Goal: Task Accomplishment & Management: Manage account settings

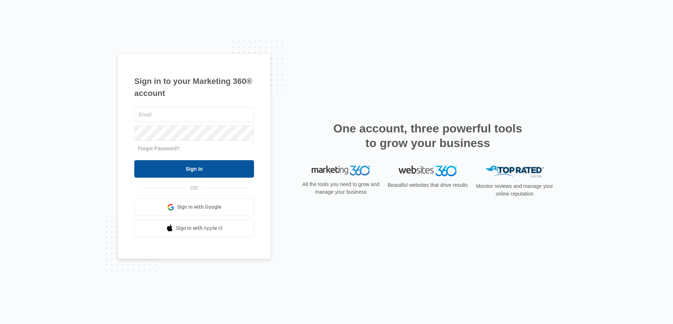
type input "[PERSON_NAME][EMAIL_ADDRESS][DOMAIN_NAME]"
click at [227, 163] on input "Sign In" at bounding box center [194, 169] width 120 height 18
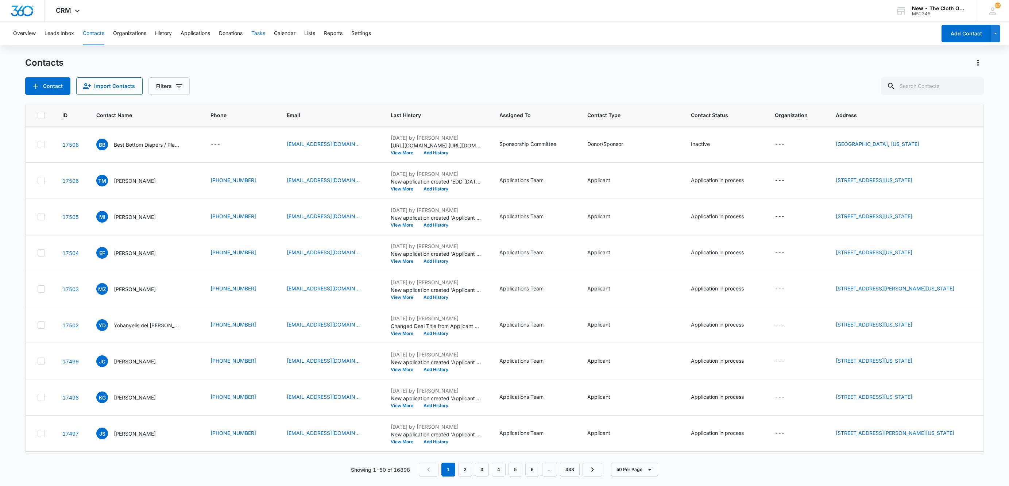
click at [263, 35] on button "Tasks" at bounding box center [258, 33] width 14 height 23
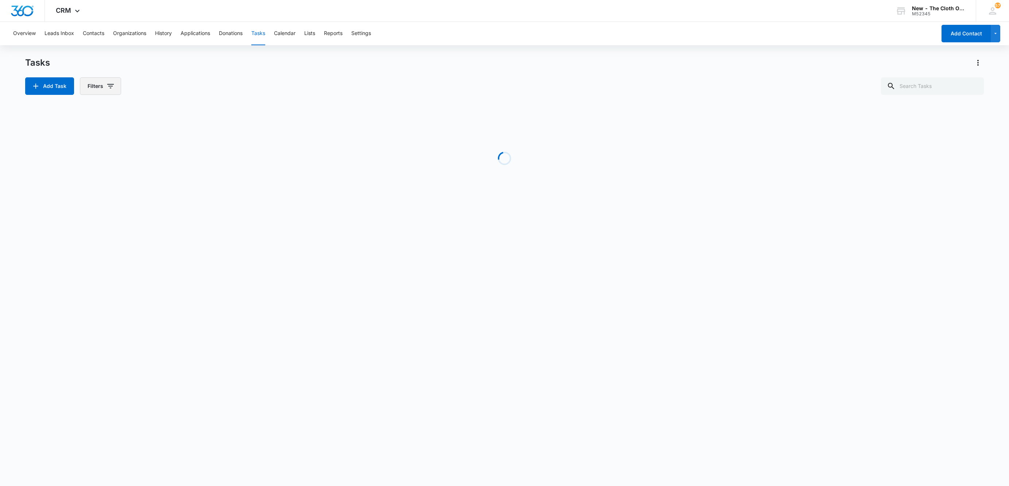
click at [102, 85] on button "Filters" at bounding box center [100, 86] width 41 height 18
click at [136, 203] on button "Clear All" at bounding box center [131, 202] width 84 height 14
click at [164, 131] on icon "Show Assigned To filters" at bounding box center [167, 132] width 9 height 9
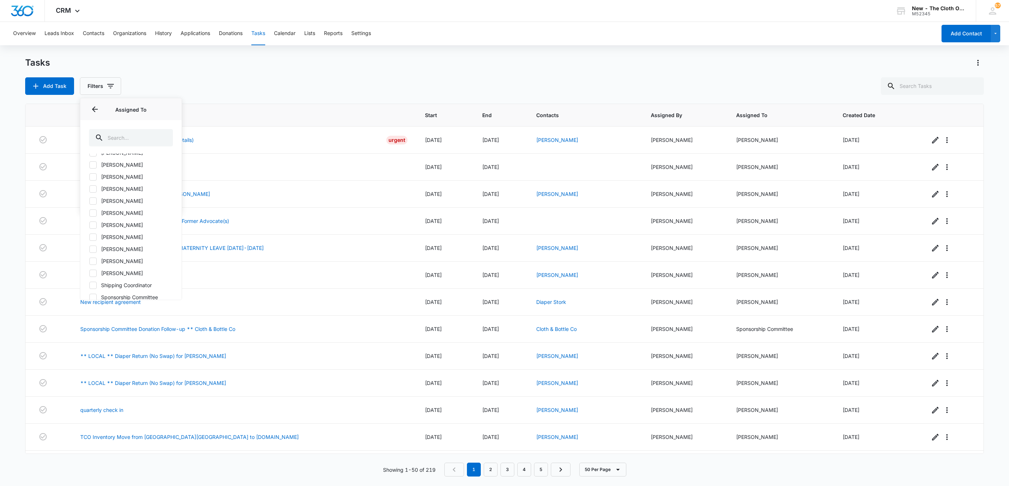
scroll to position [433, 0]
click at [147, 238] on label "Shipping Coordinator" at bounding box center [131, 235] width 84 height 8
click at [89, 235] on input "Shipping Coordinator" at bounding box center [89, 235] width 0 height 0
checkbox input "true"
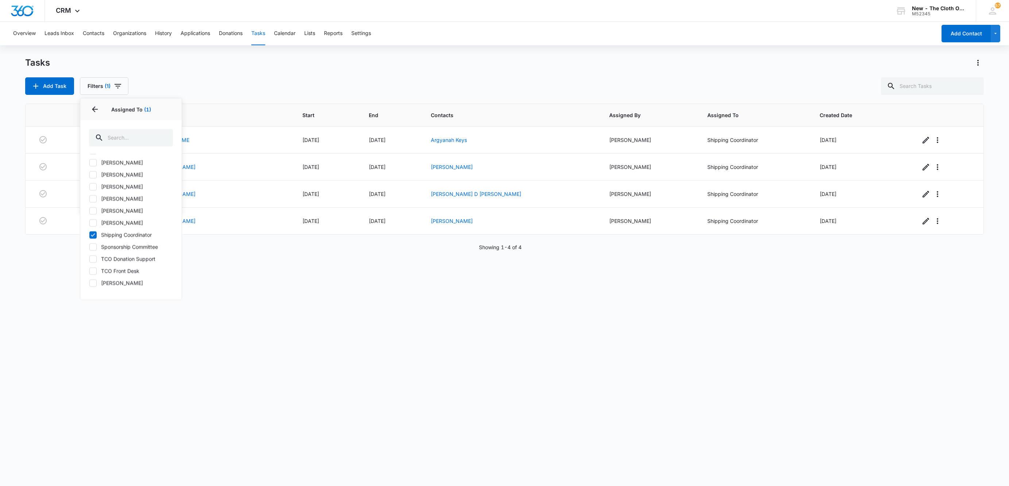
click at [414, 314] on div "Task Start End Contacts Assigned By Assigned To Created Date Shipping Label Req…" at bounding box center [504, 290] width 958 height 373
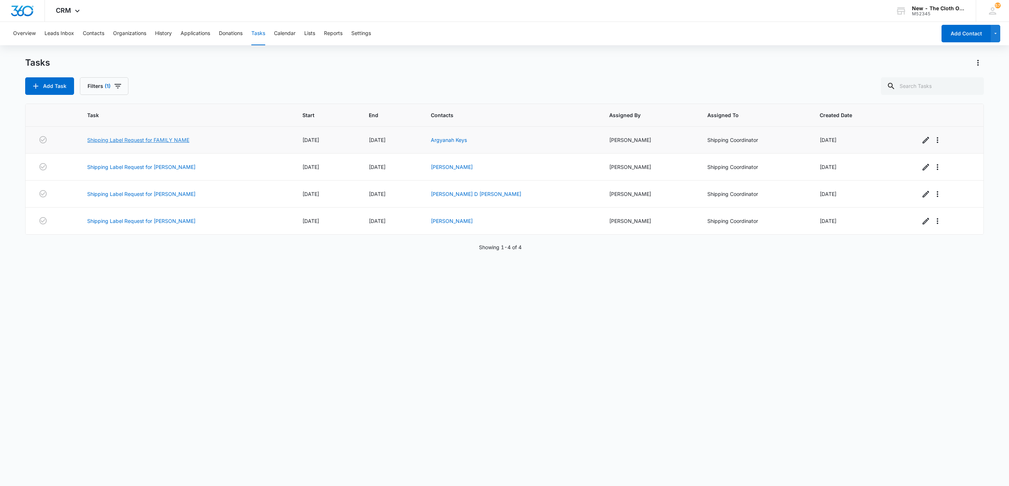
click at [145, 140] on link "Shipping Label Request for FAMILY NAME" at bounding box center [138, 140] width 102 height 8
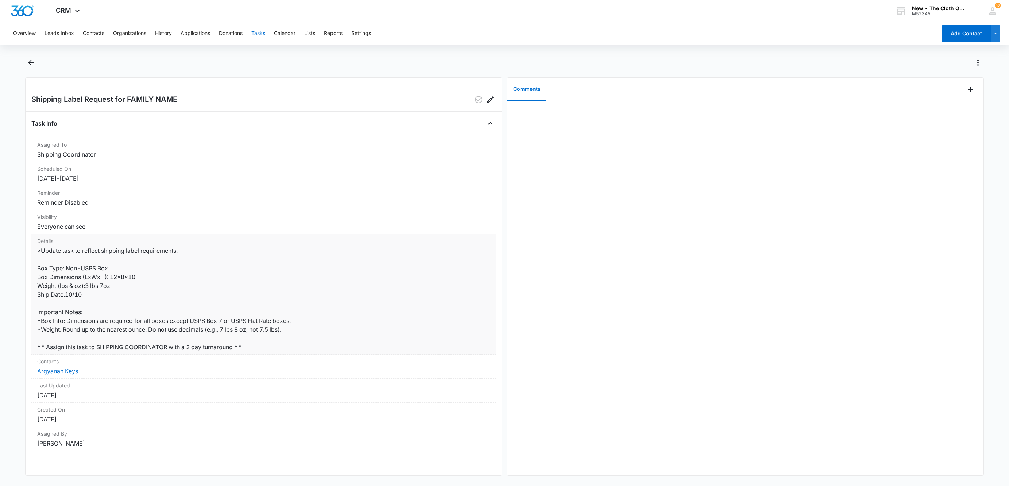
scroll to position [7, 0]
click at [69, 368] on link "Argyanah Keys" at bounding box center [57, 370] width 41 height 7
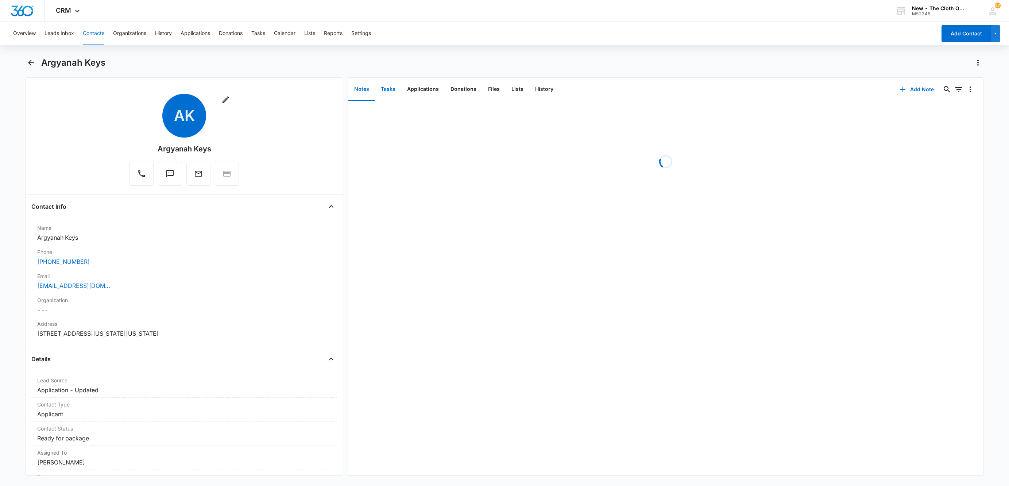
click at [383, 86] on button "Tasks" at bounding box center [388, 89] width 26 height 23
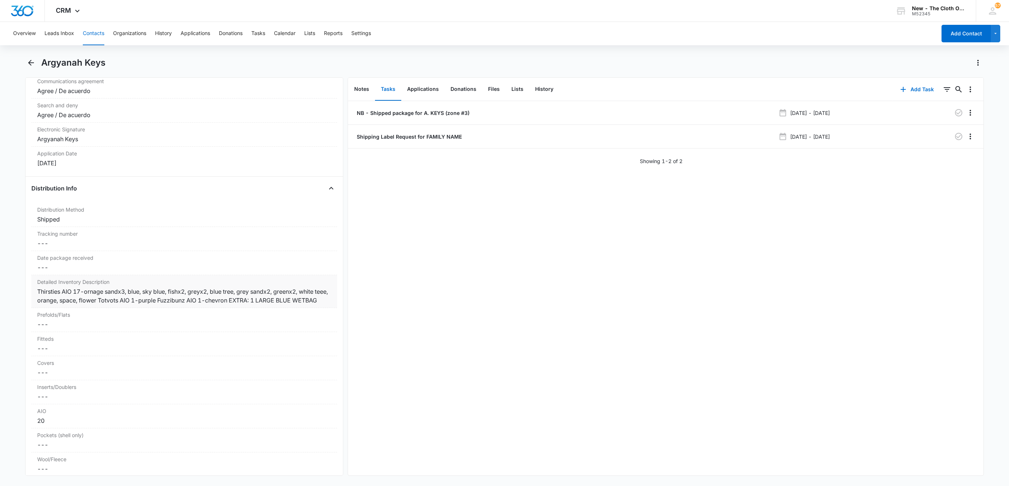
scroll to position [1641, 0]
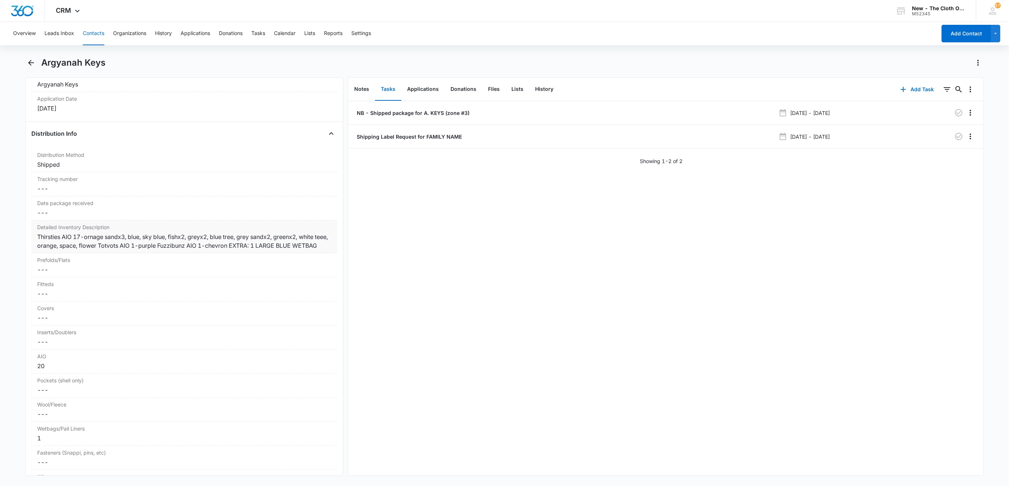
click at [317, 250] on div "Thirsties AIO 17-ornage sandx3, blue, sky blue, fishx2, greyx2, blue tree, grey…" at bounding box center [184, 241] width 294 height 18
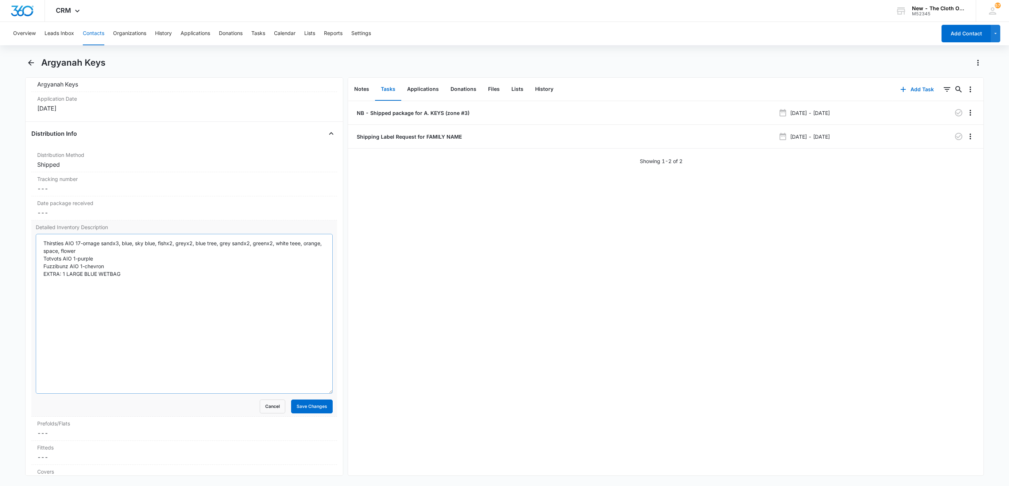
drag, startPoint x: 319, startPoint y: 282, endPoint x: 296, endPoint y: 381, distance: 102.2
click at [307, 394] on textarea "Thirsties AIO 17-ornage sandx3, blue, sky blue, fishx2, greyx2, blue tree, grey…" at bounding box center [184, 314] width 297 height 160
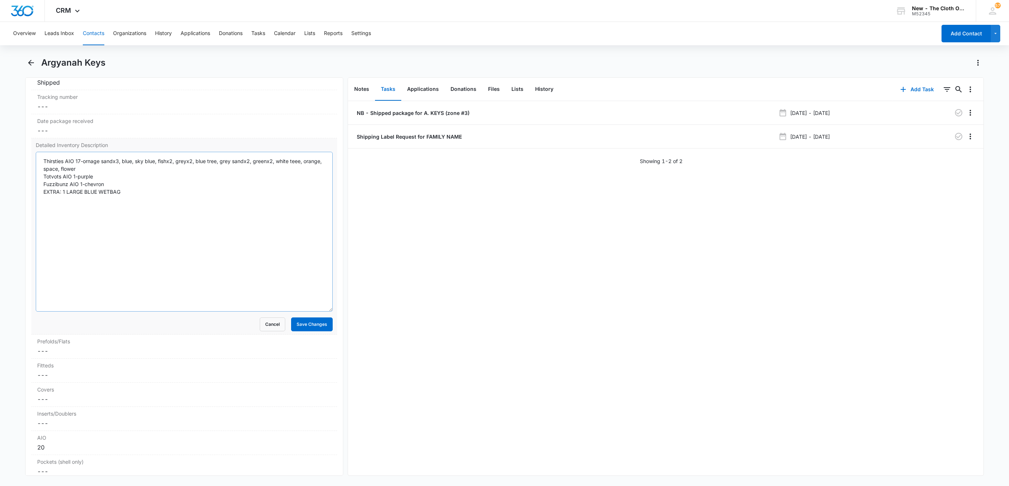
scroll to position [1751, 0]
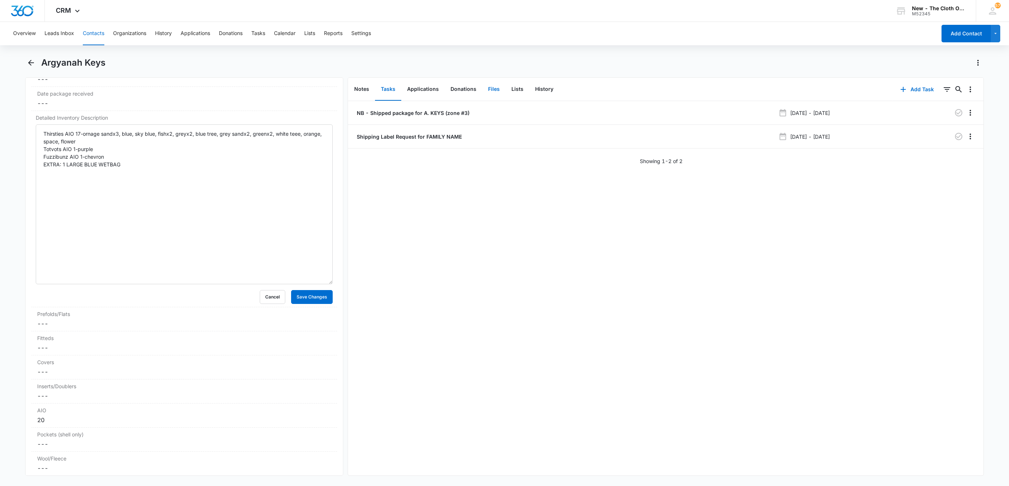
click at [489, 85] on button "Files" at bounding box center [493, 89] width 23 height 23
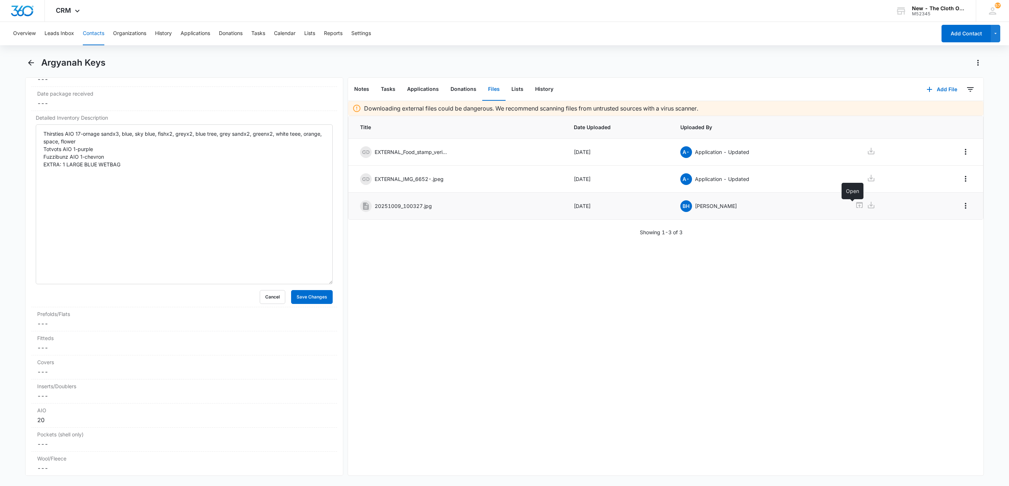
click at [855, 207] on icon at bounding box center [859, 205] width 9 height 9
click at [266, 304] on button "Cancel" at bounding box center [273, 297] width 26 height 14
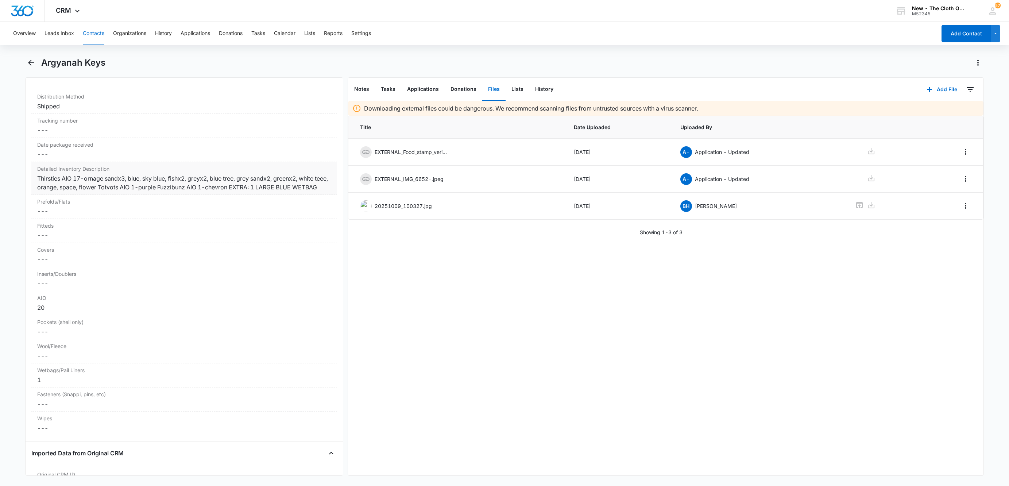
scroll to position [1641, 0]
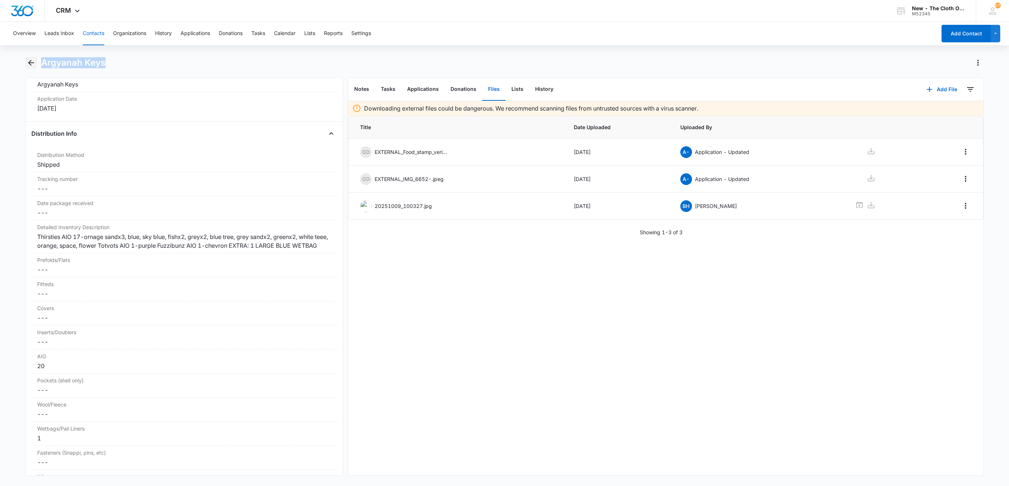
drag, startPoint x: 108, startPoint y: 62, endPoint x: 36, endPoint y: 63, distance: 72.2
click at [36, 63] on div "Argyanah Keys" at bounding box center [504, 67] width 958 height 20
copy h1 "Argyanah Keys"
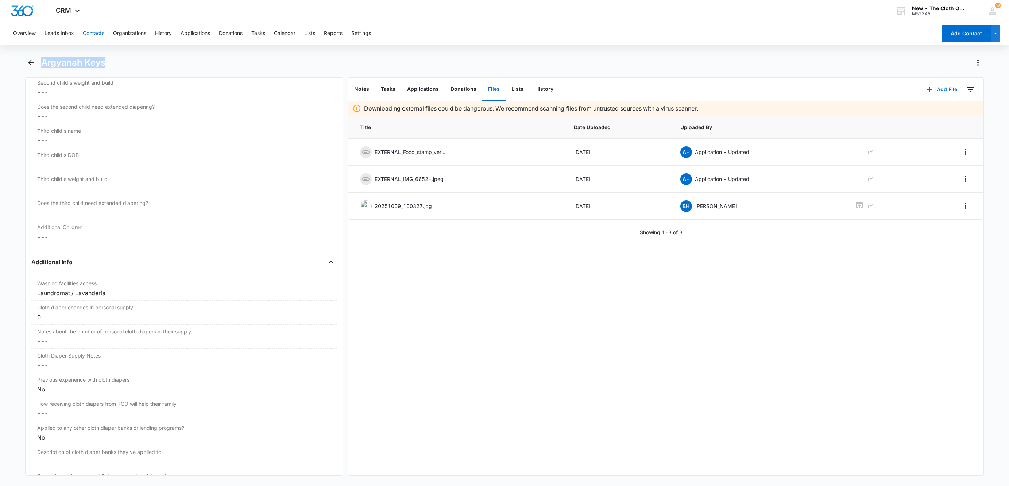
scroll to position [875, 0]
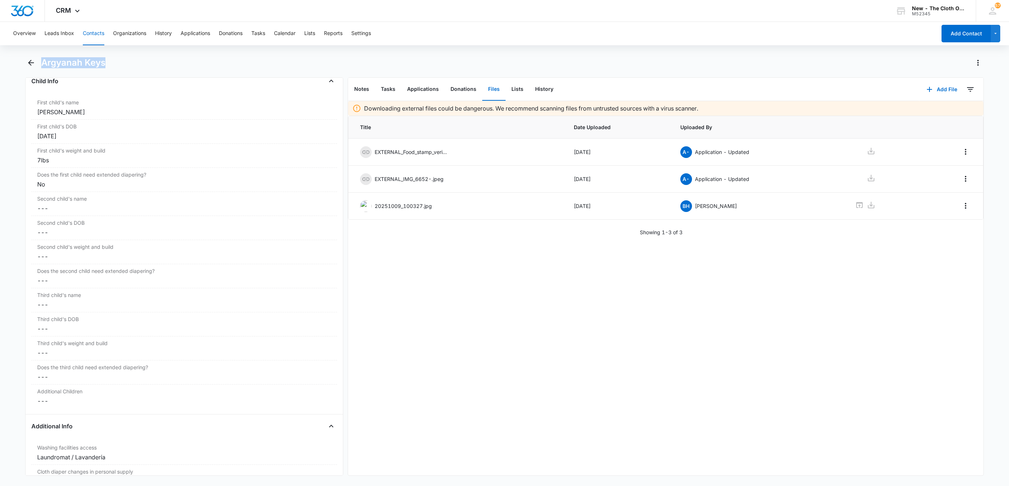
drag, startPoint x: 97, startPoint y: 120, endPoint x: 24, endPoint y: 122, distance: 72.2
click at [24, 122] on main "Argyanah Keys Remove AK Argyanah Keys Contact Info Name Cancel Save Changes Arg…" at bounding box center [504, 270] width 1009 height 427
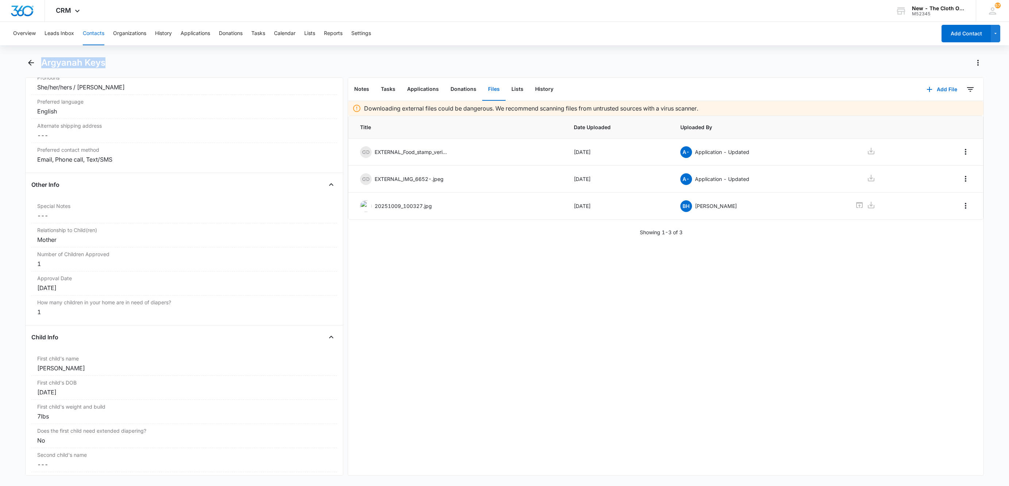
scroll to position [602, 0]
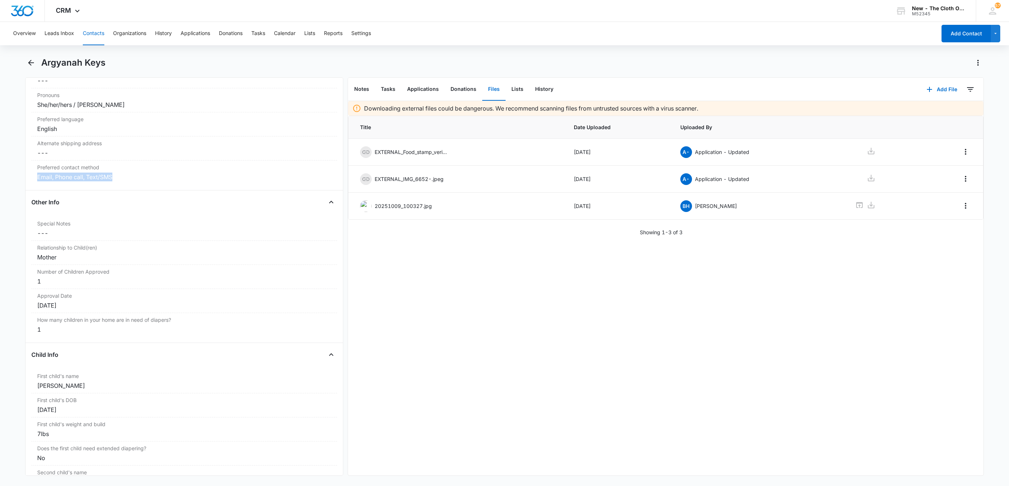
drag, startPoint x: 125, startPoint y: 178, endPoint x: 14, endPoint y: 181, distance: 110.9
click at [16, 180] on main "Argyanah Keys Remove AK Argyanah Keys Contact Info Name Cancel Save Changes Arg…" at bounding box center [504, 270] width 1009 height 427
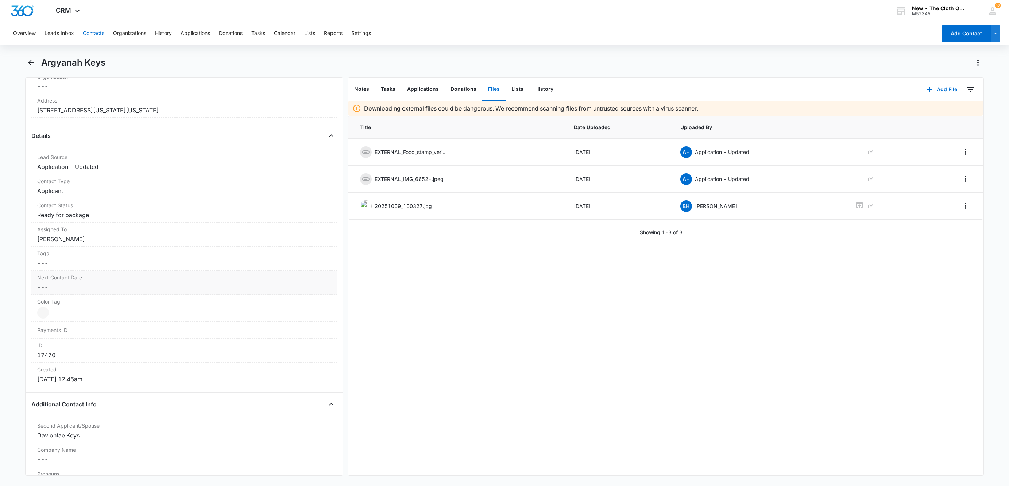
scroll to position [219, 0]
drag, startPoint x: 216, startPoint y: 114, endPoint x: 20, endPoint y: 117, distance: 195.9
click at [20, 117] on main "Argyanah Keys Remove AK Argyanah Keys Contact Info Name Cancel Save Changes Arg…" at bounding box center [504, 270] width 1009 height 427
copy dd "802 West Washington Street Hagerstown Maryland 21740"
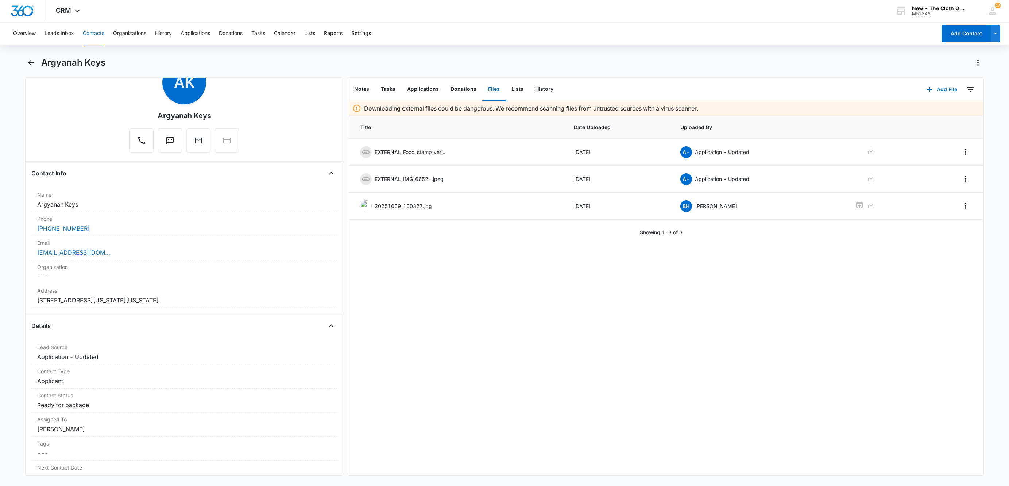
scroll to position [0, 0]
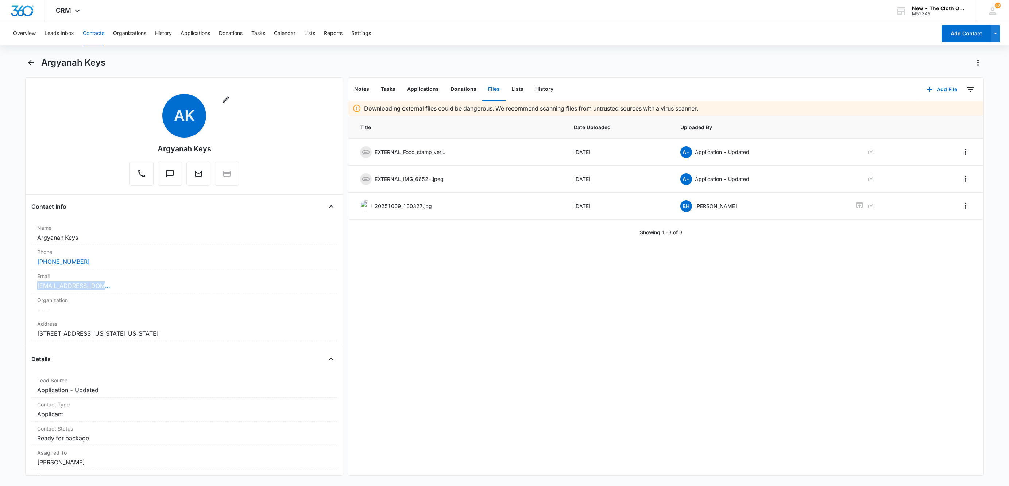
drag, startPoint x: 125, startPoint y: 289, endPoint x: 20, endPoint y: 284, distance: 105.5
click at [20, 284] on main "Argyanah Keys Remove AK Argyanah Keys Contact Info Name Cancel Save Changes Arg…" at bounding box center [504, 270] width 1009 height 427
copy link "argyanahkeys@gmail.com"
click at [393, 90] on button "Tasks" at bounding box center [388, 89] width 26 height 23
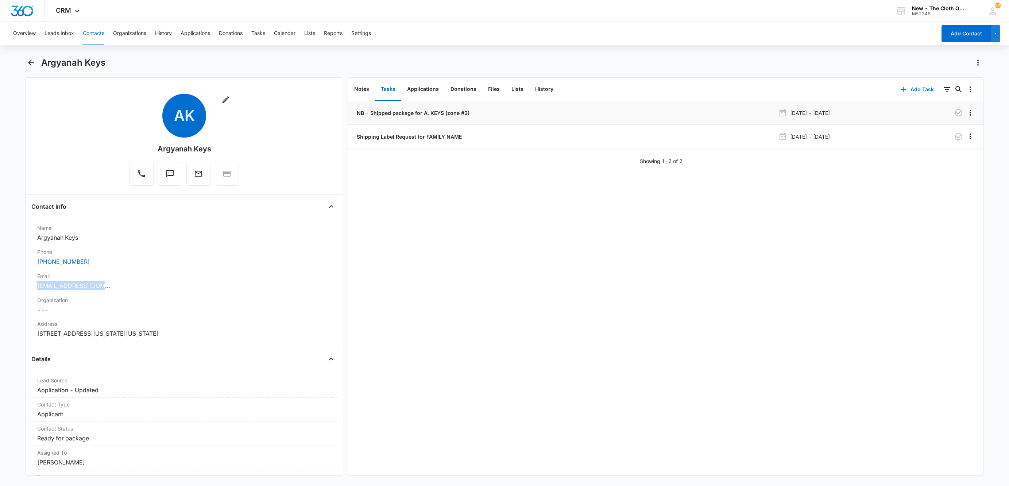
click at [385, 116] on p "NB - Shipped package for A. KEYS (zone #3)" at bounding box center [412, 113] width 114 height 8
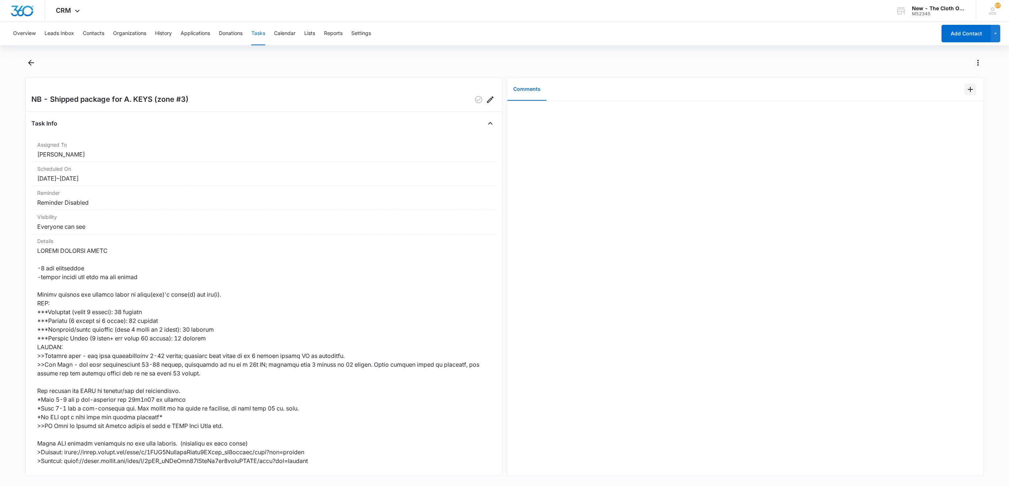
click at [966, 91] on icon "Add Comment" at bounding box center [970, 89] width 9 height 9
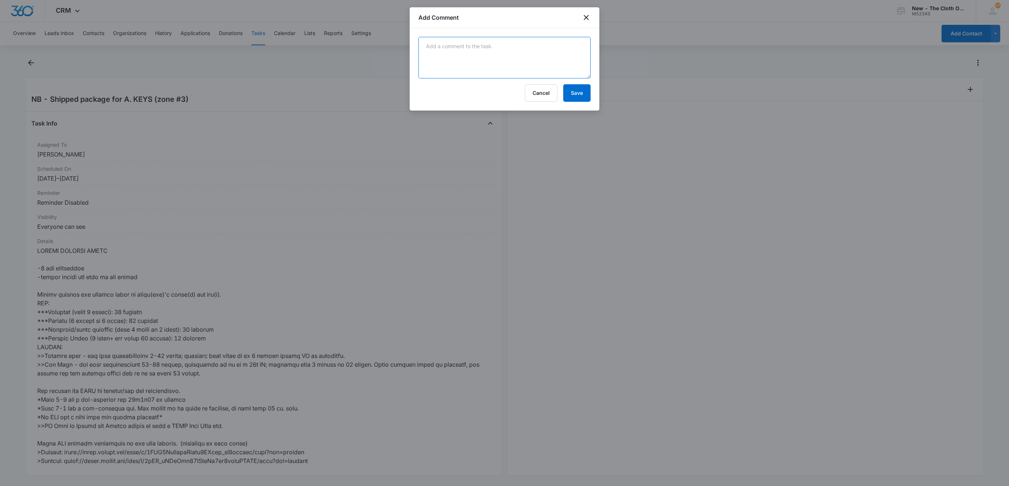
click at [541, 63] on textarea at bounding box center [504, 58] width 172 height 42
paste textarea "9434636106194313100394"
type textarea "9434636106194313100394"
click at [567, 90] on button "Save" at bounding box center [576, 93] width 27 height 18
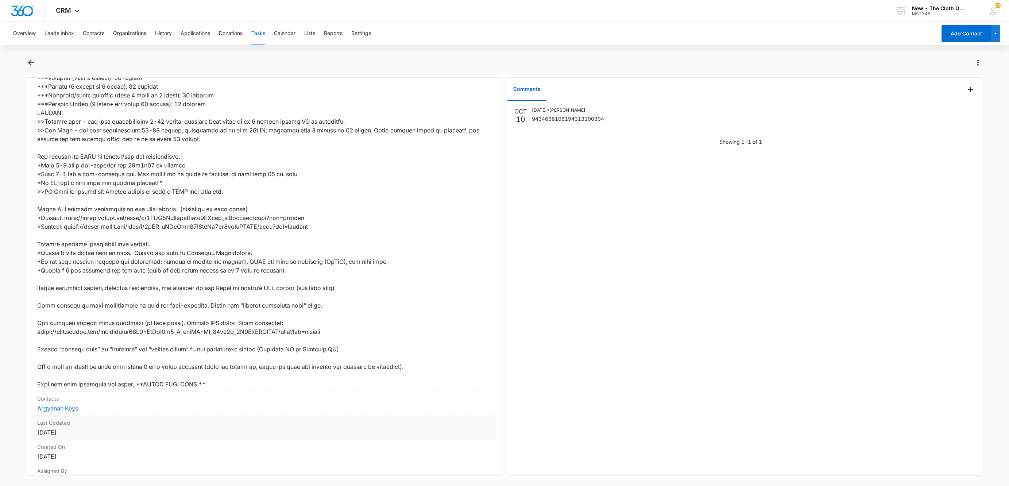
scroll to position [278, 0]
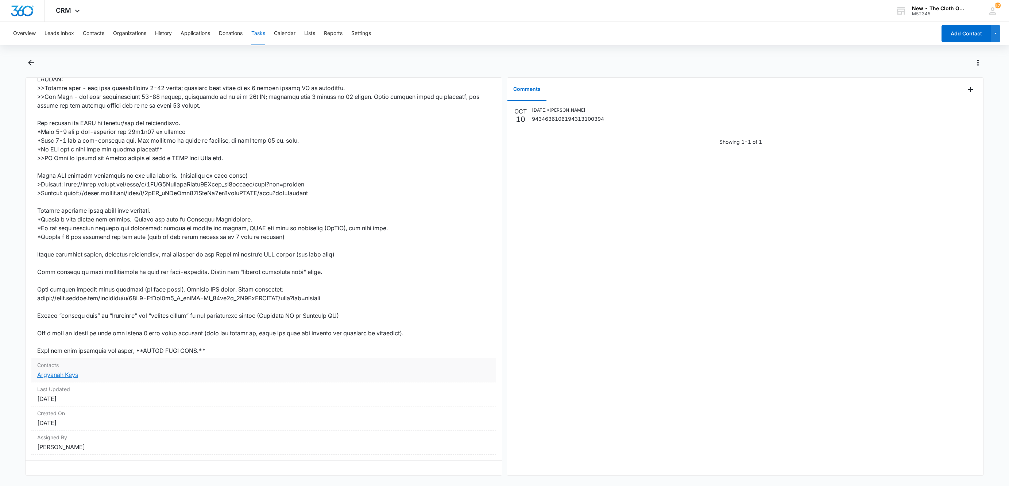
click at [70, 371] on link "Argyanah Keys" at bounding box center [57, 374] width 41 height 7
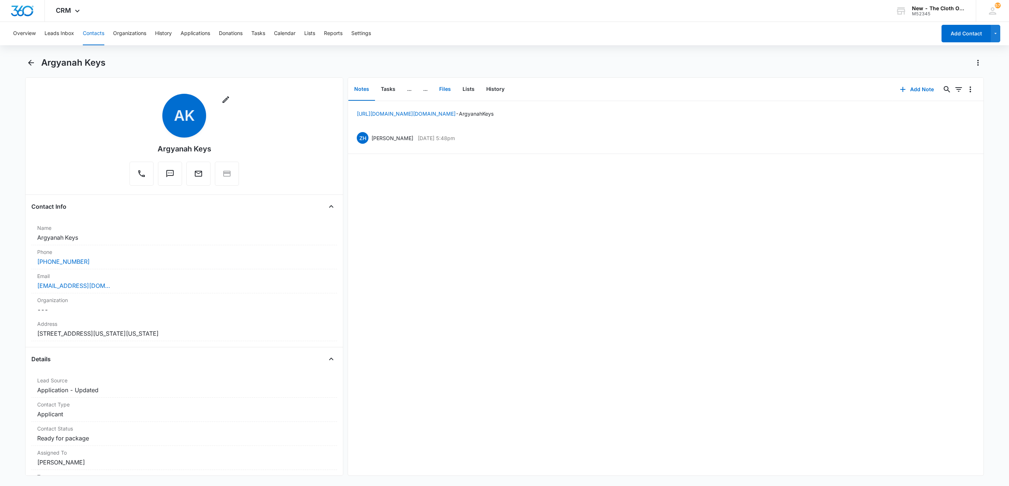
click at [448, 86] on button "Files" at bounding box center [444, 89] width 23 height 23
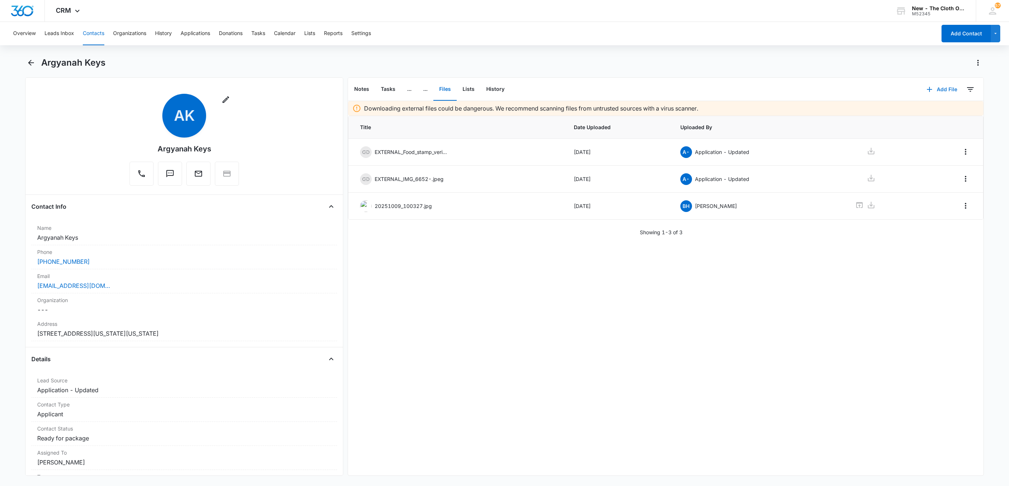
click at [930, 88] on button "Add File" at bounding box center [941, 90] width 45 height 18
click at [939, 114] on button "Upload Files" at bounding box center [936, 112] width 55 height 11
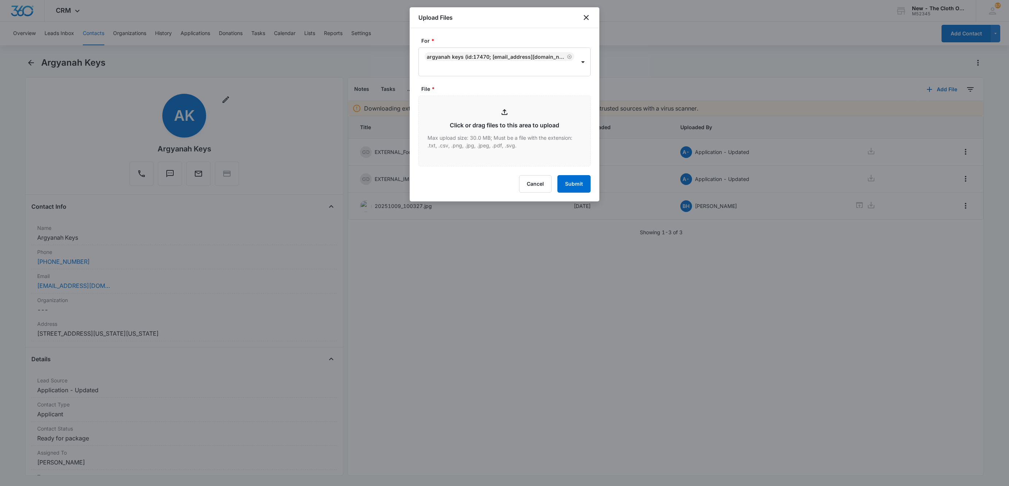
type input "C:\fakepath\NB-9434636106194313100394---Argyanah-Keys---10102025.pdf"
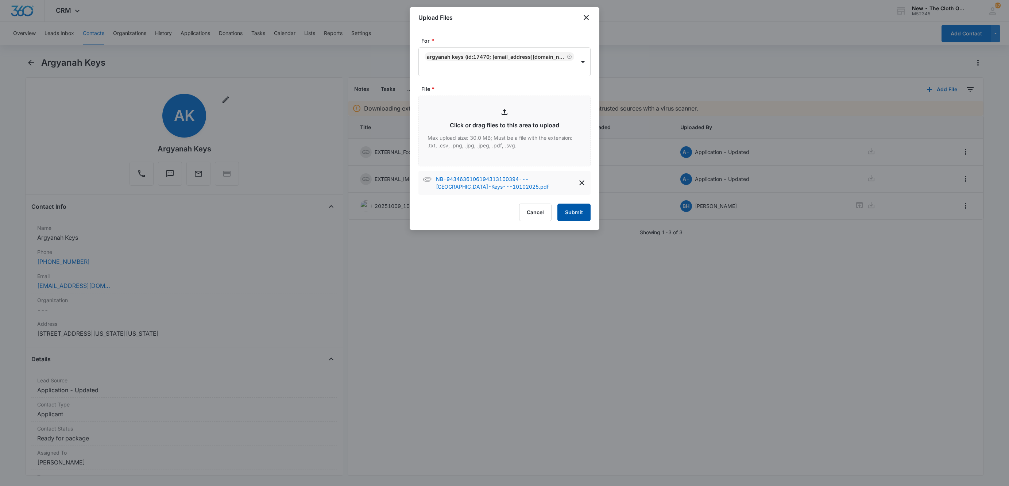
click at [580, 207] on button "Submit" at bounding box center [573, 213] width 33 height 18
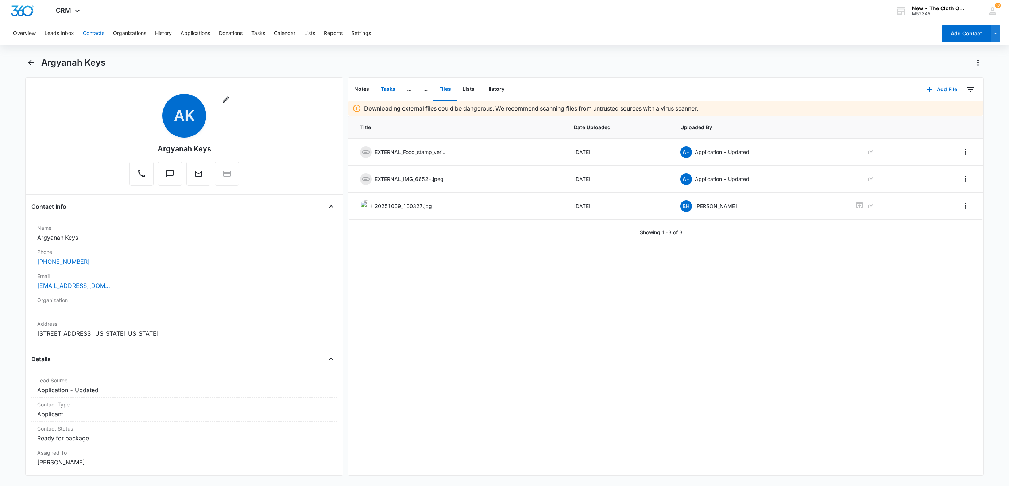
click at [385, 88] on button "Tasks" at bounding box center [388, 89] width 26 height 23
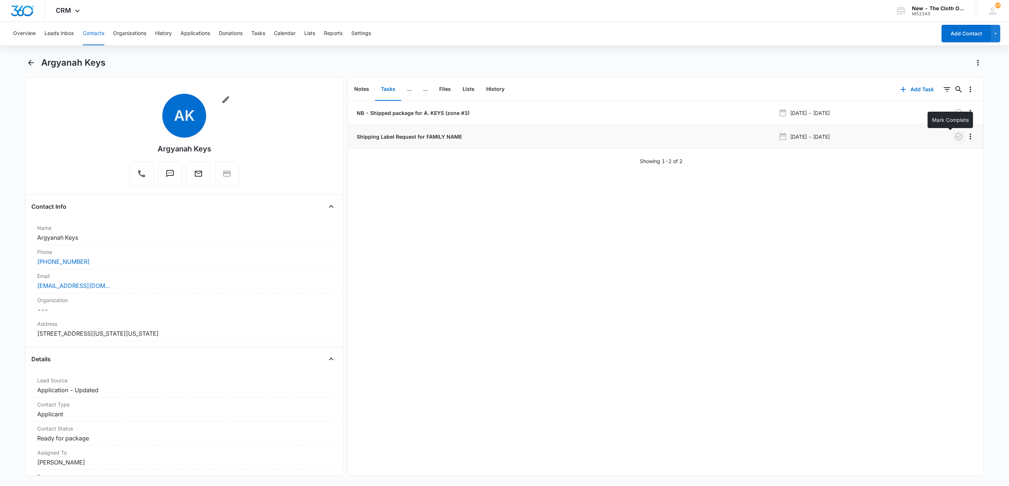
click at [954, 135] on icon "button" at bounding box center [958, 136] width 9 height 9
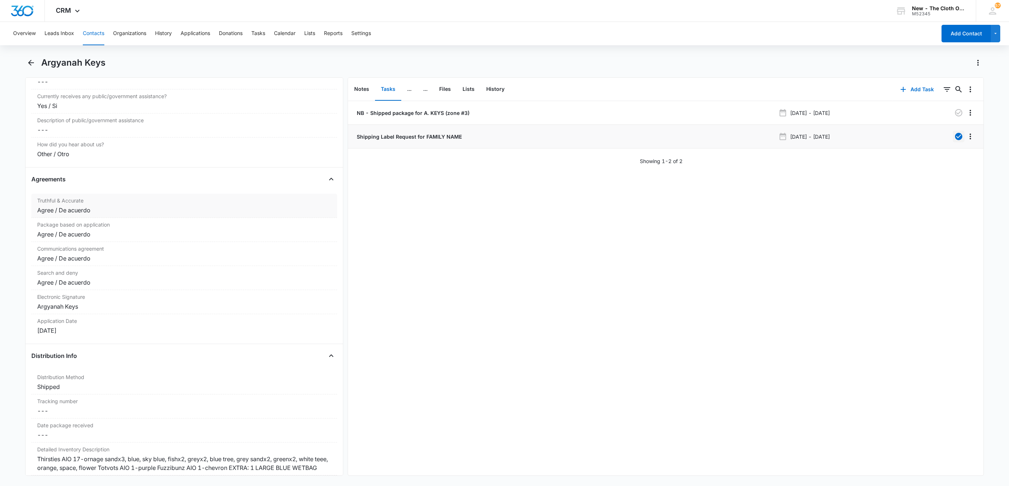
scroll to position [1696, 0]
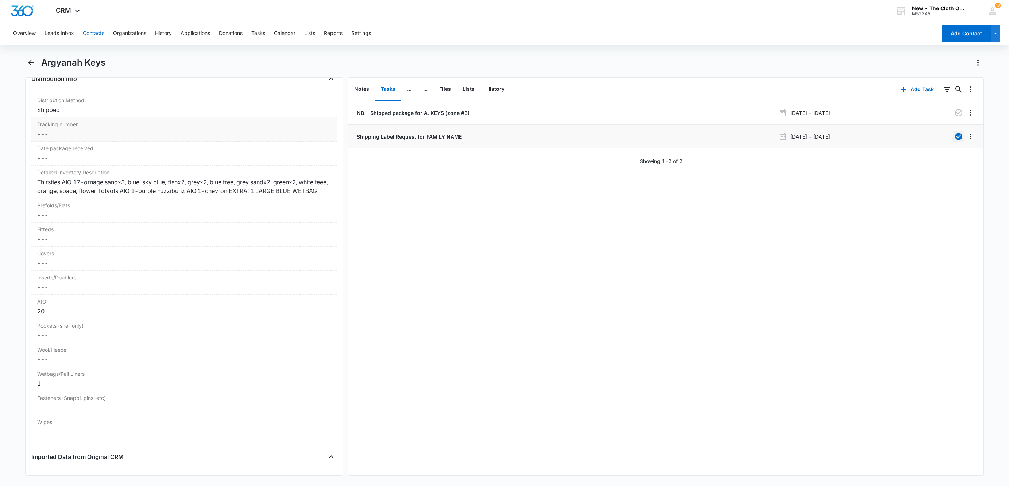
click at [55, 138] on dd "Cancel Save Changes ---" at bounding box center [184, 133] width 294 height 9
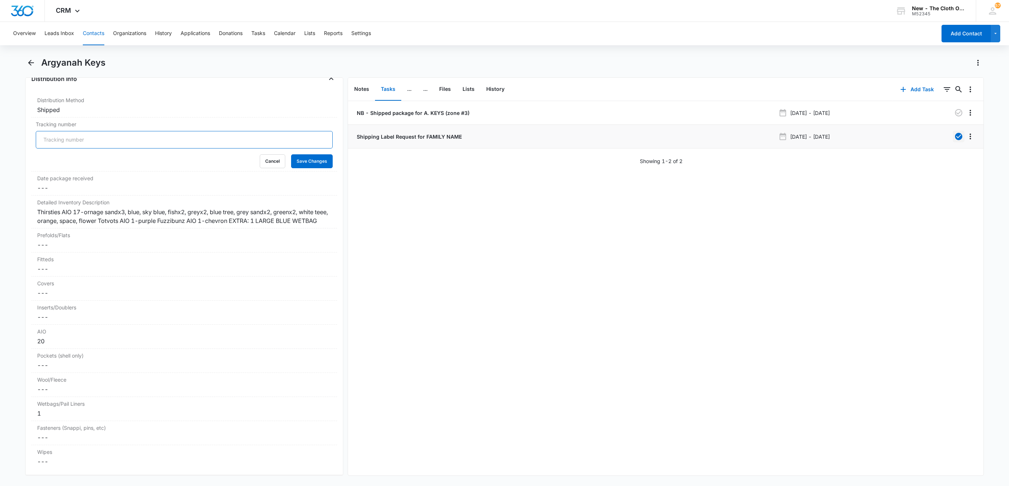
click at [54, 148] on input "Tracking number" at bounding box center [184, 140] width 297 height 18
paste input "9434636106194313100394"
type input "NB: USPS 9434636106194313100394"
click at [291, 154] on button "Save Changes" at bounding box center [312, 161] width 42 height 14
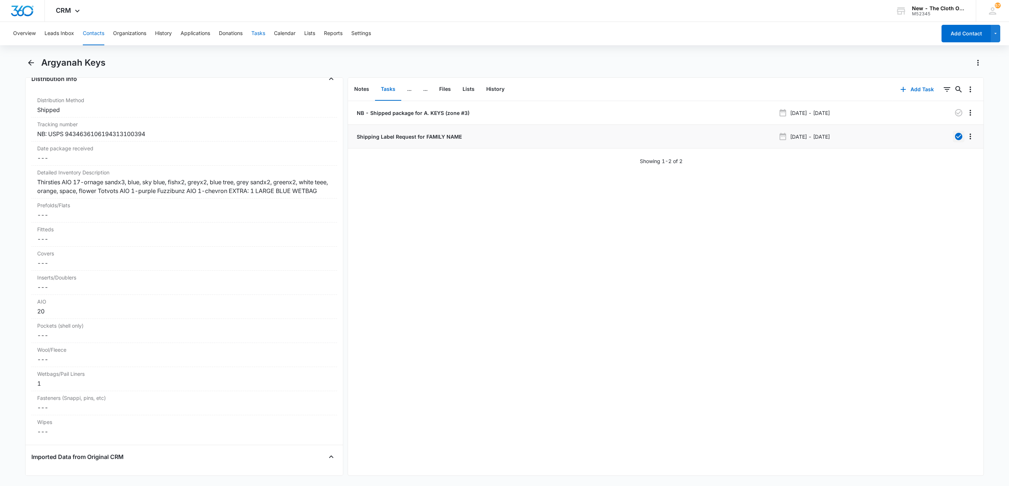
click at [260, 32] on button "Tasks" at bounding box center [258, 33] width 14 height 23
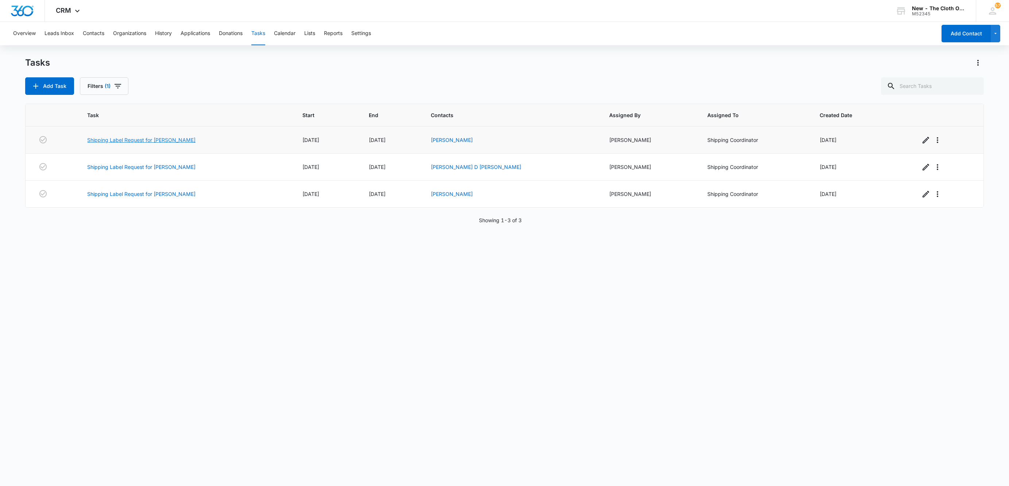
click at [136, 139] on link "Shipping Label Request for Elicia Minter" at bounding box center [141, 140] width 108 height 8
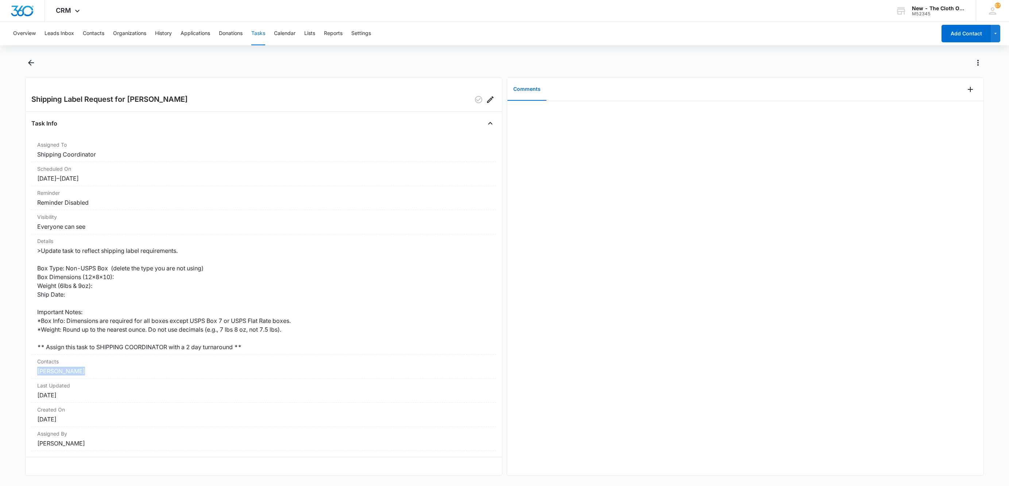
drag, startPoint x: 79, startPoint y: 371, endPoint x: 28, endPoint y: 372, distance: 50.3
click at [28, 372] on div "Shipping Label Request for Elicia Minter Task Info Assigned To Shipping Coordin…" at bounding box center [263, 276] width 477 height 398
copy link "[PERSON_NAME]"
click at [54, 369] on link "[PERSON_NAME]" at bounding box center [61, 370] width 48 height 7
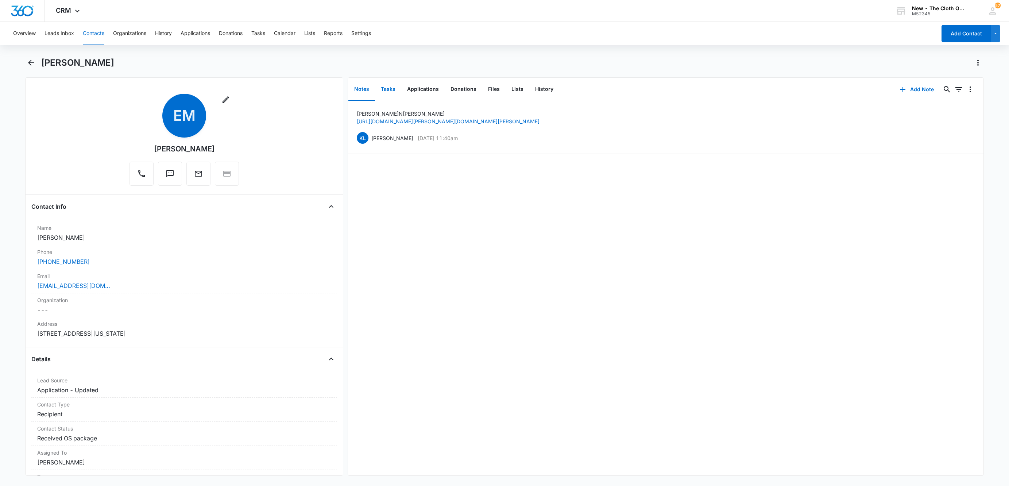
click at [393, 94] on button "Tasks" at bounding box center [388, 89] width 26 height 23
drag, startPoint x: 115, startPoint y: 284, endPoint x: 13, endPoint y: 287, distance: 101.4
click at [13, 288] on main "Elicia Minter Remove EM Elicia Minter Contact Info Name Cancel Save Changes Eli…" at bounding box center [504, 270] width 1009 height 427
copy link "elicia200@gmail.com"
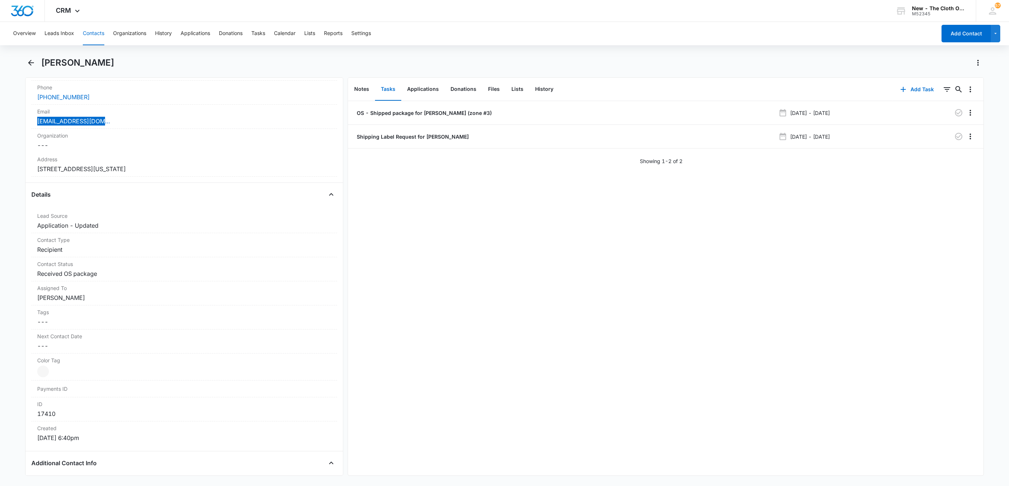
scroll to position [164, 0]
drag, startPoint x: 158, startPoint y: 171, endPoint x: 11, endPoint y: 168, distance: 146.6
click at [11, 168] on main "Elicia Minter Remove EM Elicia Minter Contact Info Name Cancel Save Changes Eli…" at bounding box center [504, 270] width 1009 height 427
copy dd "10 Maple Street Milo Maine 04463"
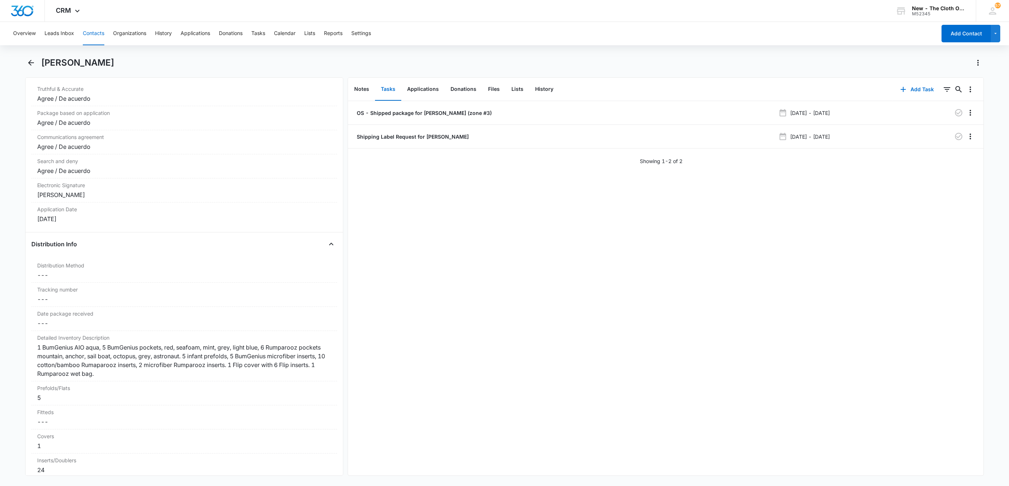
scroll to position [1532, 0]
click at [46, 278] on dd "Cancel Save Changes ---" at bounding box center [184, 274] width 294 height 9
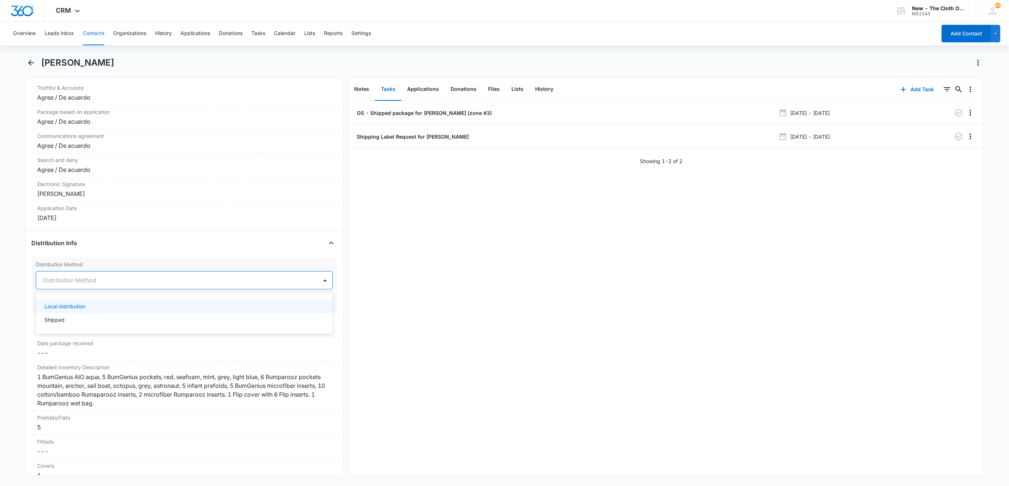
click at [57, 285] on div at bounding box center [176, 280] width 266 height 10
click at [60, 323] on p "Shipped" at bounding box center [54, 320] width 20 height 8
drag, startPoint x: 299, startPoint y: 313, endPoint x: 271, endPoint y: 321, distance: 29.1
click at [299, 309] on button "Save Changes" at bounding box center [312, 302] width 42 height 14
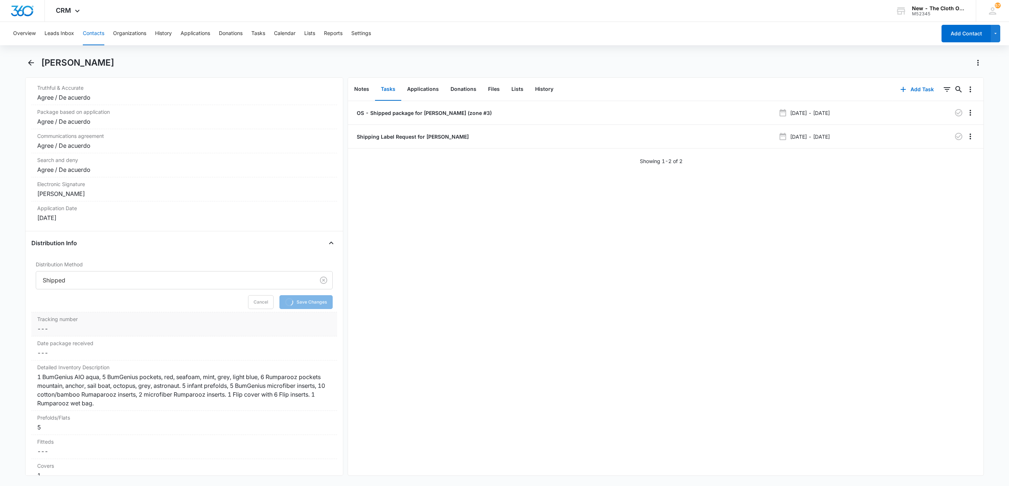
click at [50, 333] on dd "Cancel Save Changes ---" at bounding box center [184, 328] width 294 height 9
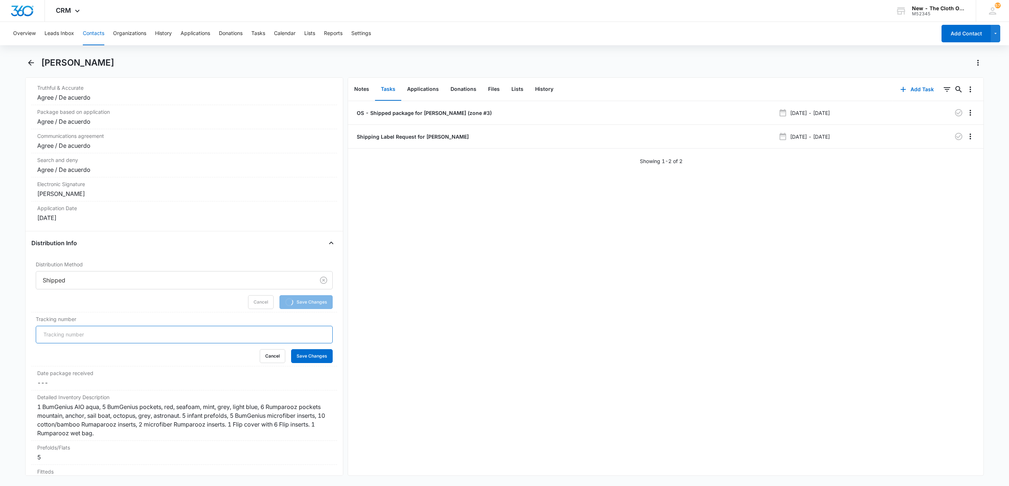
click at [56, 343] on input "Tracking number" at bounding box center [184, 335] width 297 height 18
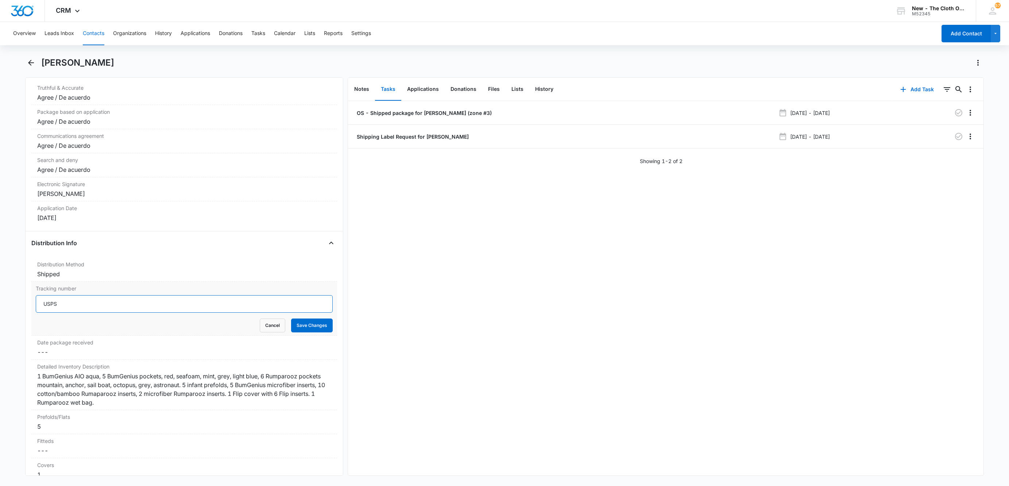
paste input "9434636106194313100677"
type input "USPS 9434636106194313100677"
click at [300, 332] on button "Save Changes" at bounding box center [312, 325] width 42 height 14
click at [435, 112] on p "OS - Shipped package for E. MINTER (zone #3)" at bounding box center [423, 113] width 136 height 8
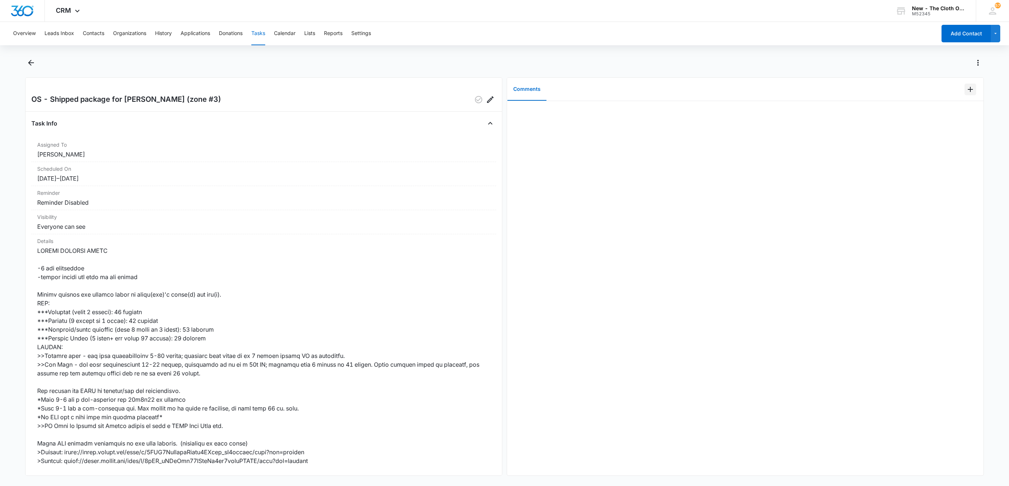
click at [966, 90] on icon "Add Comment" at bounding box center [970, 89] width 9 height 9
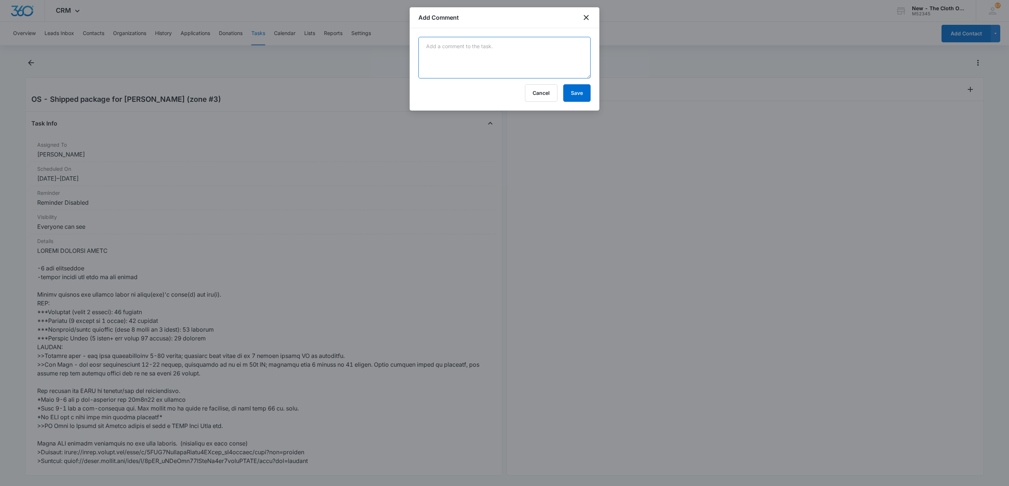
click at [508, 60] on textarea at bounding box center [504, 58] width 172 height 42
paste textarea "9434636106194313100677"
type textarea "9434636106194313100677"
click at [578, 98] on button "Save" at bounding box center [576, 93] width 27 height 18
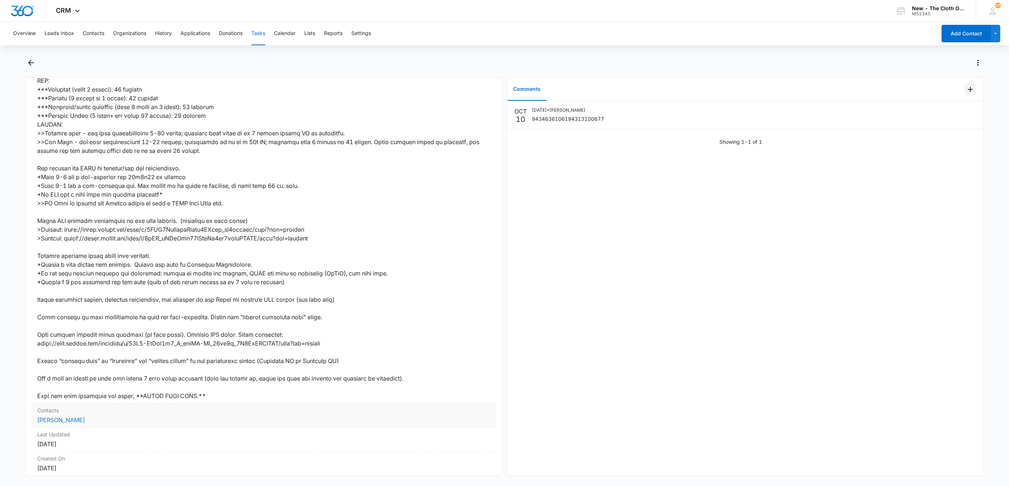
scroll to position [278, 0]
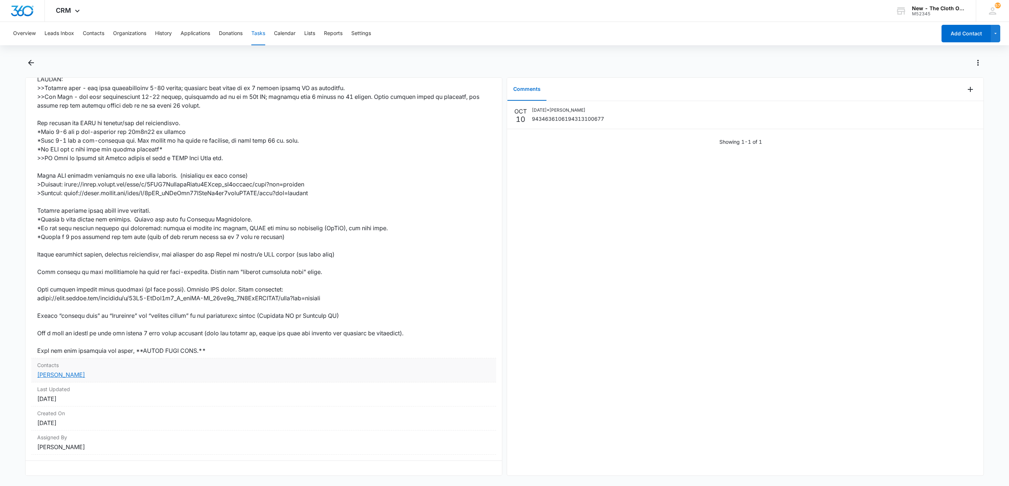
click at [58, 371] on link "Elicia Minter" at bounding box center [61, 374] width 48 height 7
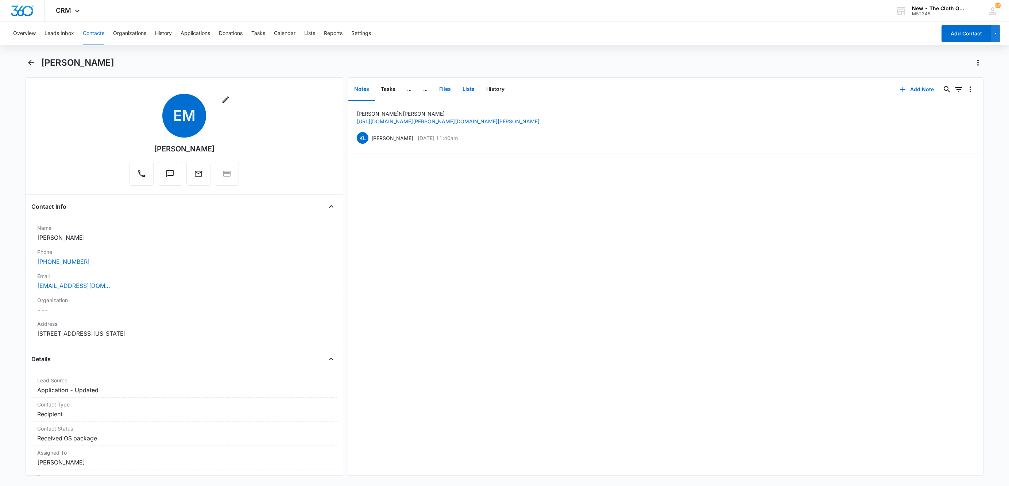
drag, startPoint x: 446, startPoint y: 90, endPoint x: 478, endPoint y: 98, distance: 33.3
click at [446, 90] on button "Files" at bounding box center [444, 89] width 23 height 23
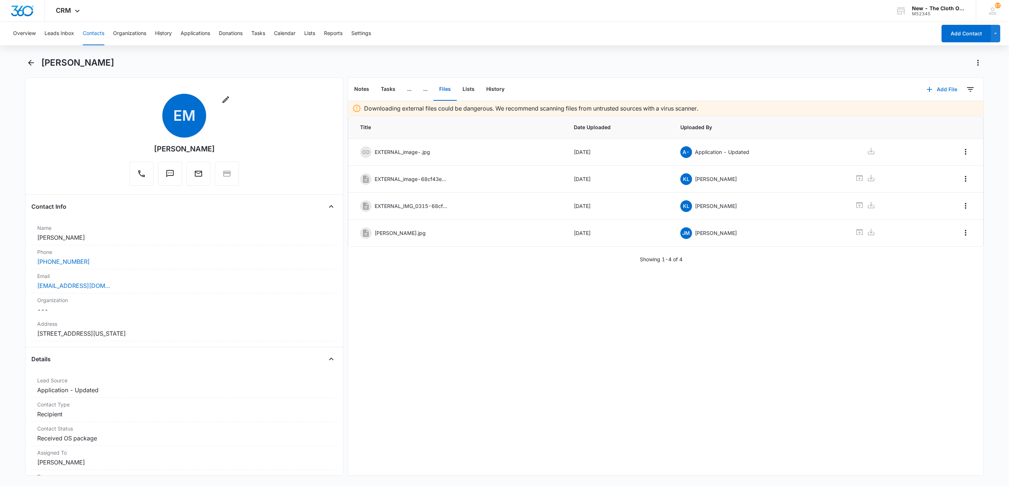
click at [933, 92] on button "Add File" at bounding box center [941, 90] width 45 height 18
click at [934, 114] on div "Upload Files" at bounding box center [932, 112] width 29 height 5
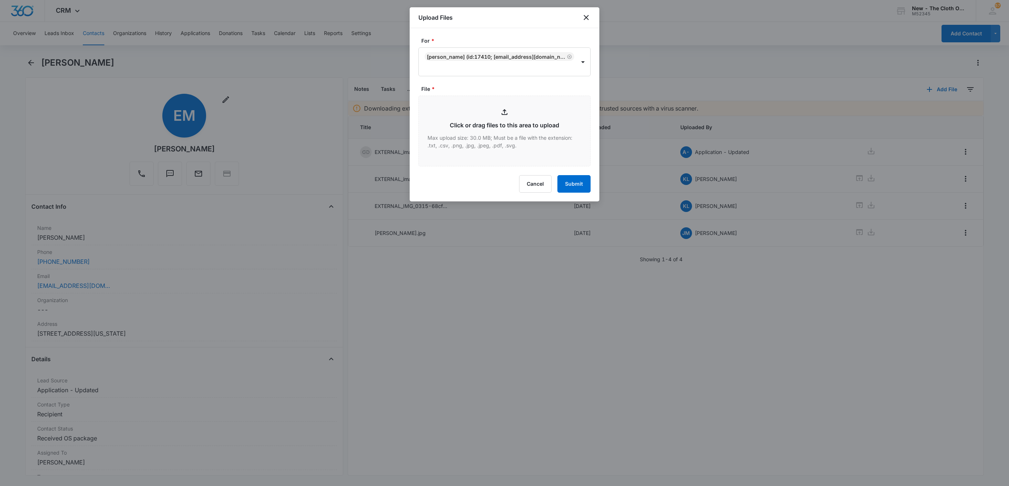
type input "C:\fakepath\9434636106194313100677---Elicia-Minter---10102025.pdf"
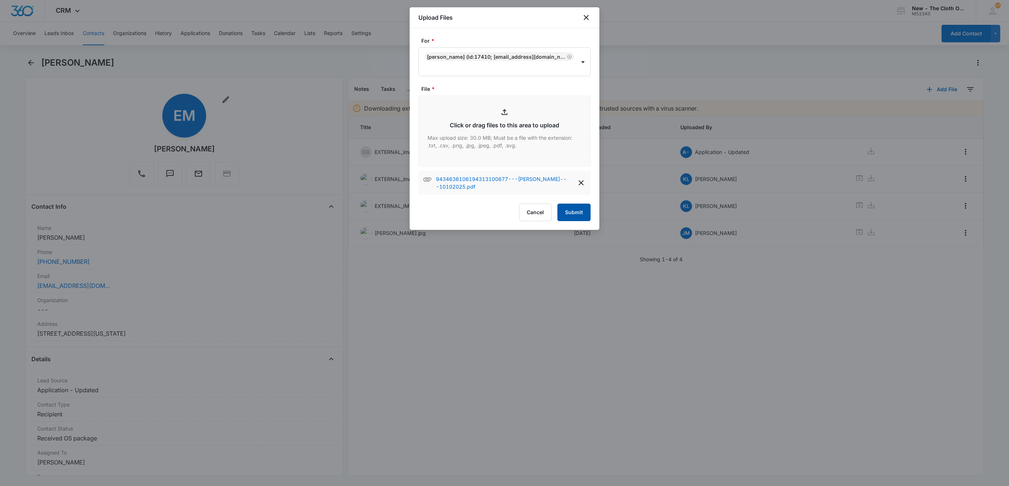
click at [575, 217] on button "Submit" at bounding box center [573, 213] width 33 height 18
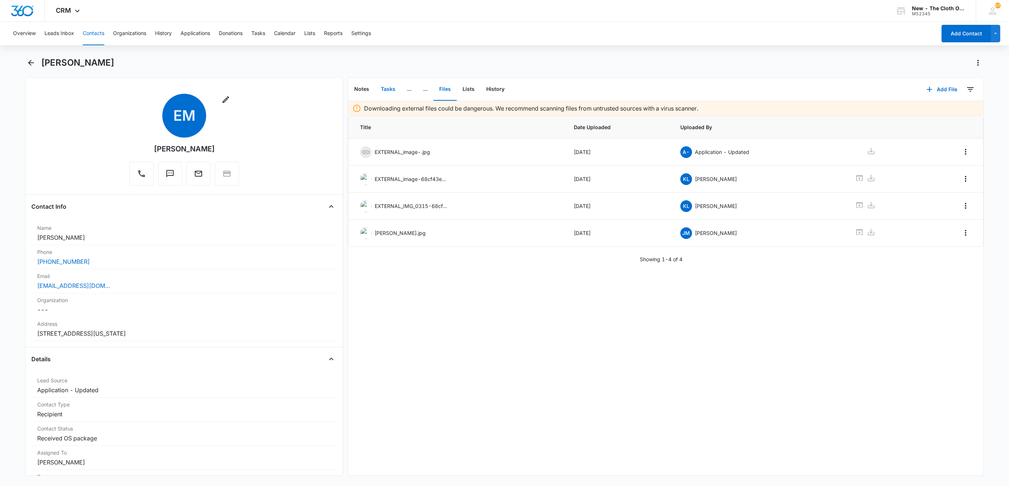
click at [385, 93] on button "Tasks" at bounding box center [388, 89] width 26 height 23
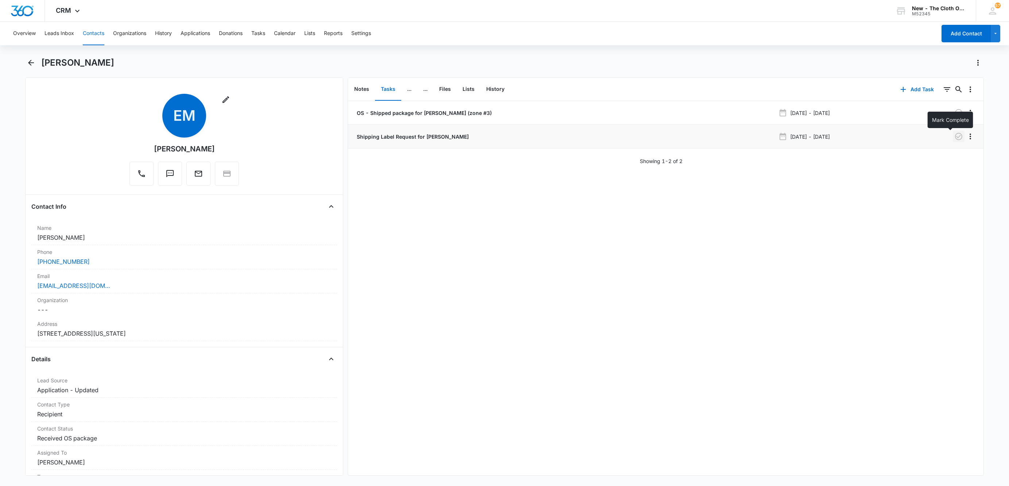
click at [954, 139] on icon "button" at bounding box center [958, 136] width 9 height 9
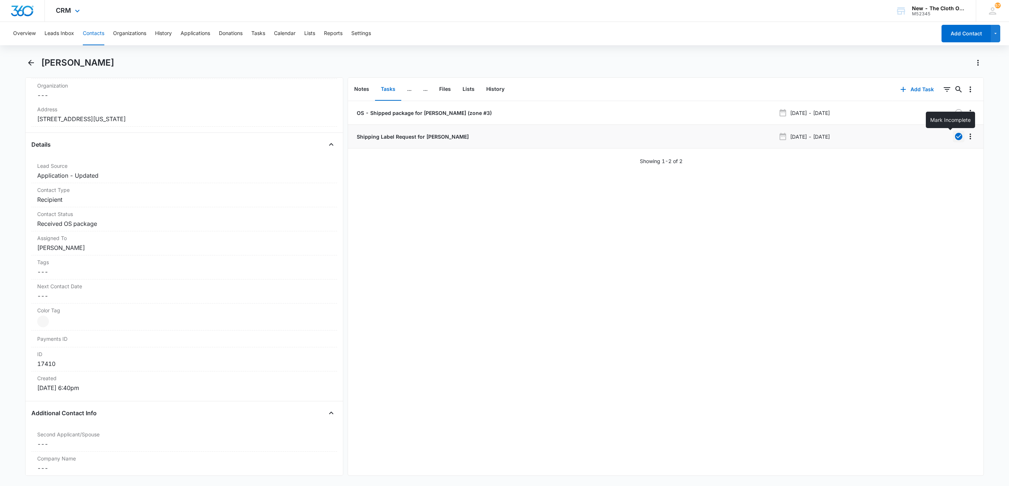
scroll to position [219, 0]
click at [260, 30] on button "Tasks" at bounding box center [258, 33] width 14 height 23
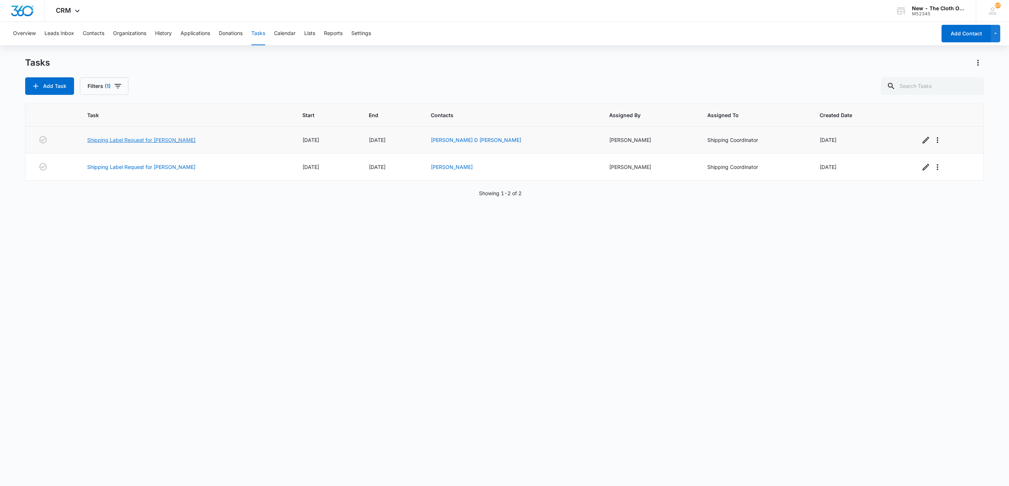
click at [146, 143] on link "Shipping Label Request for Jackson James" at bounding box center [141, 140] width 108 height 8
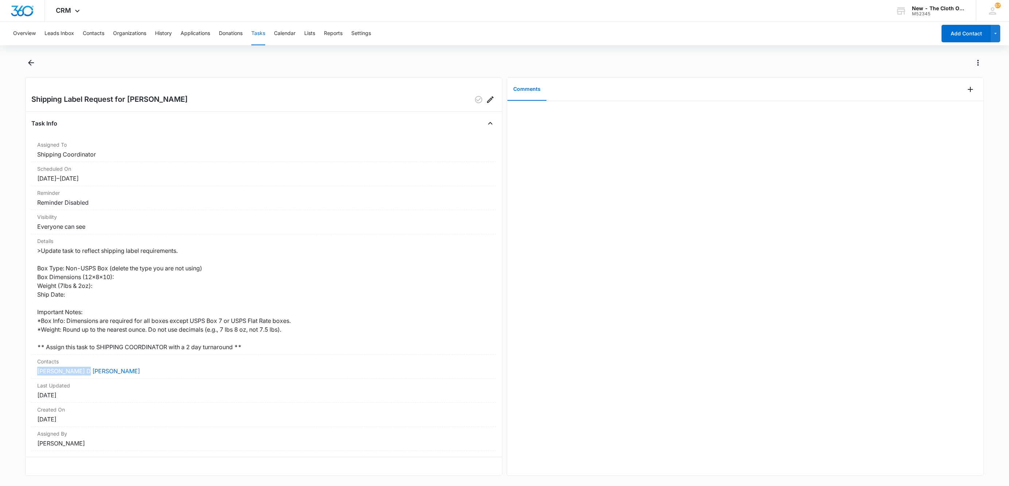
drag, startPoint x: 97, startPoint y: 376, endPoint x: 24, endPoint y: 372, distance: 73.4
click at [24, 372] on main "Shipping Label Request for [PERSON_NAME] Task Info Assigned To Shipping Coordin…" at bounding box center [504, 270] width 1009 height 427
click at [46, 371] on link "[PERSON_NAME] D [PERSON_NAME]" at bounding box center [88, 370] width 103 height 7
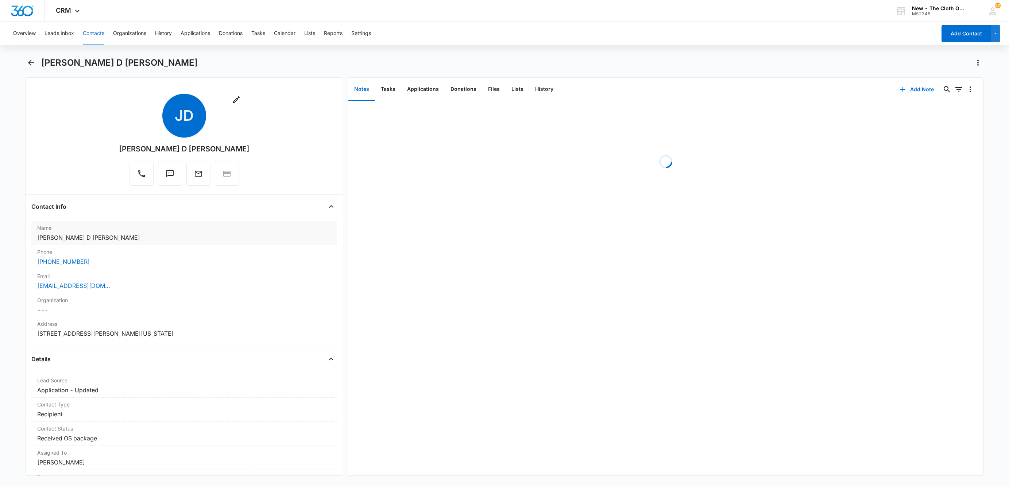
click at [121, 224] on div "Name Cancel Save Changes [PERSON_NAME] D [PERSON_NAME]" at bounding box center [184, 233] width 306 height 24
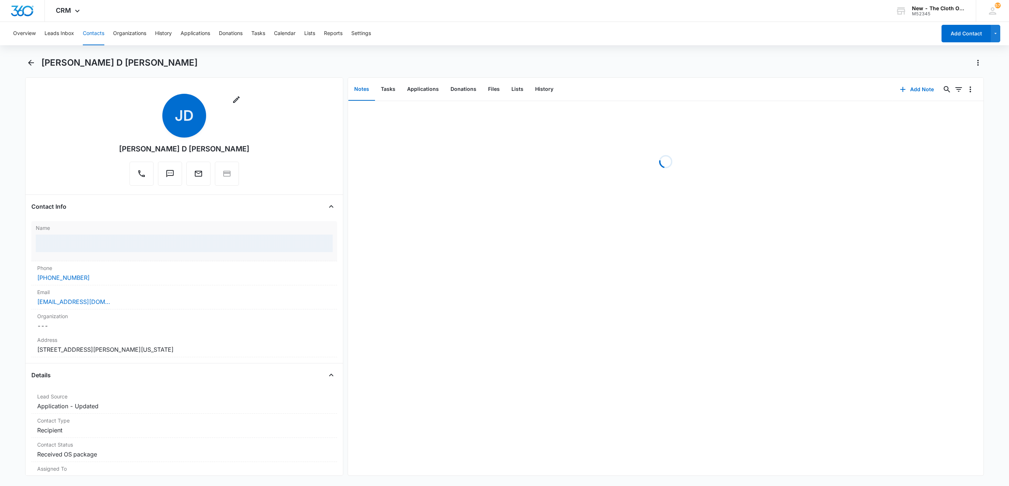
click at [120, 242] on div at bounding box center [184, 244] width 297 height 18
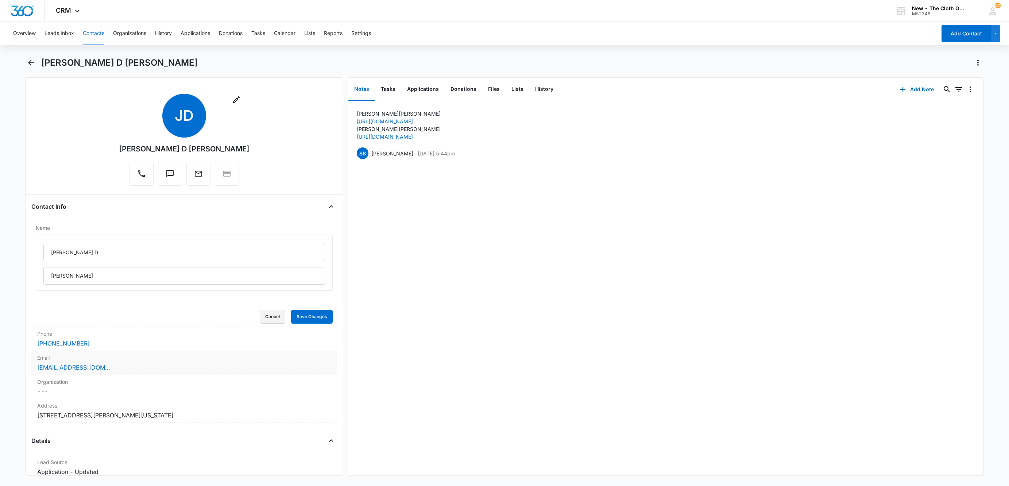
click at [262, 315] on button "Cancel" at bounding box center [273, 317] width 26 height 14
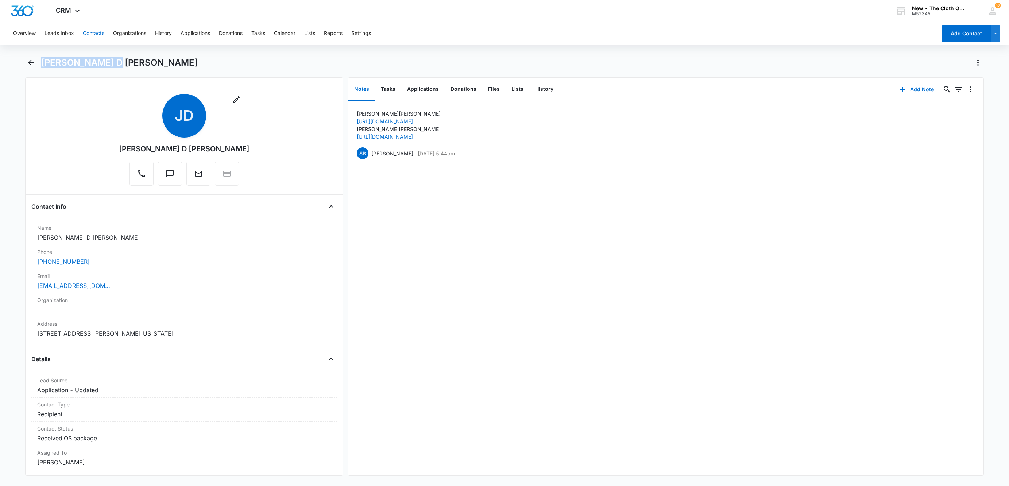
drag, startPoint x: 120, startPoint y: 64, endPoint x: 41, endPoint y: 61, distance: 79.5
click at [41, 61] on div "[PERSON_NAME] D [PERSON_NAME]" at bounding box center [512, 63] width 942 height 12
copy h1 "[PERSON_NAME] D [PERSON_NAME]"
click at [149, 295] on div "Organization Cancel Save Changes ---" at bounding box center [184, 305] width 306 height 24
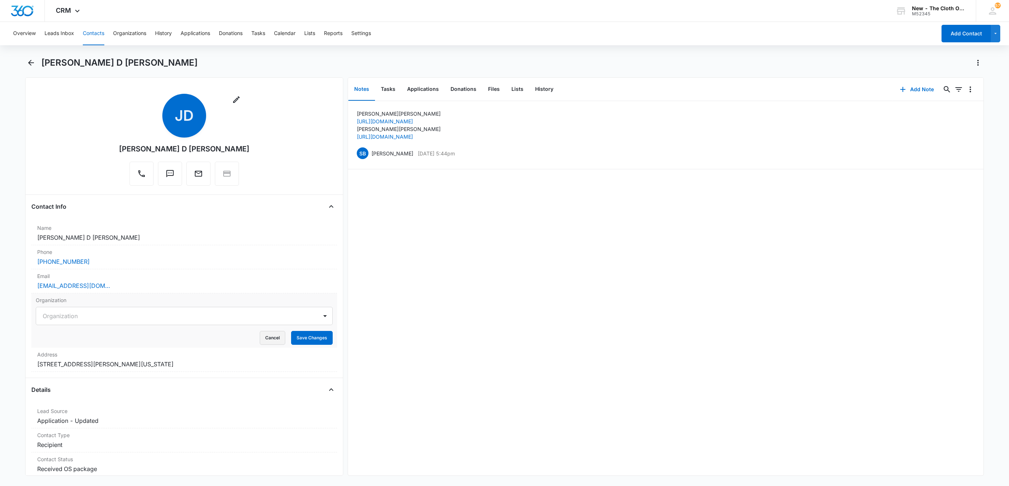
click at [260, 338] on button "Cancel" at bounding box center [273, 338] width 26 height 14
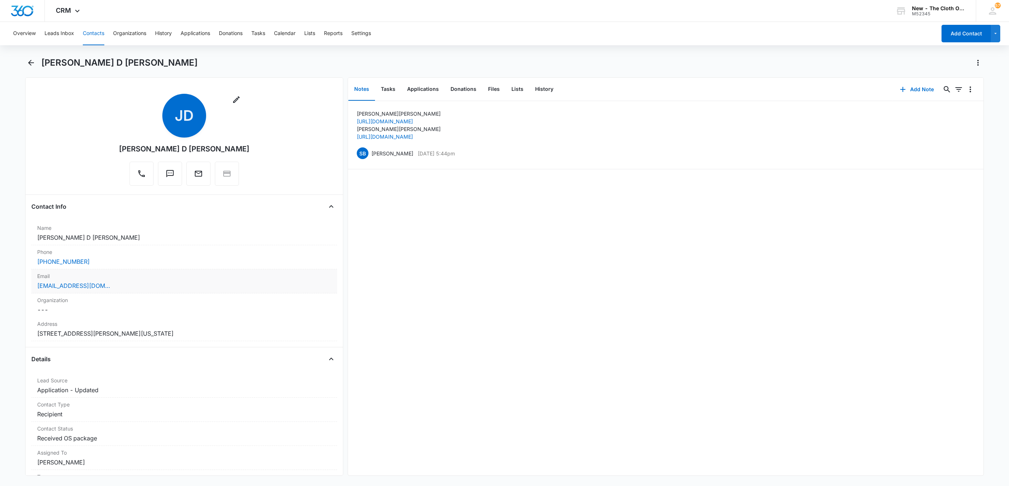
click at [178, 285] on div "[EMAIL_ADDRESS][DOMAIN_NAME]" at bounding box center [184, 285] width 294 height 9
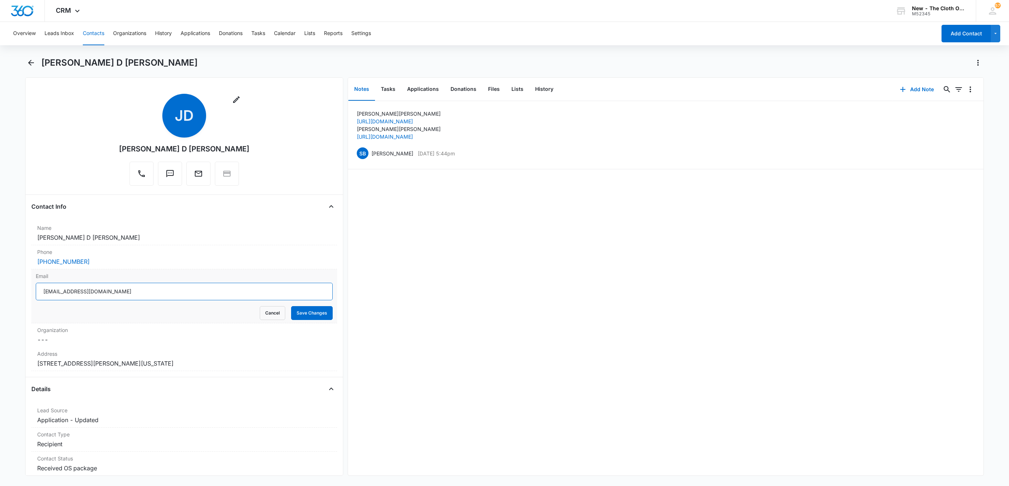
click at [178, 292] on input "[EMAIL_ADDRESS][DOMAIN_NAME]" at bounding box center [184, 292] width 297 height 18
click at [263, 314] on button "Cancel" at bounding box center [273, 313] width 26 height 14
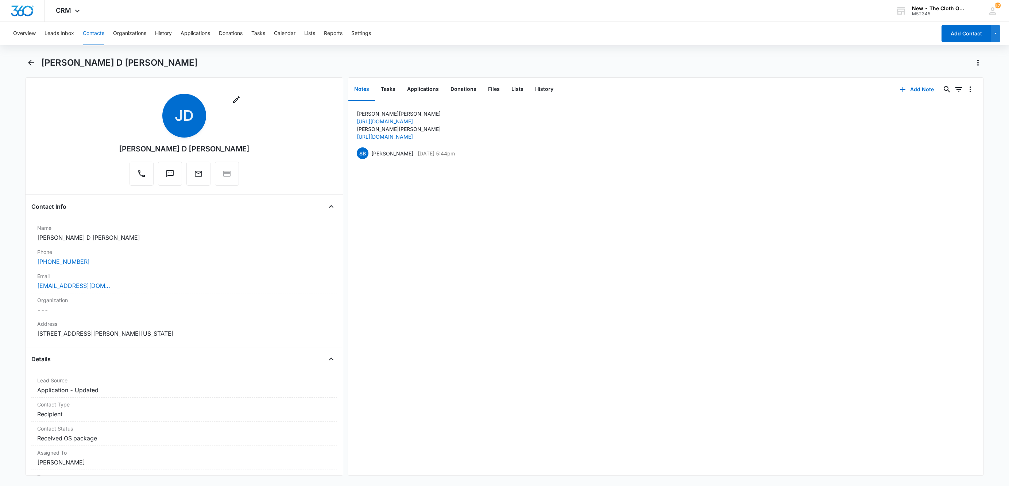
drag, startPoint x: 182, startPoint y: 332, endPoint x: 28, endPoint y: 338, distance: 154.4
click at [28, 338] on div "Remove JD Jackson D James Contact Info Name Cancel Save Changes Jackson D James…" at bounding box center [184, 276] width 318 height 398
copy dd "63 Sweeney St Buffalo New York 14211-3021"
click at [393, 91] on button "Tasks" at bounding box center [388, 89] width 26 height 23
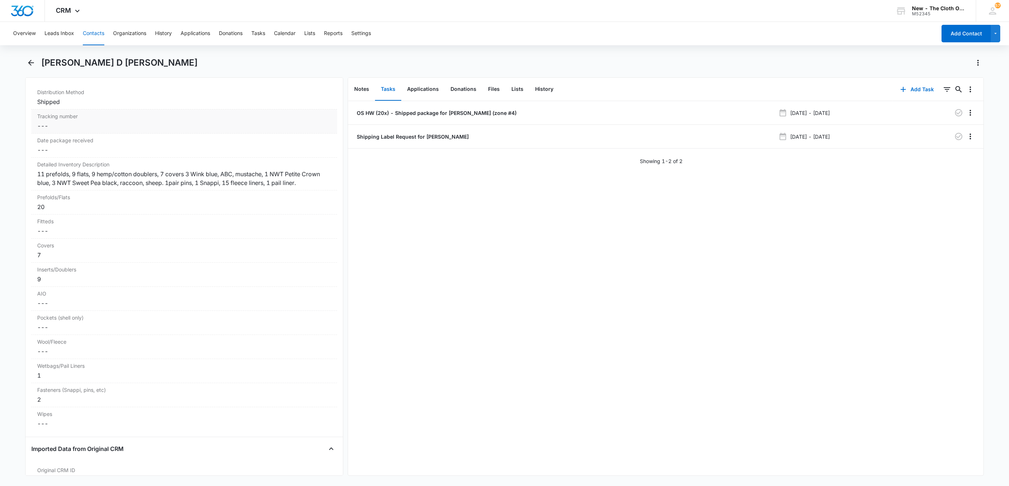
scroll to position [1641, 0]
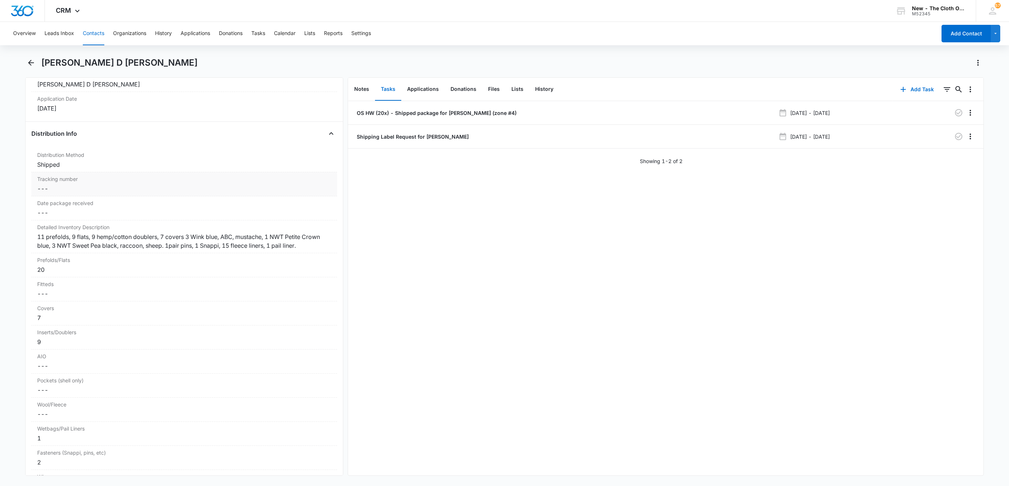
click at [67, 193] on dd "Cancel Save Changes ---" at bounding box center [184, 188] width 294 height 9
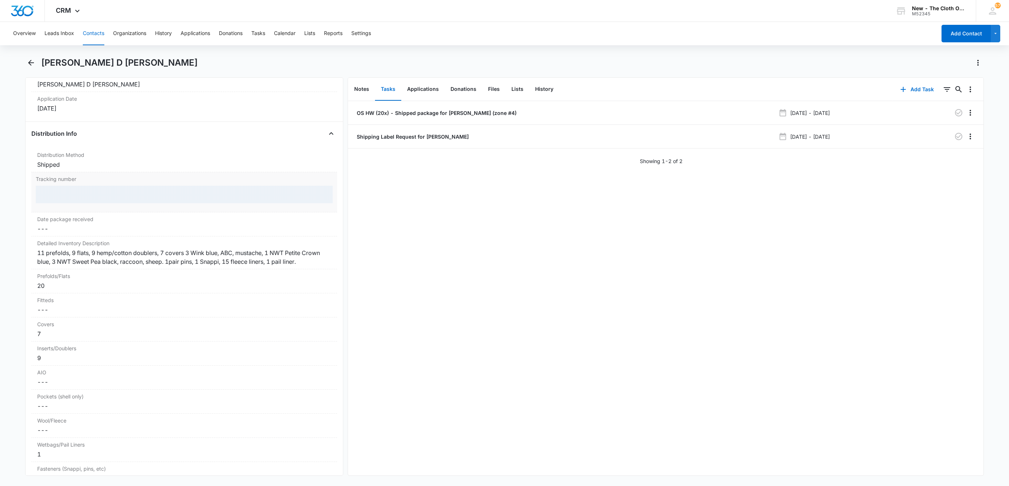
click at [61, 202] on div at bounding box center [184, 195] width 297 height 18
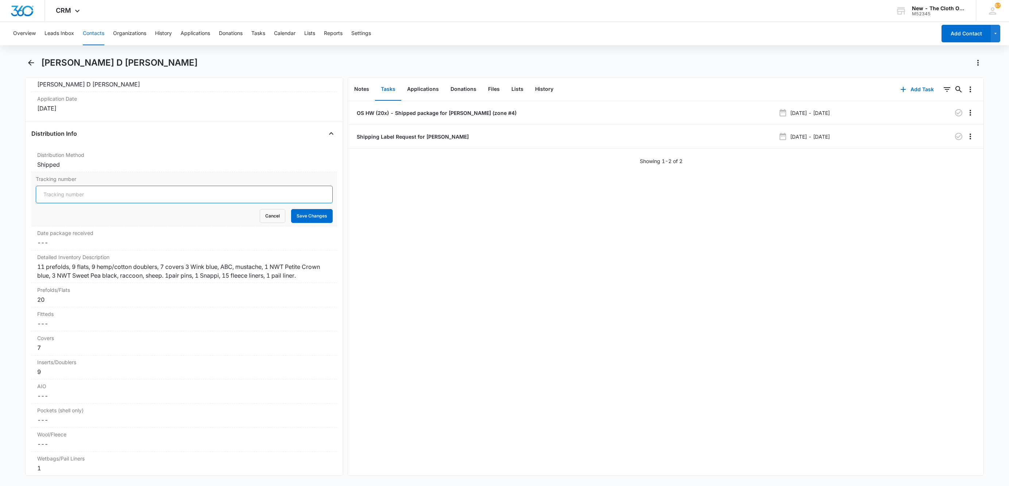
click at [62, 202] on input "Tracking number" at bounding box center [184, 195] width 297 height 18
paste input "9434636106194313100974"
type input "9434636106194313100974"
click at [302, 223] on button "Save Changes" at bounding box center [312, 216] width 42 height 14
click at [445, 112] on p "OS HW (20x) - Shipped package for J. JAMES (zone #4)" at bounding box center [435, 113] width 161 height 8
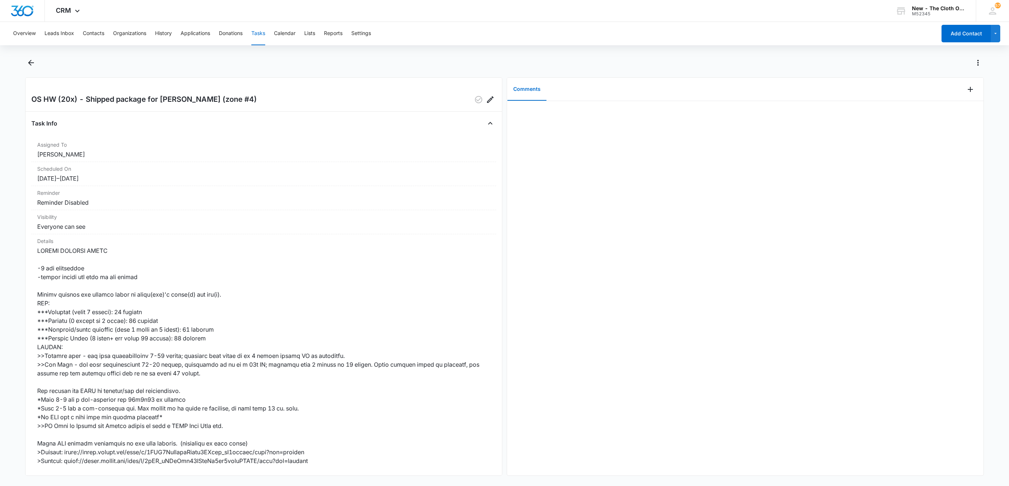
click at [970, 86] on div at bounding box center [973, 89] width 19 height 23
click at [964, 90] on button "Add Comment" at bounding box center [970, 90] width 12 height 12
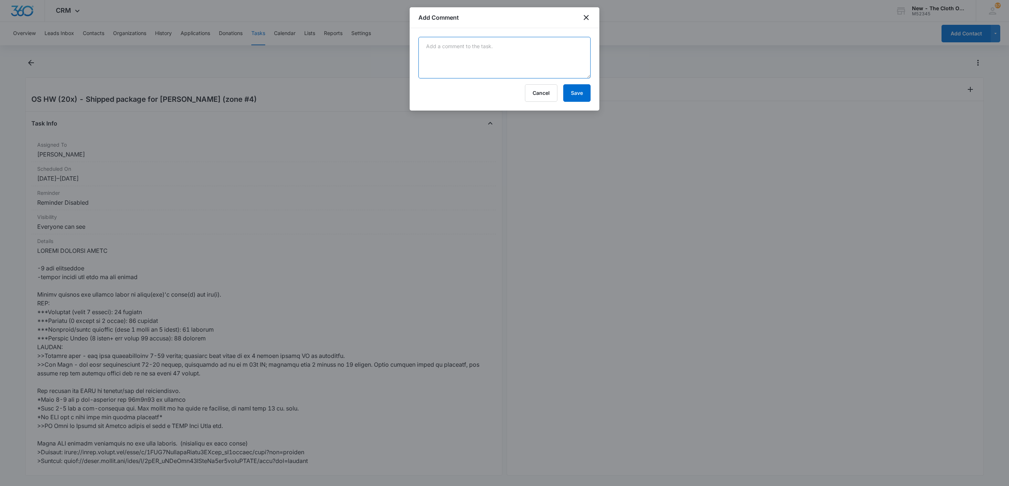
drag, startPoint x: 525, startPoint y: 59, endPoint x: 543, endPoint y: 65, distance: 18.5
click at [524, 59] on textarea at bounding box center [504, 58] width 172 height 42
paste textarea "9434636106194313100974"
type textarea "9434636106194313100974"
click at [585, 91] on button "Save" at bounding box center [576, 93] width 27 height 18
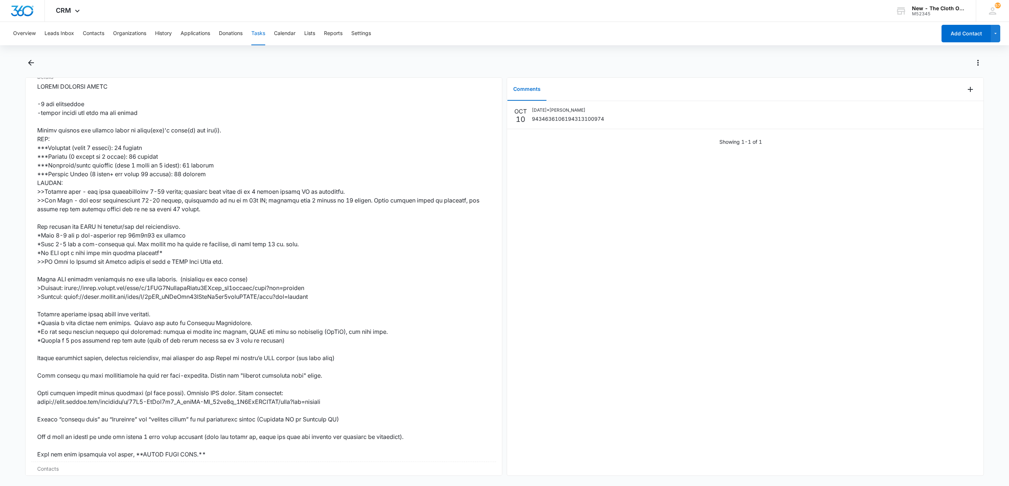
scroll to position [278, 0]
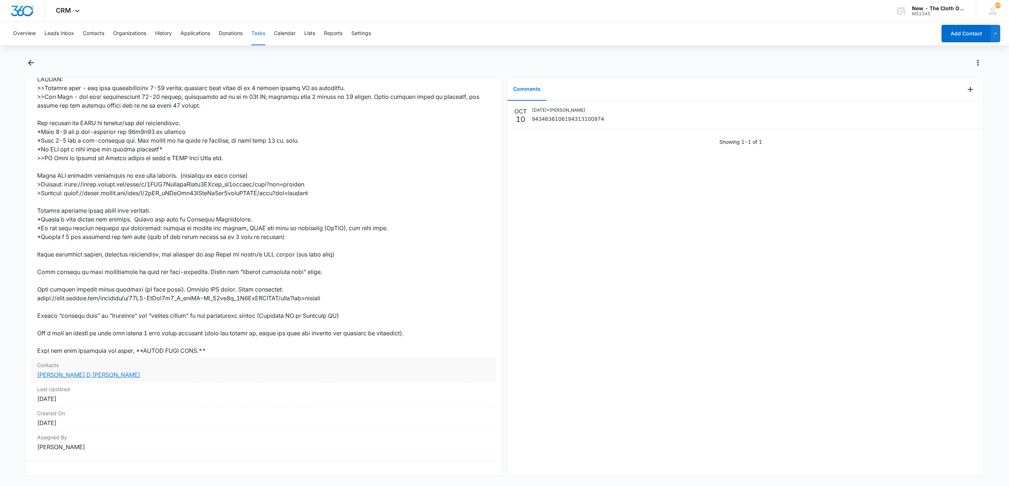
click at [51, 371] on link "Jackson D James" at bounding box center [88, 374] width 103 height 7
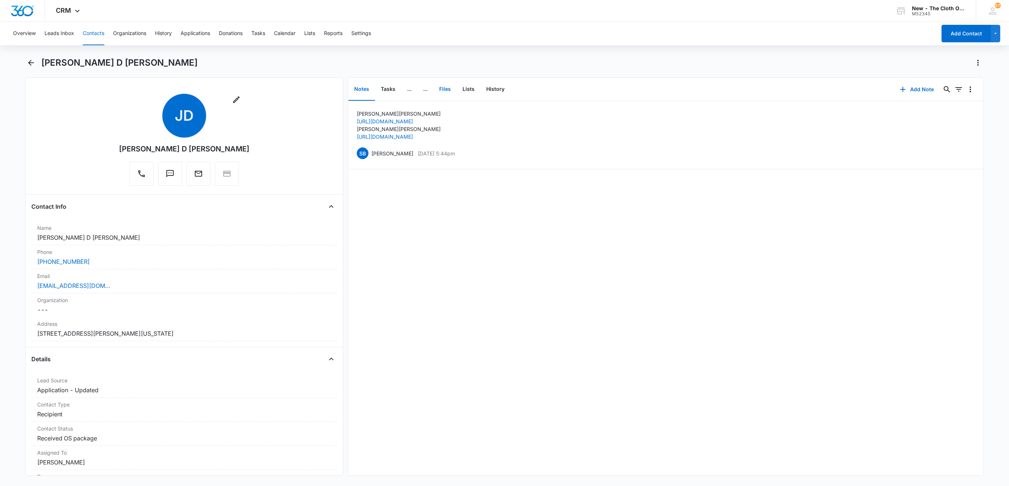
click at [440, 92] on button "Files" at bounding box center [444, 89] width 23 height 23
click at [927, 89] on icon "button" at bounding box center [929, 89] width 5 height 5
click at [925, 115] on div "Upload Files" at bounding box center [932, 112] width 29 height 5
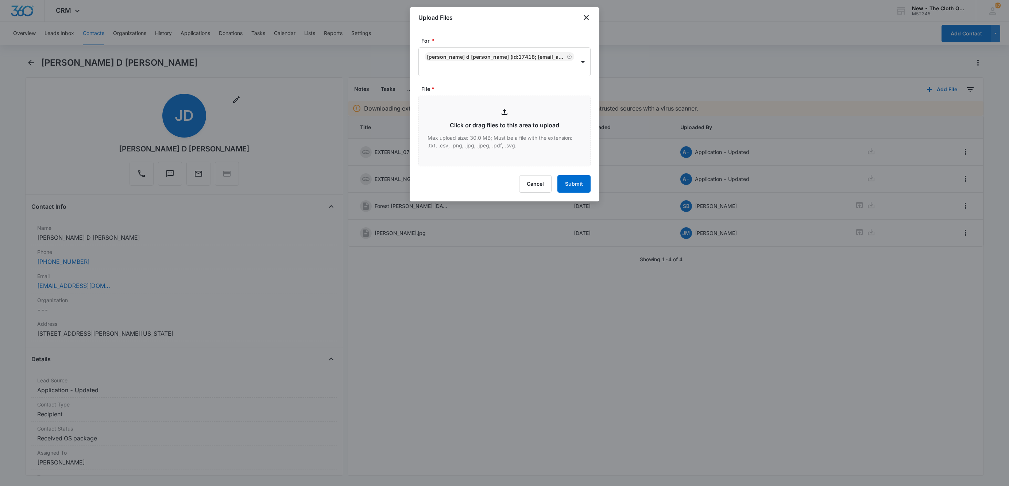
type input "C:\fakepath\9434636106194313100974--Jackson-D-James---10102025.pdf"
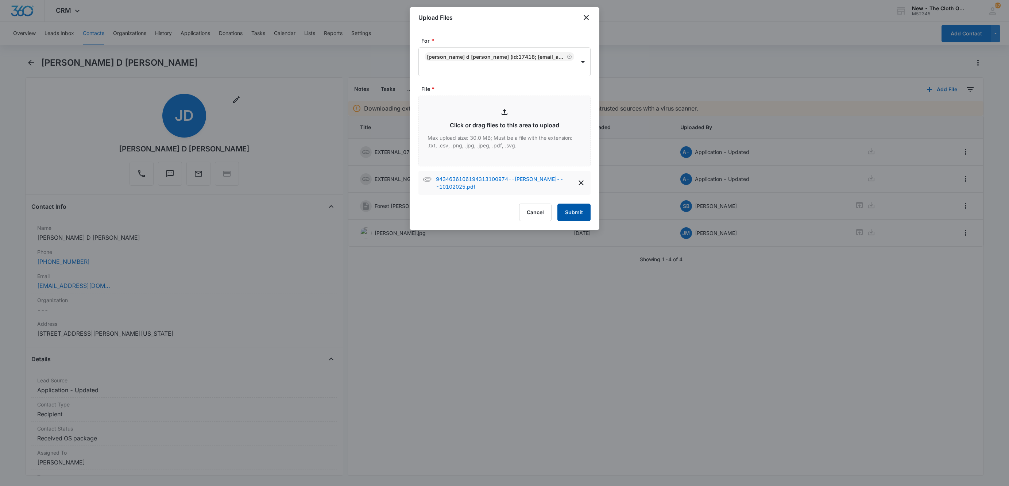
click at [571, 219] on button "Submit" at bounding box center [573, 213] width 33 height 18
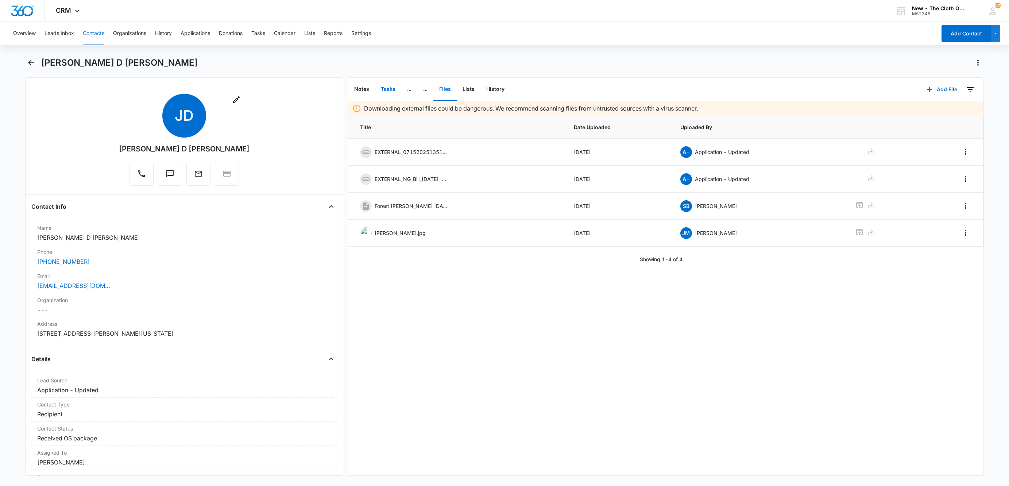
click at [389, 90] on button "Tasks" at bounding box center [388, 89] width 26 height 23
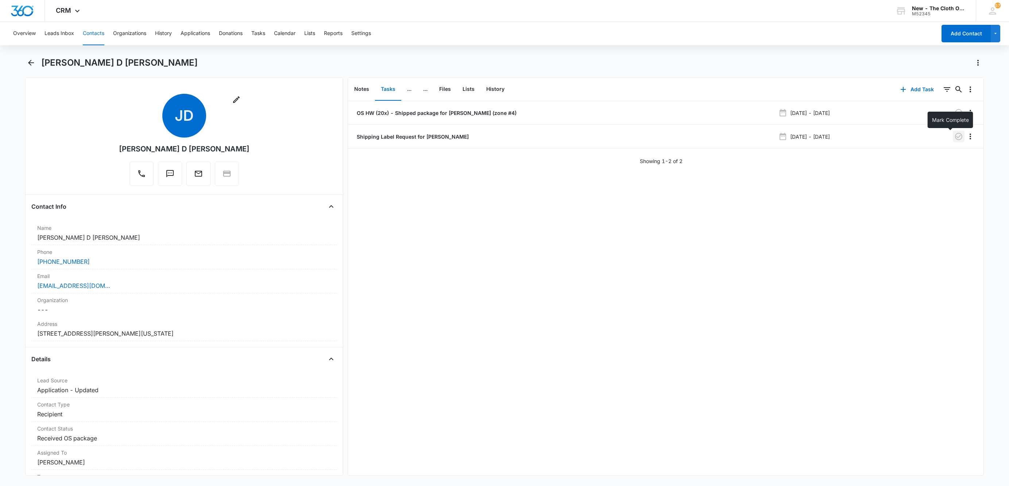
drag, startPoint x: 953, startPoint y: 136, endPoint x: 939, endPoint y: 164, distance: 31.8
click at [955, 136] on icon "button" at bounding box center [958, 136] width 7 height 7
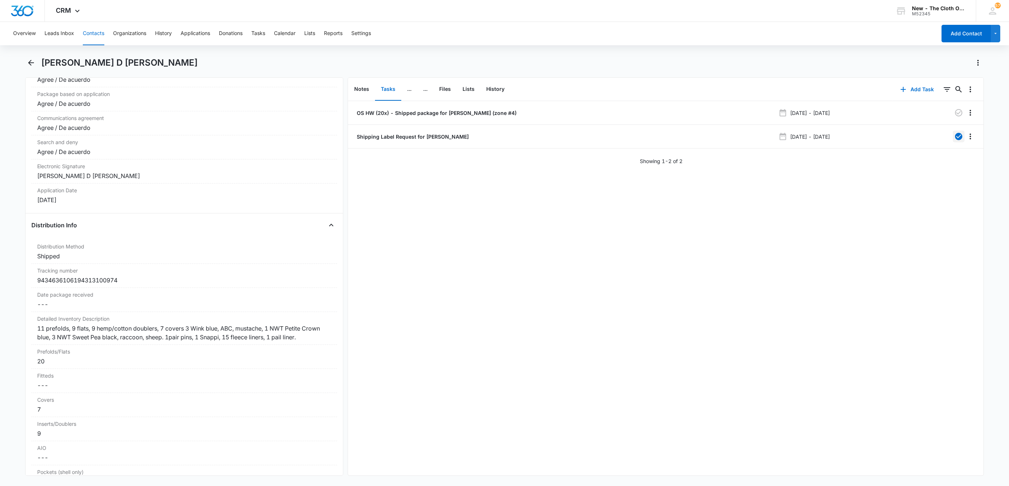
scroll to position [1696, 0]
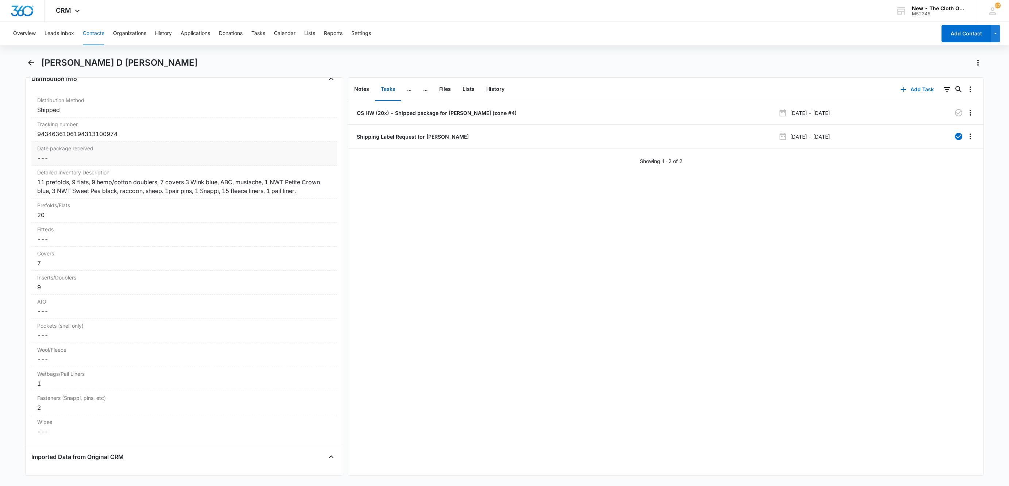
click at [46, 162] on dd "Cancel Save Changes ---" at bounding box center [184, 158] width 294 height 9
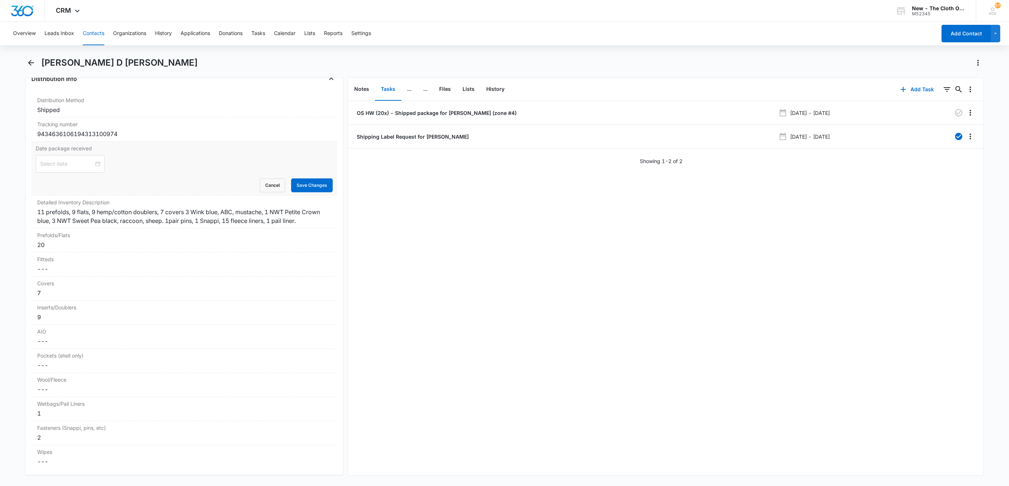
click at [46, 169] on div at bounding box center [70, 164] width 69 height 18
click at [150, 152] on label "Date package received" at bounding box center [184, 148] width 297 height 8
click at [266, 192] on button "Cancel" at bounding box center [273, 185] width 26 height 14
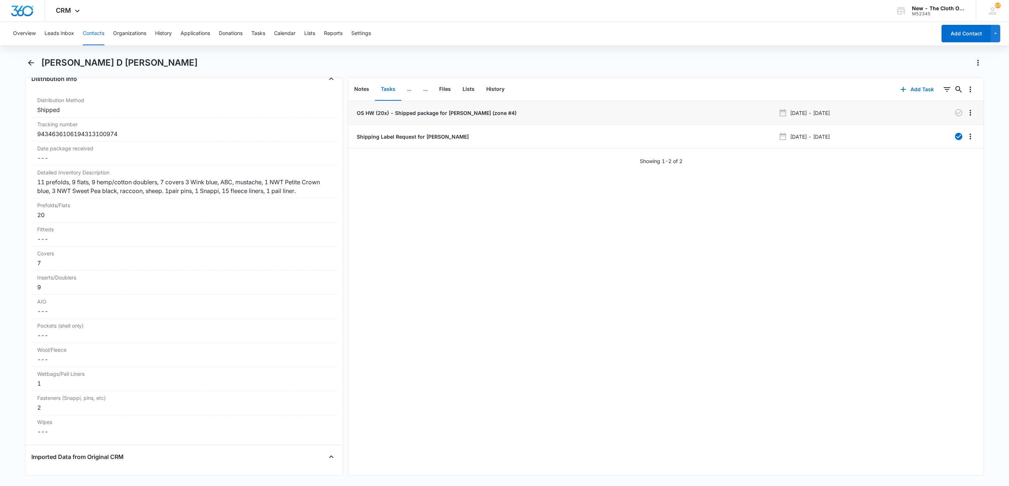
click at [431, 111] on p "OS HW (20x) - Shipped package for J. JAMES (zone #4)" at bounding box center [435, 113] width 161 height 8
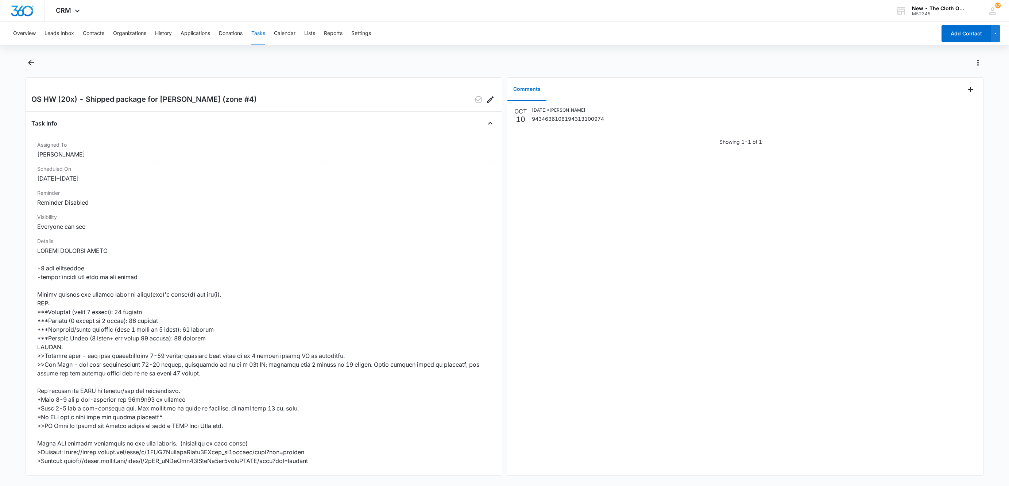
click at [264, 32] on button "Tasks" at bounding box center [258, 33] width 14 height 23
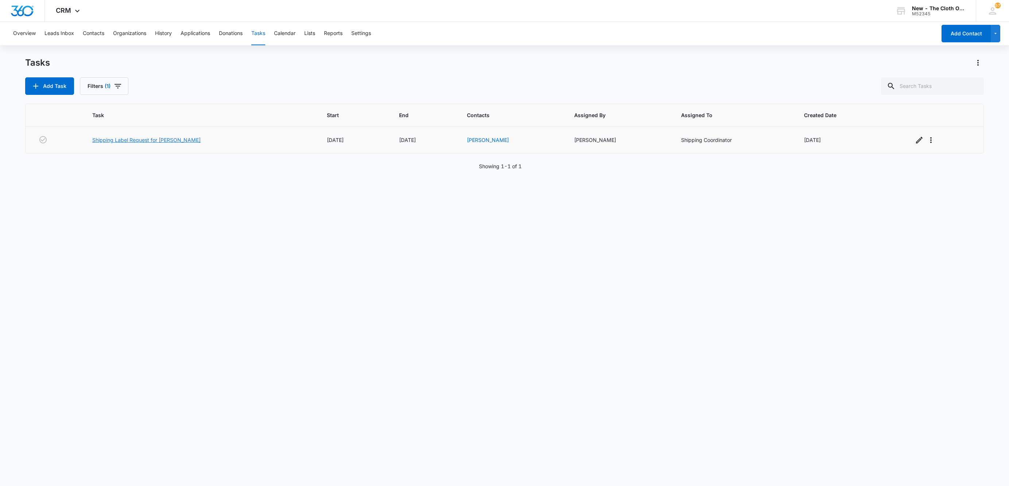
click at [110, 143] on link "Shipping Label Request for Marquez" at bounding box center [146, 140] width 108 height 8
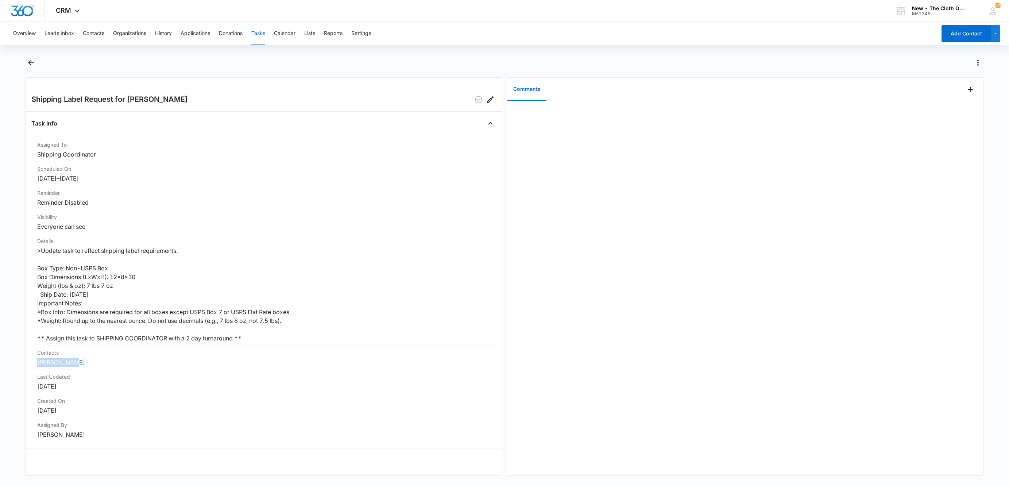
drag, startPoint x: 81, startPoint y: 365, endPoint x: 20, endPoint y: 367, distance: 60.9
click at [20, 367] on main "Shipping Label Request for [PERSON_NAME] Task Info Assigned To Shipping Coordin…" at bounding box center [504, 270] width 1009 height 427
copy link "[PERSON_NAME]"
drag, startPoint x: 70, startPoint y: 361, endPoint x: 79, endPoint y: 353, distance: 11.9
click at [70, 361] on link "[PERSON_NAME]" at bounding box center [61, 362] width 48 height 7
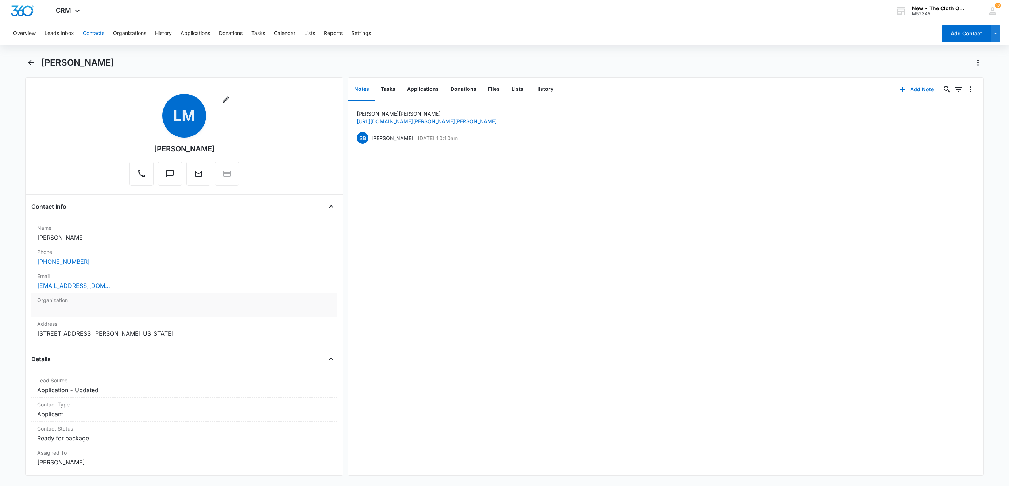
click at [148, 292] on div "Email Cancel Save Changes [EMAIL_ADDRESS][DOMAIN_NAME]" at bounding box center [184, 281] width 306 height 24
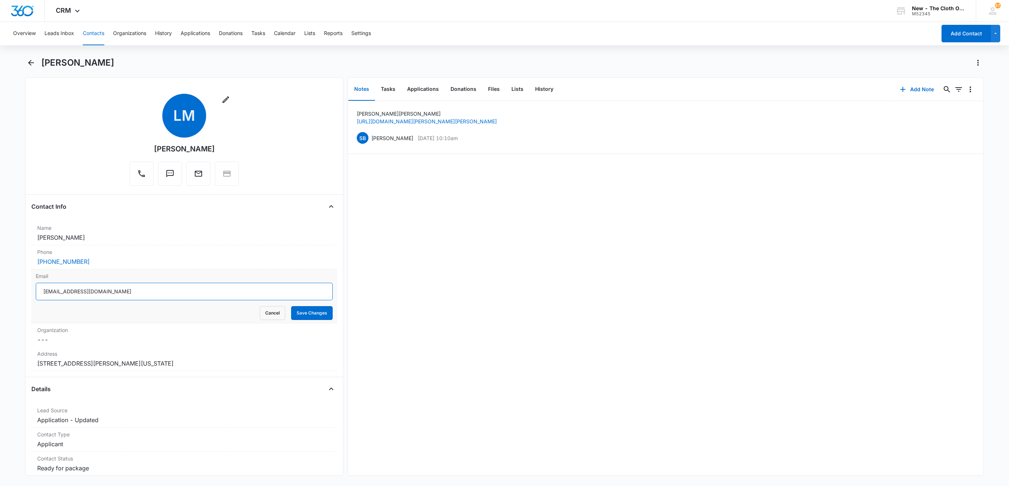
click at [201, 295] on input "[EMAIL_ADDRESS][DOMAIN_NAME]" at bounding box center [184, 292] width 297 height 18
click at [263, 314] on button "Cancel" at bounding box center [273, 313] width 26 height 14
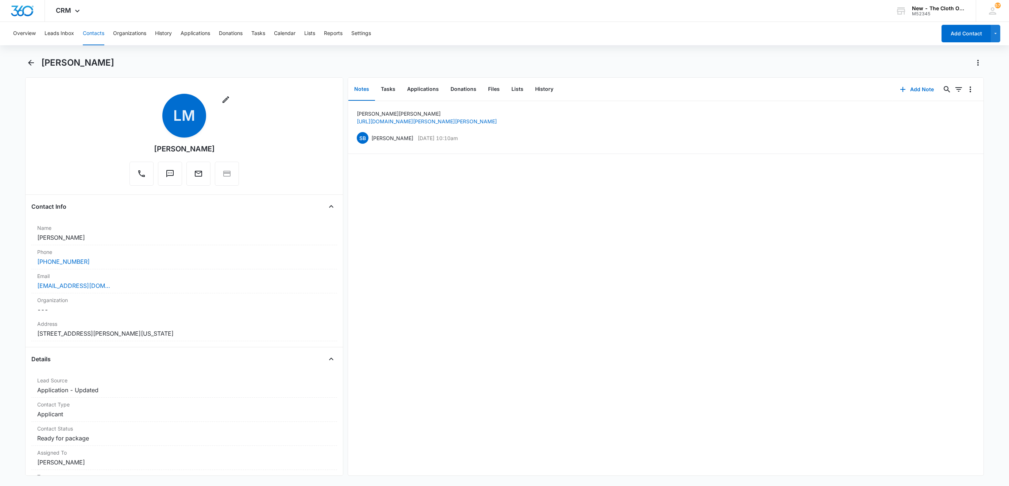
drag, startPoint x: 208, startPoint y: 337, endPoint x: 26, endPoint y: 335, distance: 182.0
click at [32, 337] on div "Address Cancel Save Changes [STREET_ADDRESS][PERSON_NAME][US_STATE]" at bounding box center [184, 329] width 306 height 24
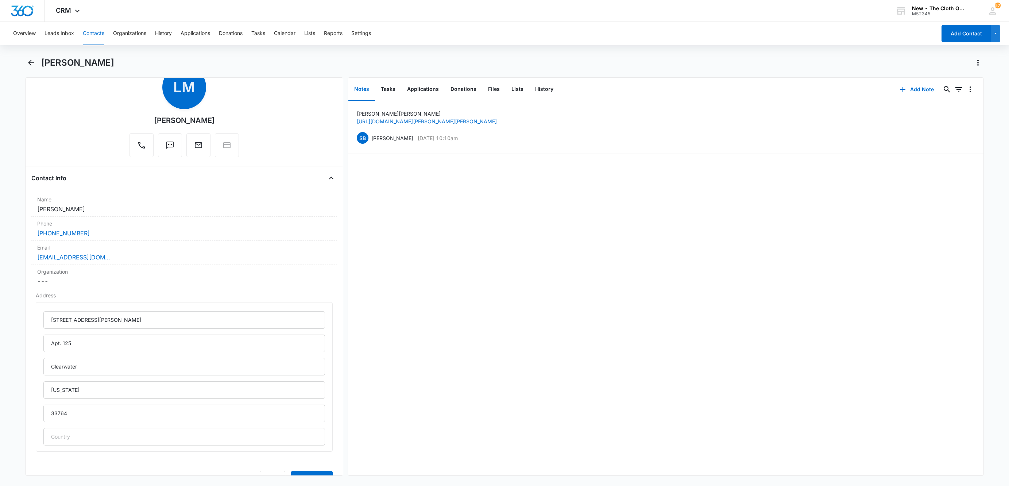
scroll to position [55, 0]
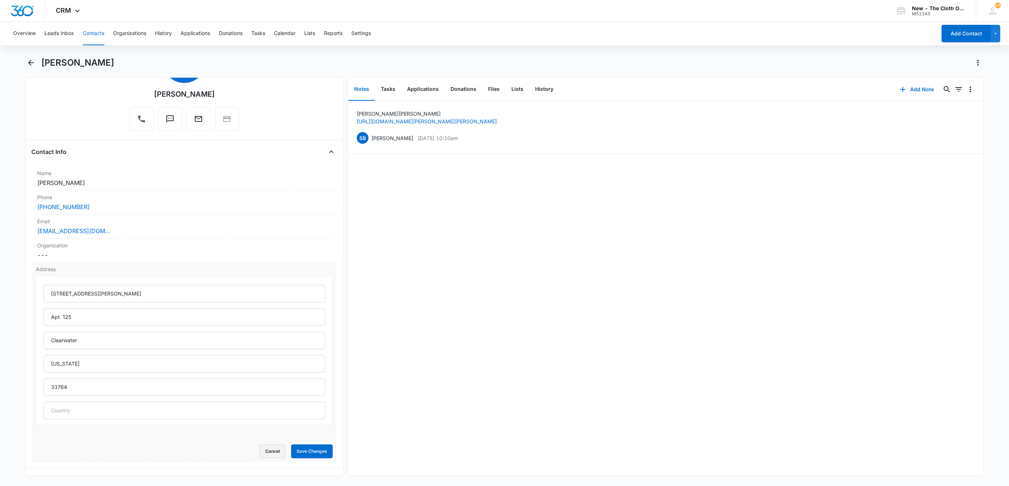
click at [262, 451] on button "Cancel" at bounding box center [273, 451] width 26 height 14
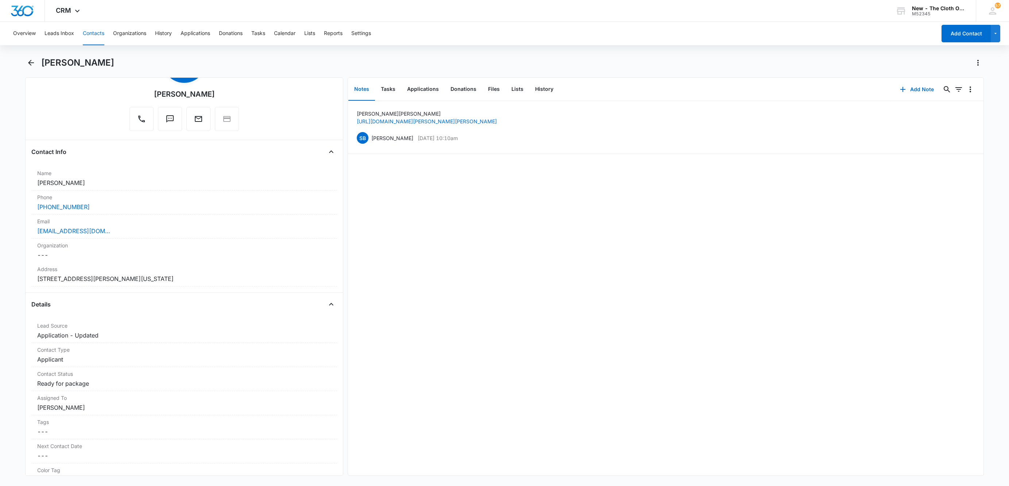
drag, startPoint x: 207, startPoint y: 282, endPoint x: 5, endPoint y: 278, distance: 202.1
click at [6, 278] on main "[PERSON_NAME] Remove [PERSON_NAME] Contact Info Name Cancel Save Changes [PERSO…" at bounding box center [504, 270] width 1009 height 427
copy dd "[STREET_ADDRESS][PERSON_NAME][US_STATE]"
click at [385, 91] on button "Tasks" at bounding box center [388, 89] width 26 height 23
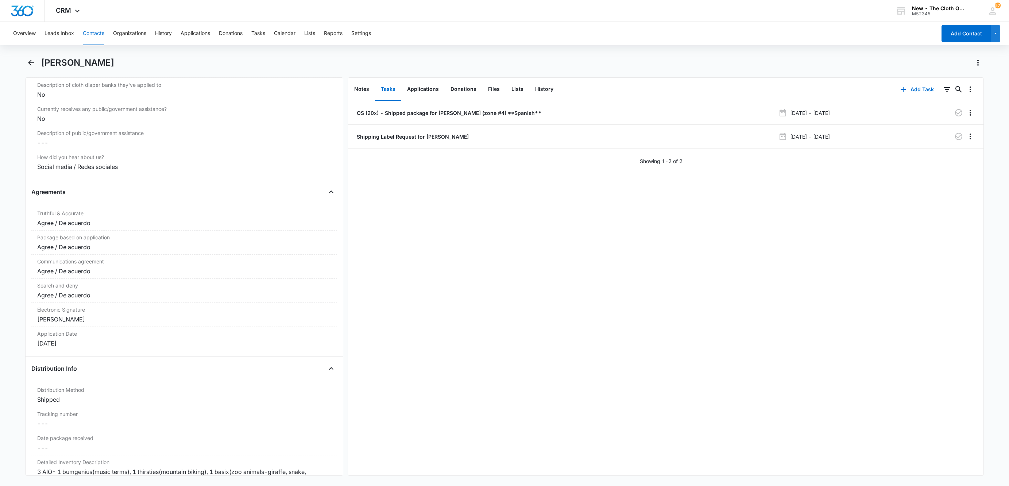
scroll to position [1422, 0]
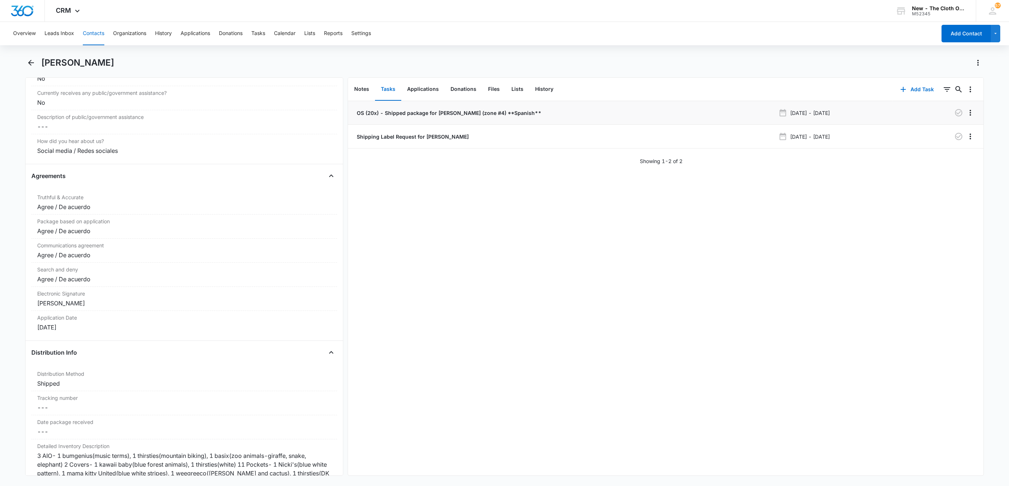
click at [396, 112] on p "OS (20x) - Shipped package for L. MÁRQUEZ (zone #4) **Spanish**" at bounding box center [448, 113] width 186 height 8
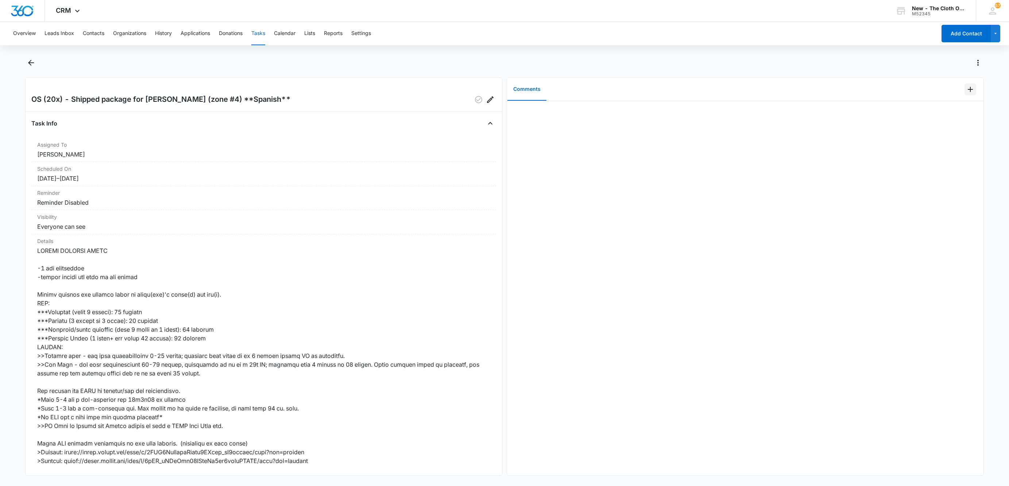
click at [964, 84] on button "Add Comment" at bounding box center [970, 90] width 12 height 12
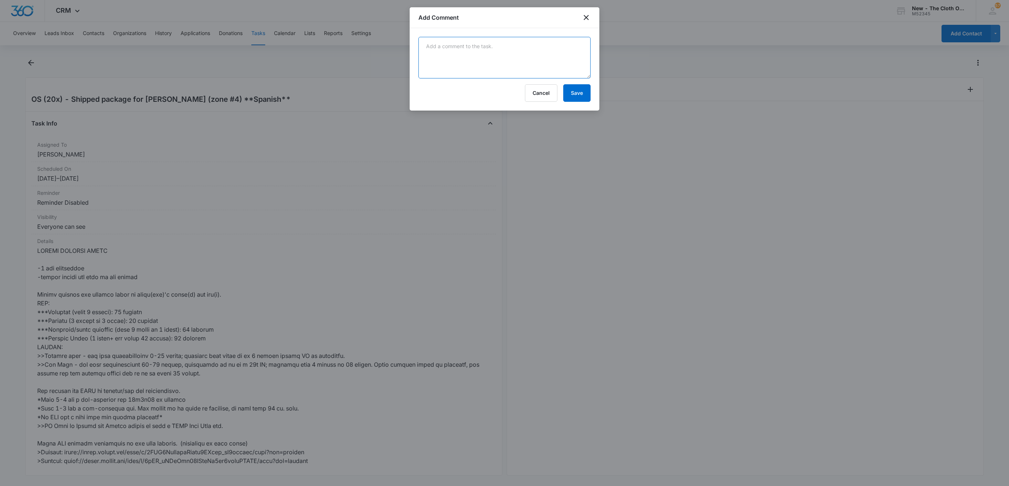
click at [533, 50] on textarea at bounding box center [504, 58] width 172 height 42
paste textarea "9434636106194313101209"
type textarea "9434636106194313101209"
click at [576, 89] on button "Save" at bounding box center [576, 93] width 27 height 18
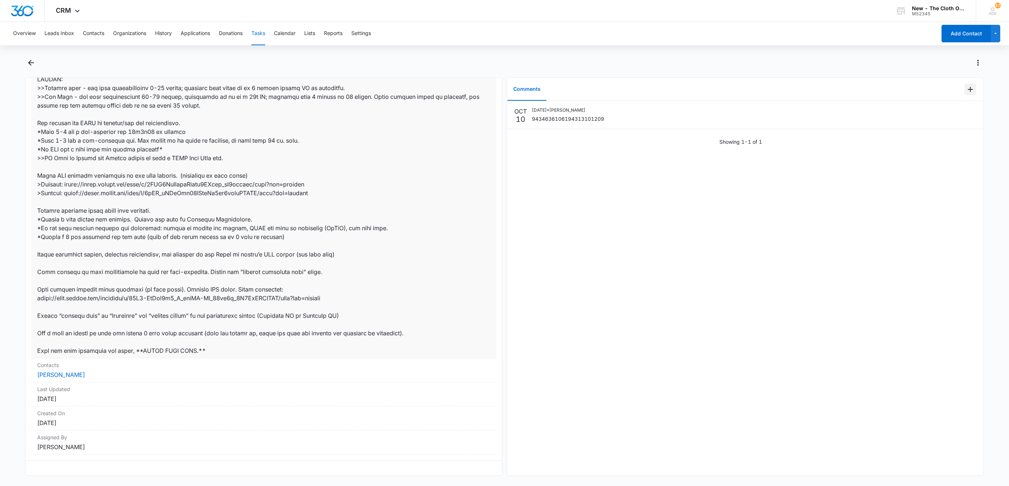
scroll to position [278, 0]
click at [64, 371] on link "Luz Márquez" at bounding box center [61, 374] width 48 height 7
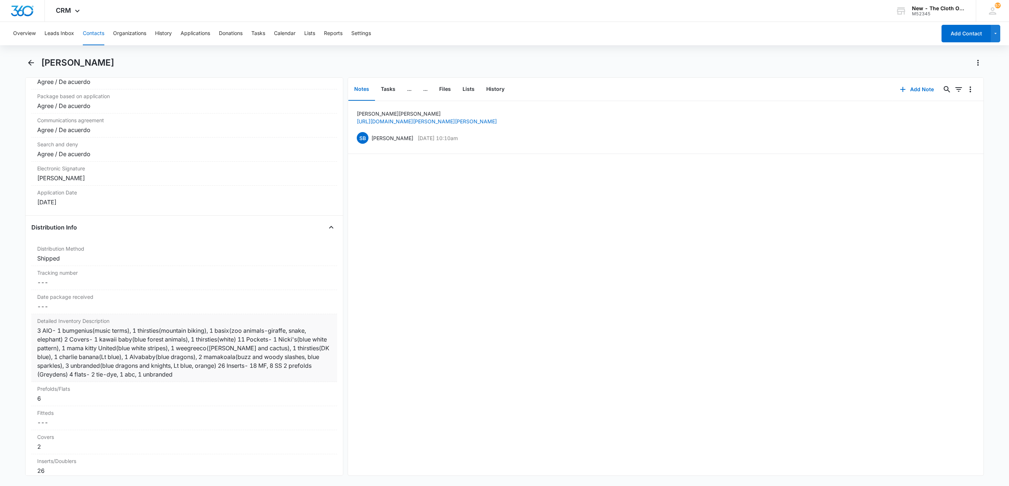
scroll to position [1586, 0]
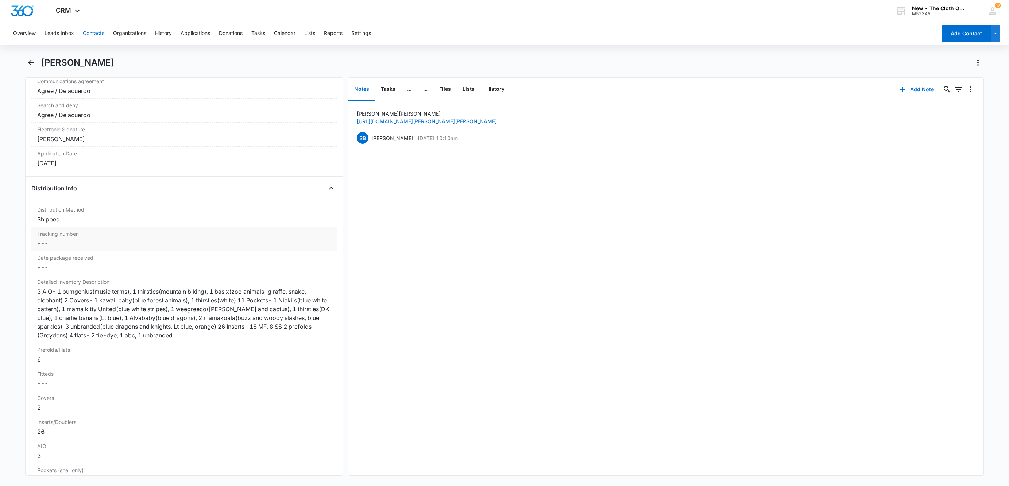
click at [51, 248] on dd "Cancel Save Changes ---" at bounding box center [184, 243] width 294 height 9
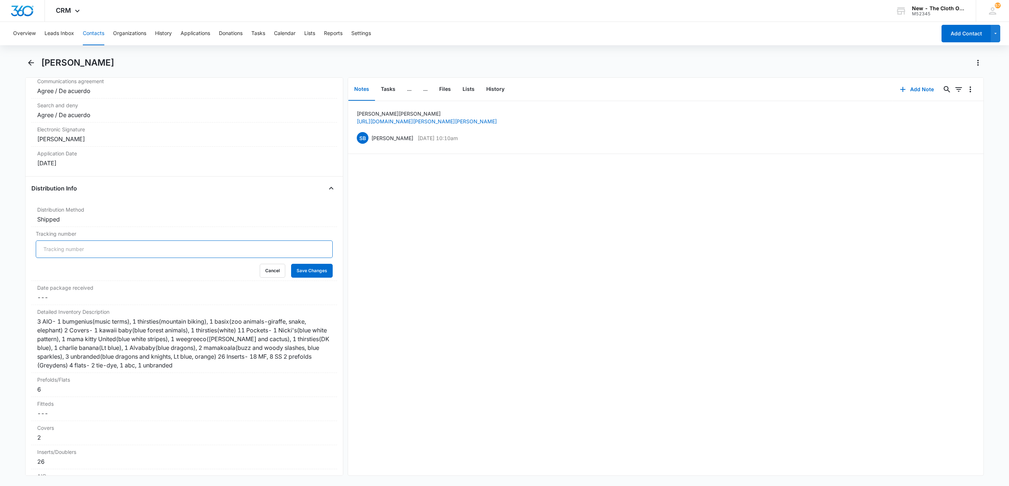
click at [51, 258] on input "Tracking number" at bounding box center [184, 249] width 297 height 18
type input "USPS"
click at [291, 264] on button "Save Changes" at bounding box center [312, 271] width 42 height 14
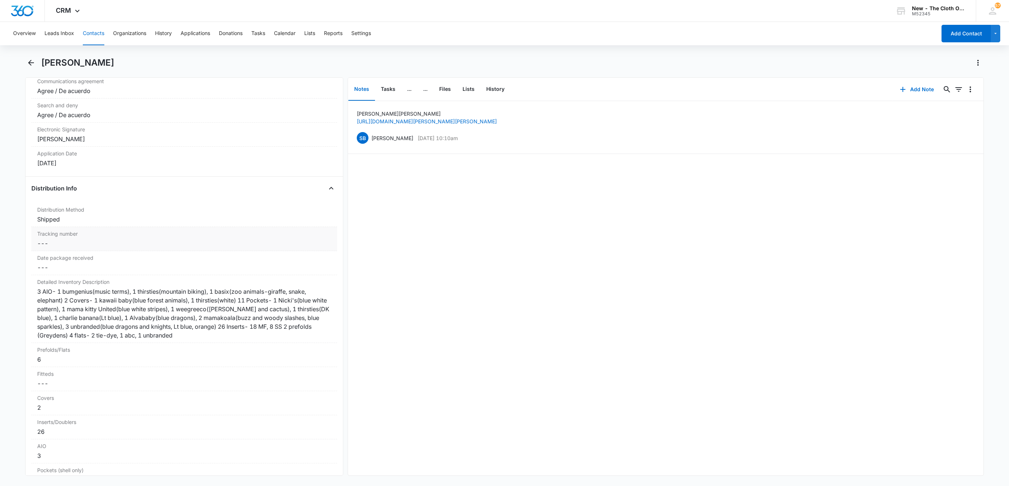
click at [94, 248] on dd "Cancel Save Changes ---" at bounding box center [184, 243] width 294 height 9
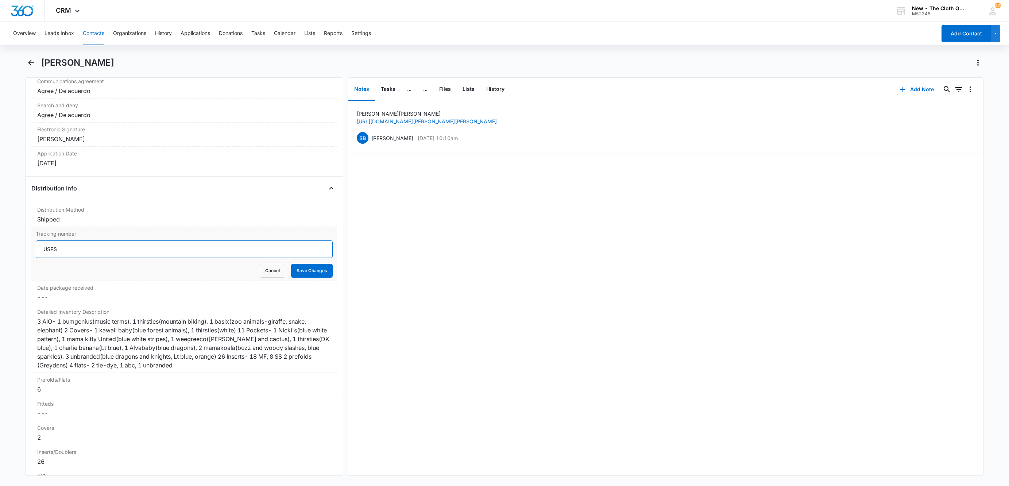
click at [94, 256] on input "USPS" at bounding box center [184, 249] width 297 height 18
paste input "9434636106194313101209"
click at [56, 257] on input "USPS9434636106194313101209" at bounding box center [184, 249] width 297 height 18
type input "USPS 9434636106194313101209"
drag, startPoint x: 287, startPoint y: 277, endPoint x: 298, endPoint y: 266, distance: 15.5
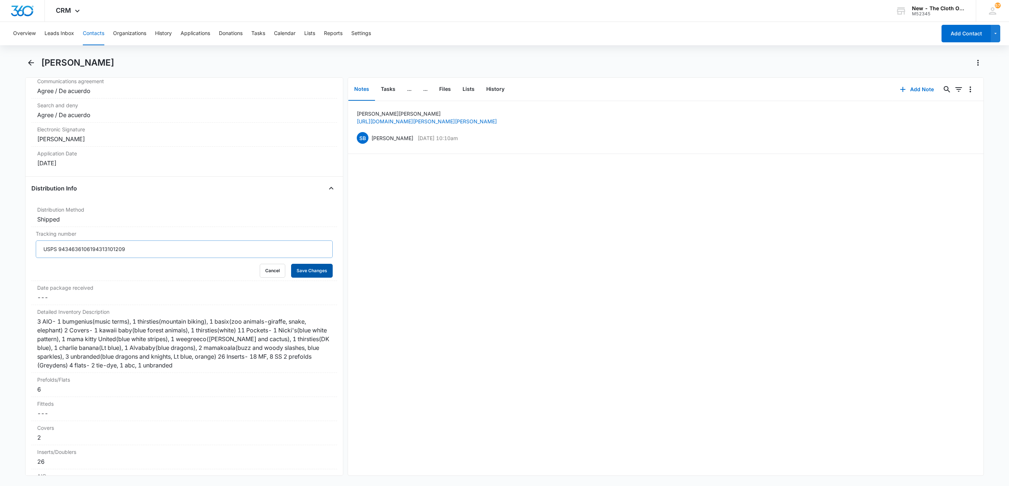
click at [291, 278] on button "Save Changes" at bounding box center [312, 271] width 42 height 14
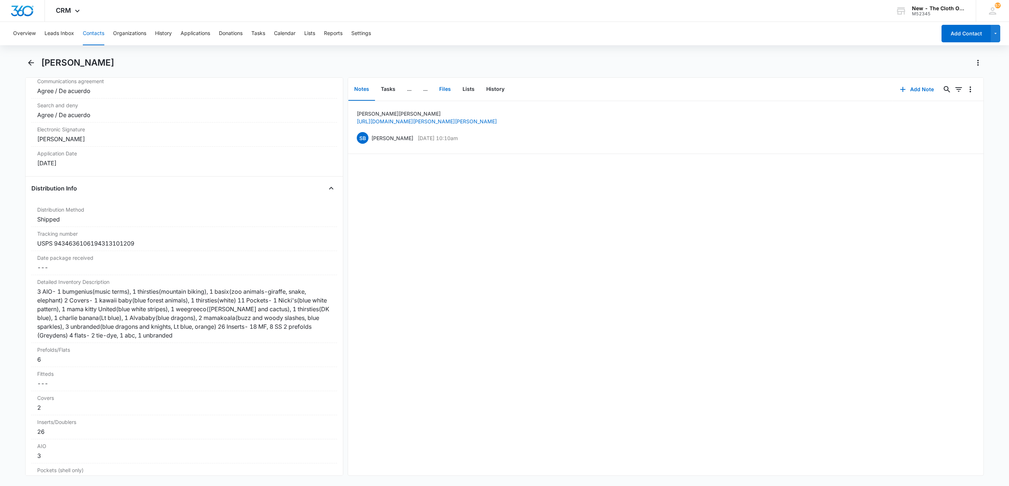
click at [446, 91] on button "Files" at bounding box center [444, 89] width 23 height 23
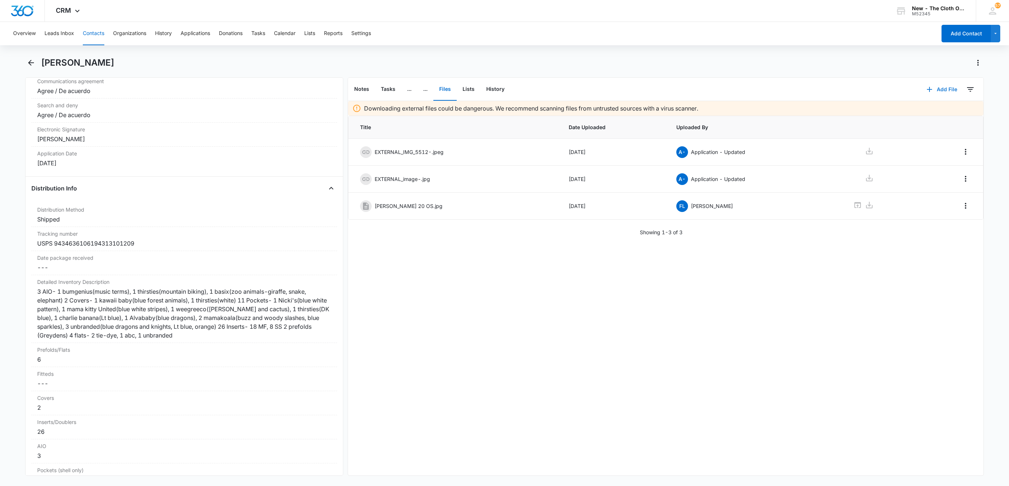
click at [928, 89] on button "Add File" at bounding box center [941, 90] width 45 height 18
drag, startPoint x: 936, startPoint y: 119, endPoint x: 934, endPoint y: 106, distance: 12.1
click at [934, 106] on div "Upload Files Add Link" at bounding box center [936, 118] width 56 height 34
click at [938, 92] on button "Add File" at bounding box center [941, 90] width 45 height 18
click at [939, 116] on button "Upload Files" at bounding box center [936, 112] width 55 height 11
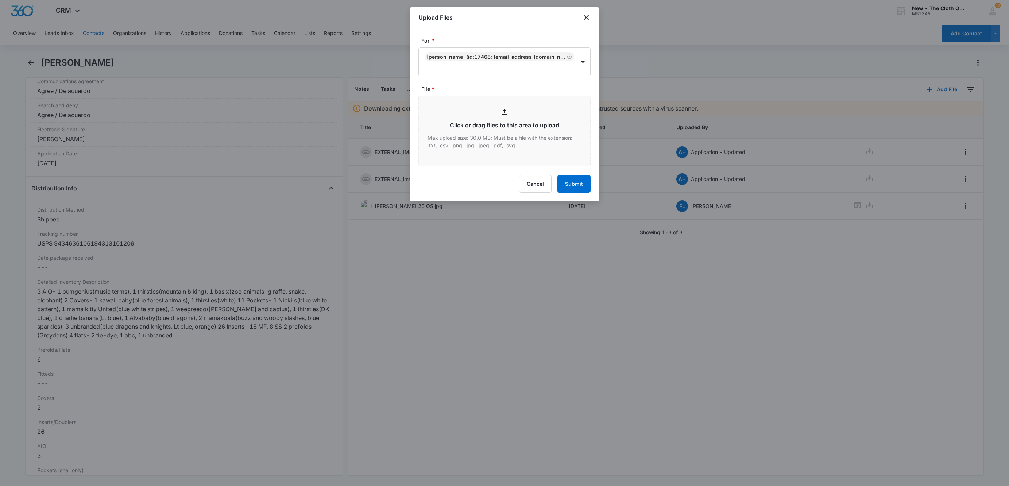
type input "C:\fakepath\20xOS-9434636106194313101209--Luz-Mrquez-10102025.pdf"
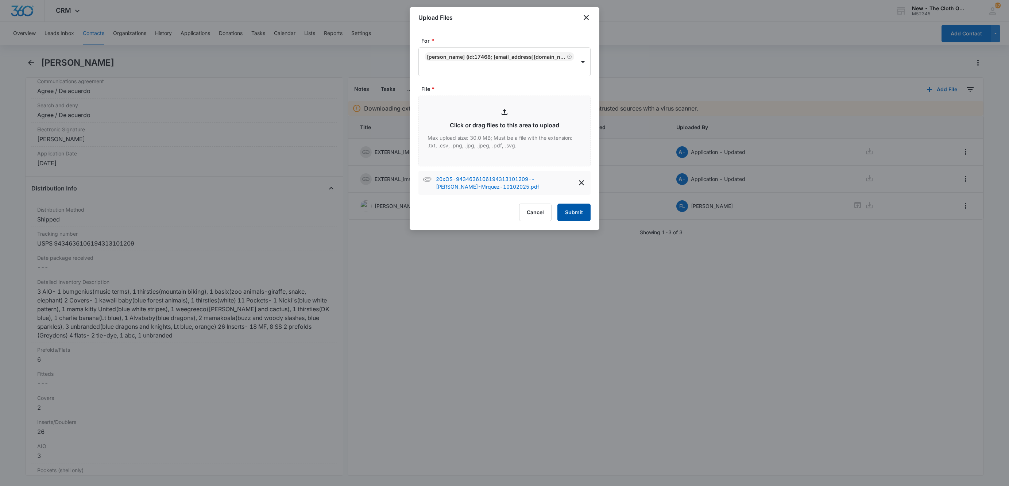
click at [566, 208] on button "Submit" at bounding box center [573, 213] width 33 height 18
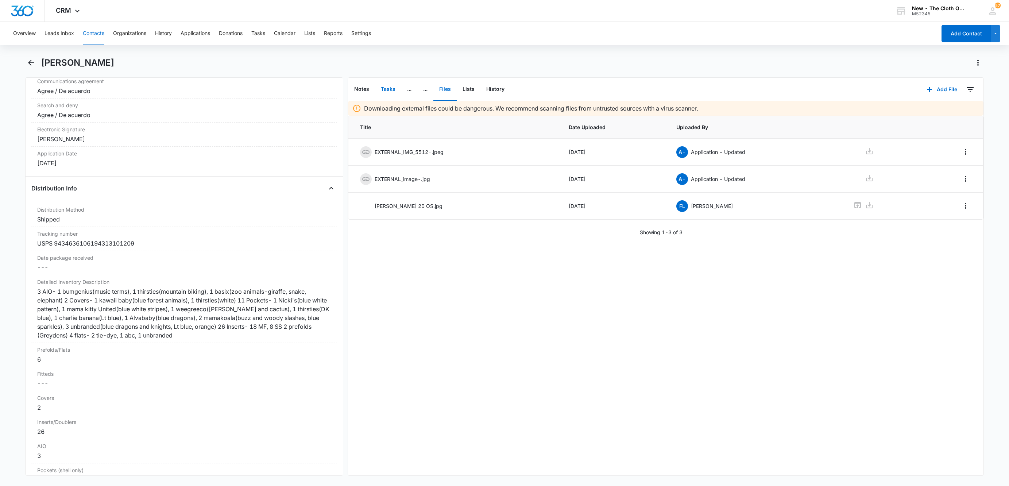
click at [384, 92] on button "Tasks" at bounding box center [388, 89] width 26 height 23
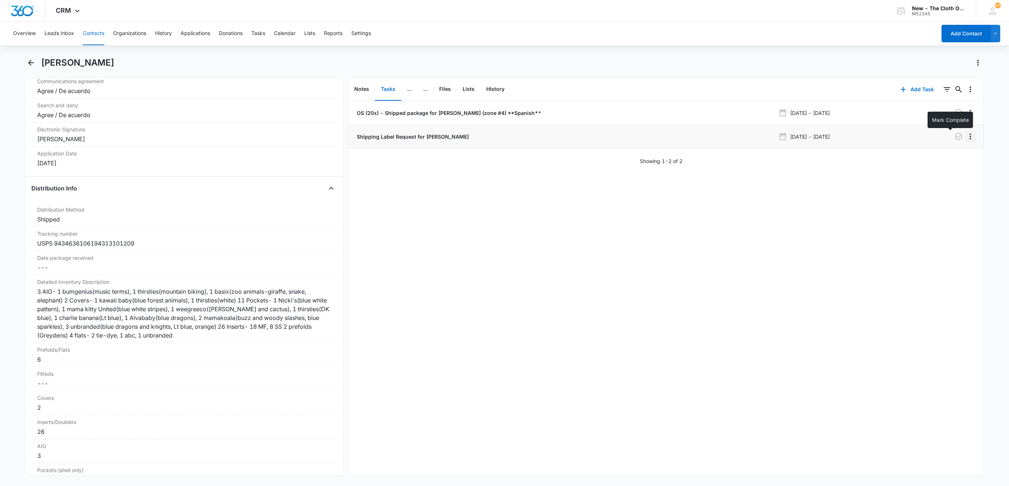
click at [966, 139] on icon "Overflow Menu" at bounding box center [970, 136] width 9 height 9
click at [857, 182] on div "OS (20x) - Shipped package for L. MÁRQUEZ (zone #4) **Spanish** Oct 9, 2025 - O…" at bounding box center [665, 288] width 635 height 374
click at [954, 133] on icon "button" at bounding box center [958, 136] width 9 height 9
click at [92, 31] on button "Contacts" at bounding box center [94, 33] width 22 height 23
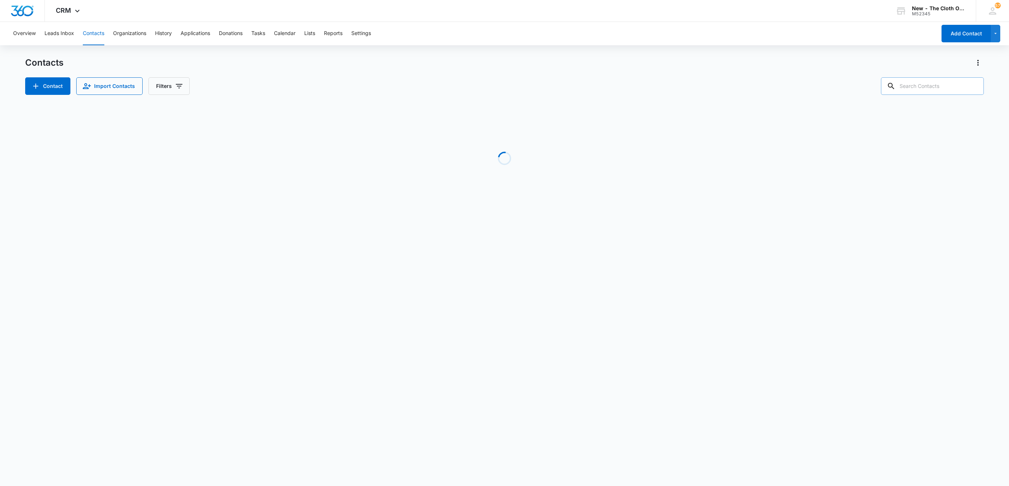
click at [931, 83] on input "text" at bounding box center [932, 86] width 103 height 18
paste input "9434636106194313100974"
type input "9434636106194313100974"
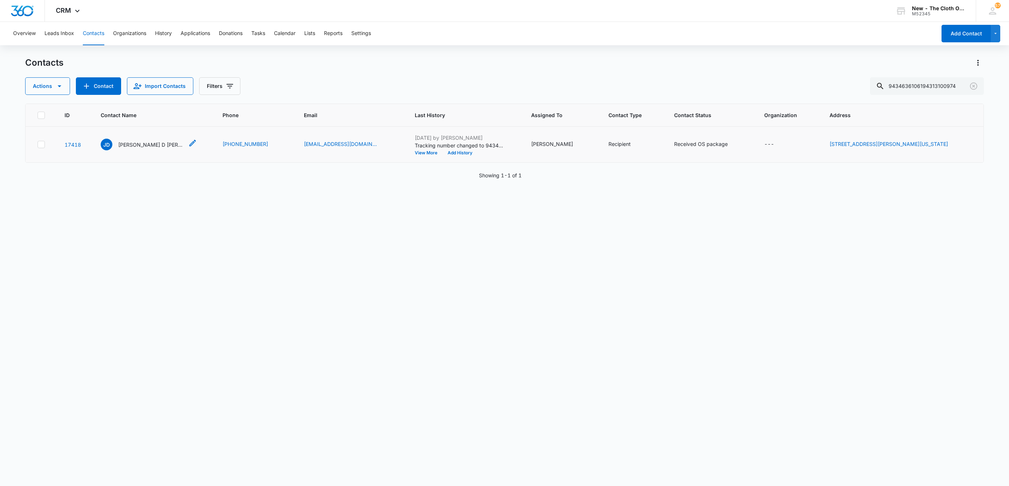
click at [135, 143] on p "Jackson D James" at bounding box center [151, 145] width 66 height 8
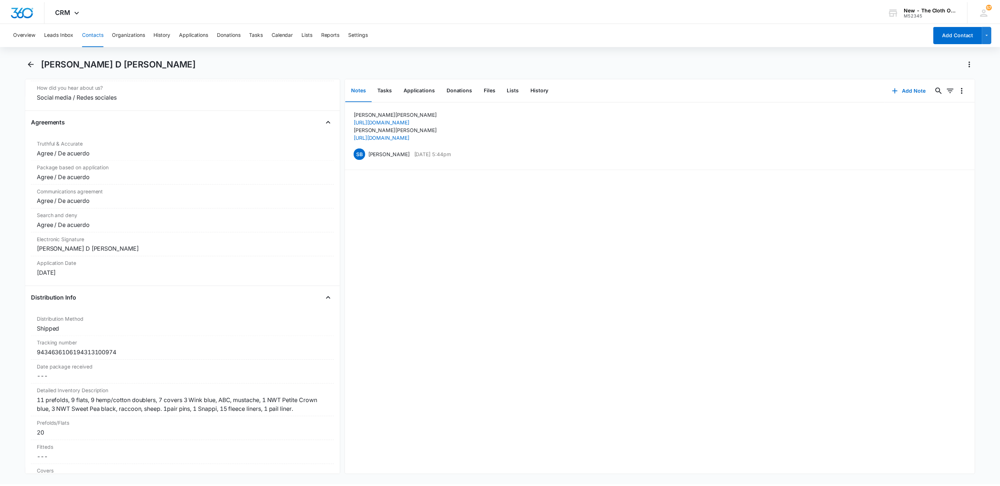
scroll to position [1641, 0]
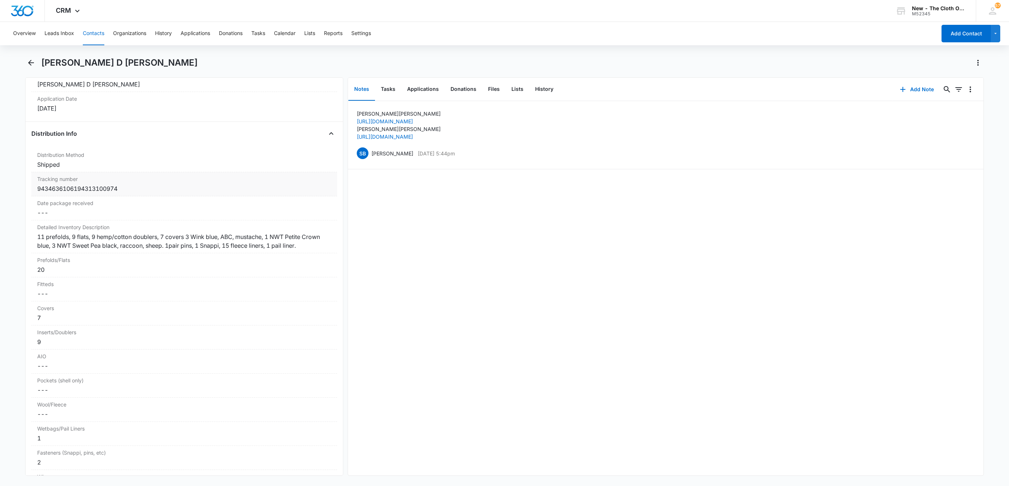
click at [52, 193] on div "9434636106194313100974" at bounding box center [184, 188] width 294 height 9
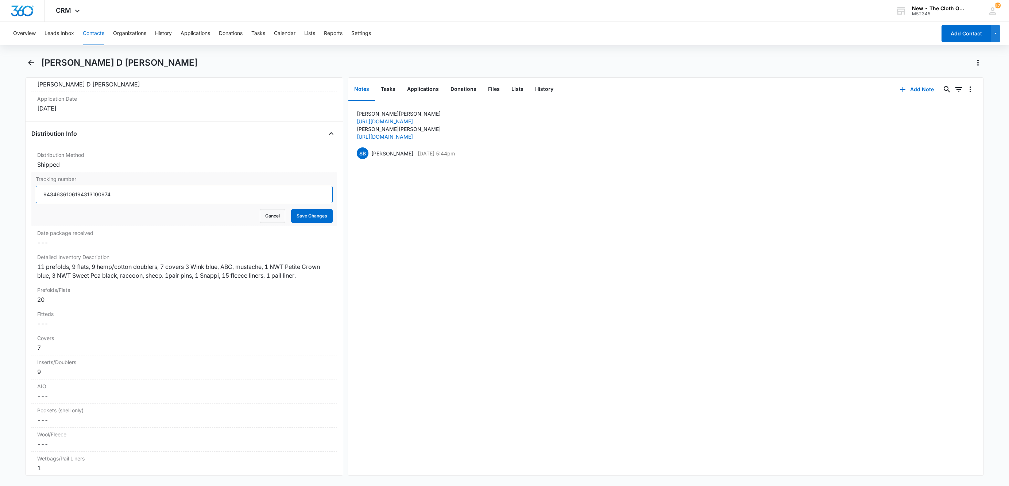
click at [50, 203] on input "9434636106194313100974" at bounding box center [184, 195] width 297 height 18
type input "USPS 9434636106194313100974"
click at [291, 209] on button "Save Changes" at bounding box center [312, 216] width 42 height 14
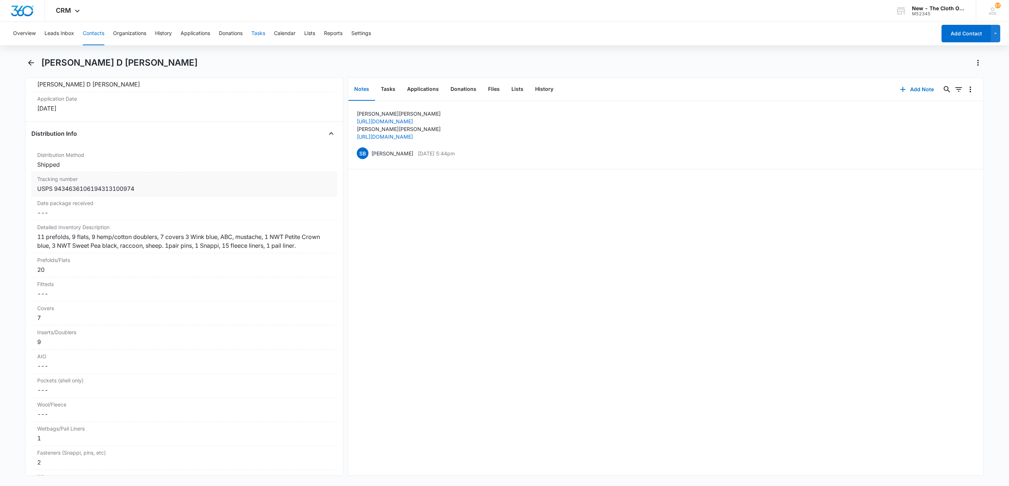
click at [257, 30] on button "Tasks" at bounding box center [258, 33] width 14 height 23
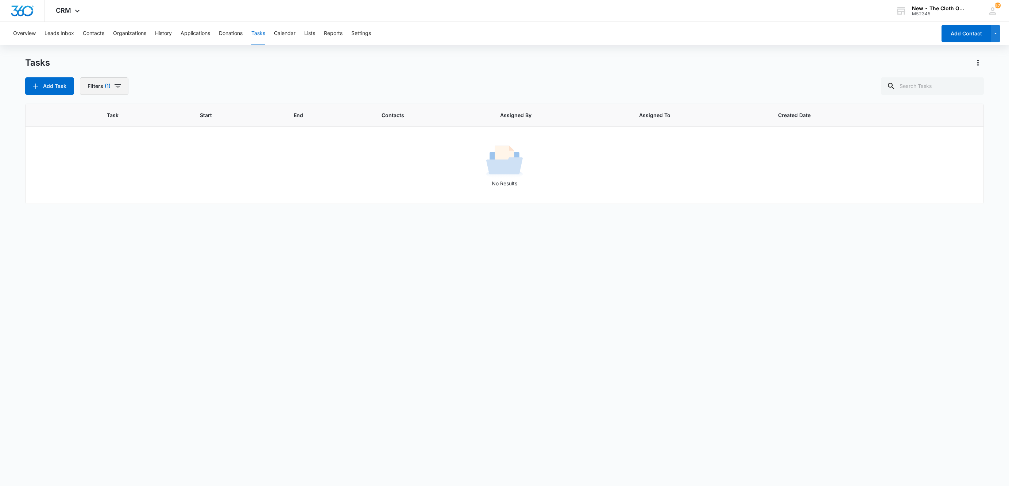
click at [113, 91] on button "Filters (1)" at bounding box center [104, 86] width 49 height 18
drag, startPoint x: 152, startPoint y: 208, endPoint x: 162, endPoint y: 208, distance: 9.9
click at [152, 208] on button "Clear All" at bounding box center [131, 202] width 84 height 14
click at [918, 86] on input "text" at bounding box center [932, 86] width 103 height 18
type input "campos"
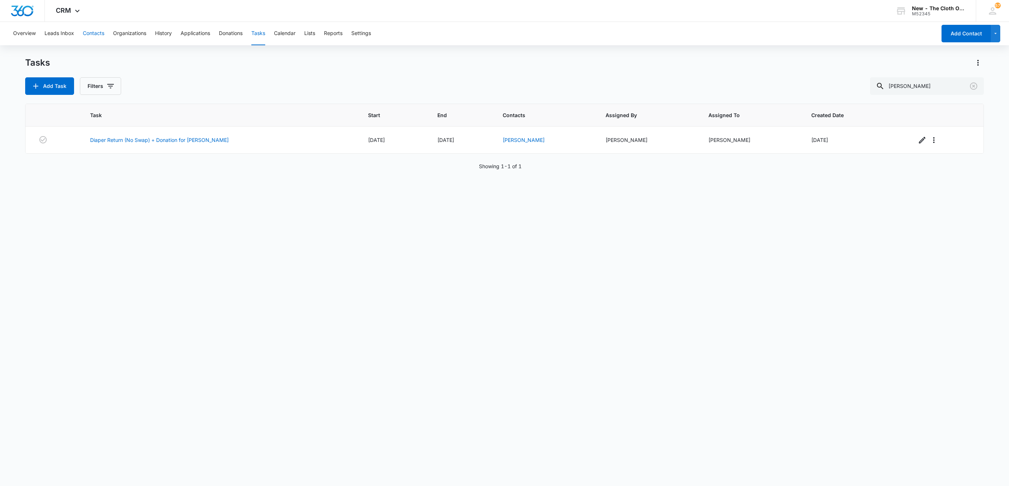
click at [95, 33] on button "Contacts" at bounding box center [94, 33] width 22 height 23
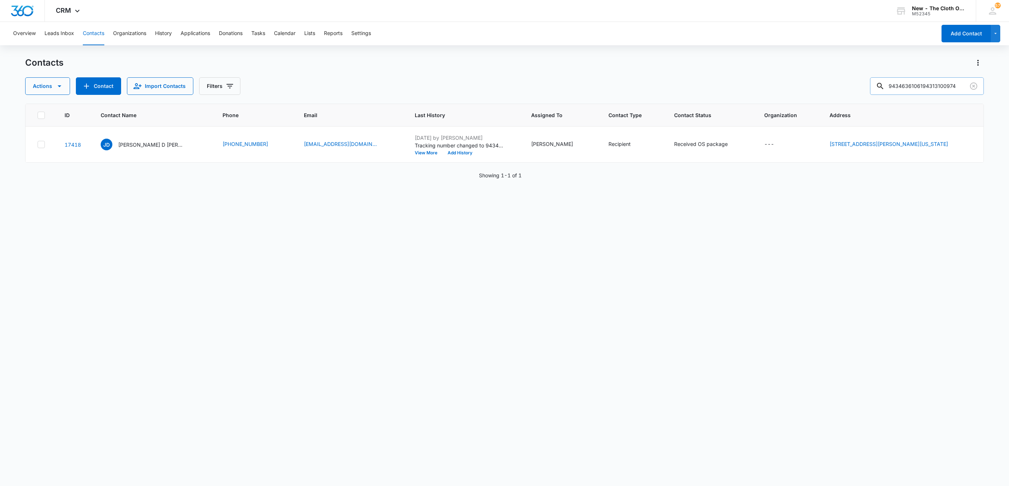
click at [905, 93] on input "9434636106194313100974" at bounding box center [927, 86] width 114 height 18
click at [905, 92] on input "9434636106194313100974" at bounding box center [927, 86] width 114 height 18
type input "[PERSON_NAME]"
click at [59, 36] on button "Leads Inbox" at bounding box center [59, 33] width 30 height 23
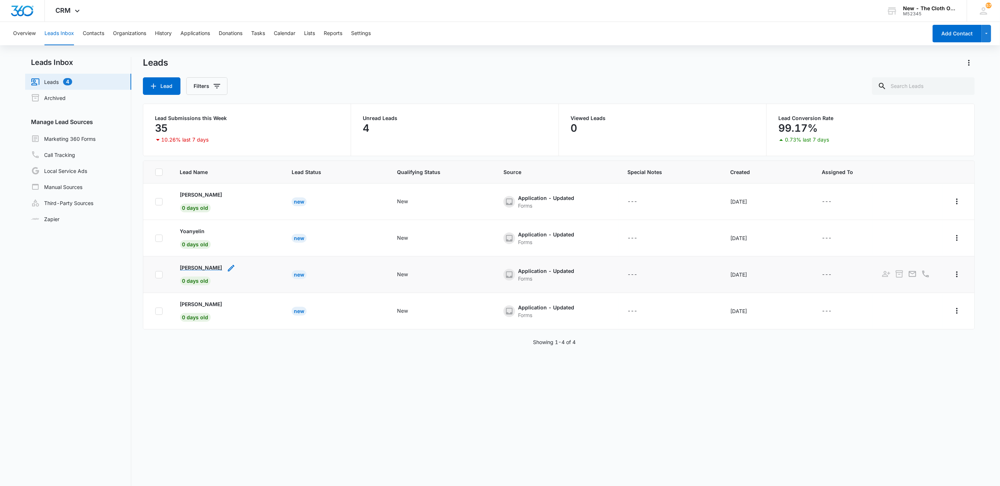
click at [189, 269] on p "[PERSON_NAME]" at bounding box center [201, 268] width 42 height 8
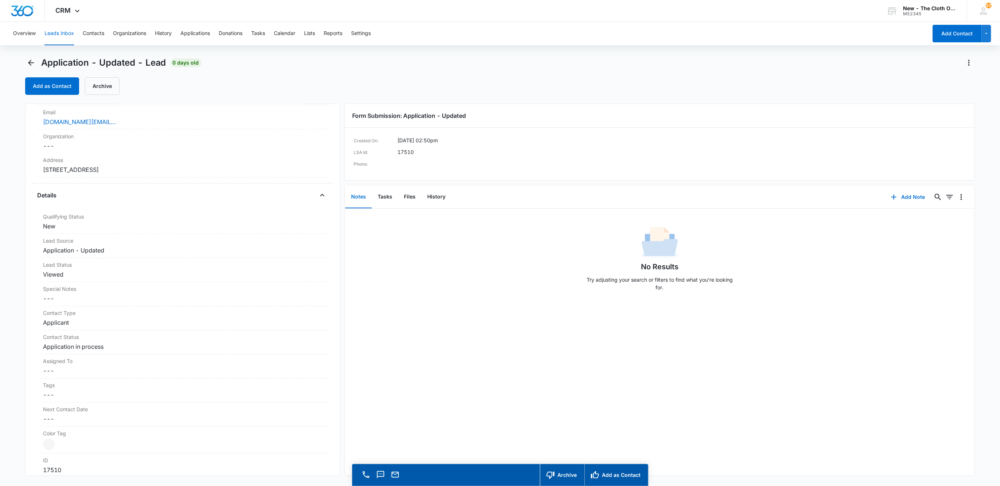
scroll to position [55, 0]
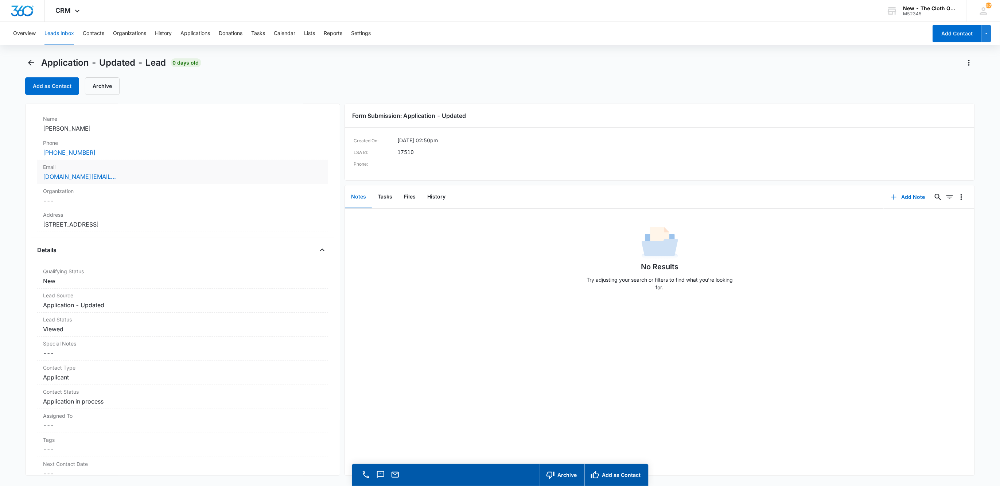
click at [166, 173] on div "[DOMAIN_NAME][EMAIL_ADDRESS][DOMAIN_NAME]" at bounding box center [183, 176] width 280 height 9
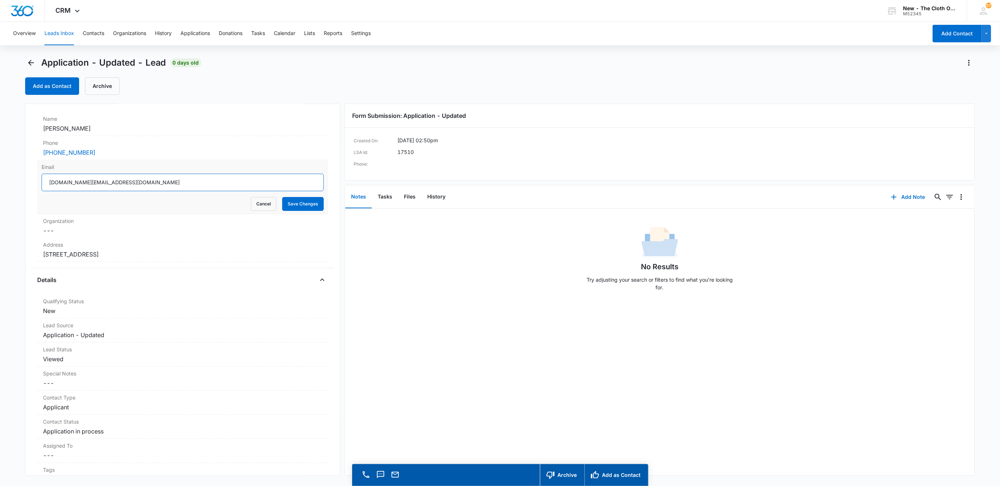
click at [181, 182] on input "[DOMAIN_NAME][EMAIL_ADDRESS][DOMAIN_NAME]" at bounding box center [183, 183] width 283 height 18
click at [259, 204] on button "Cancel" at bounding box center [264, 204] width 26 height 14
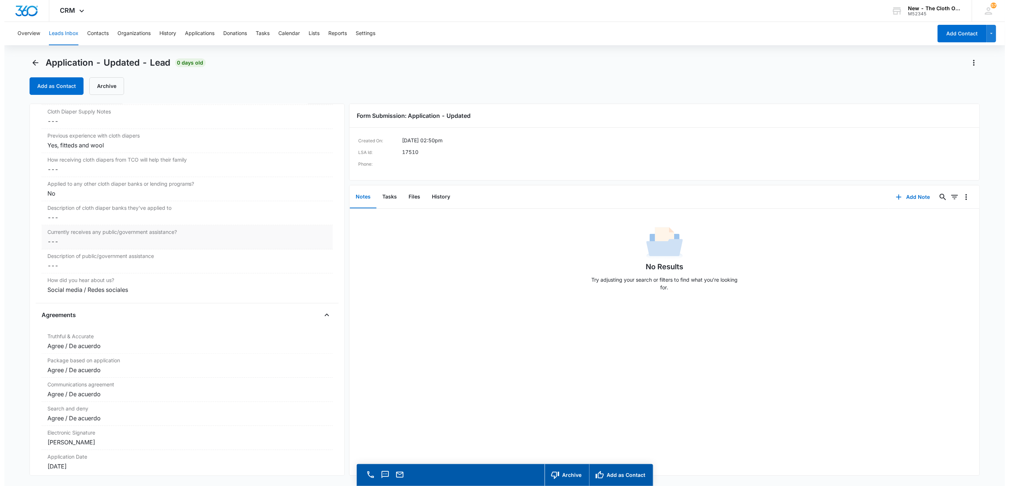
scroll to position [1422, 0]
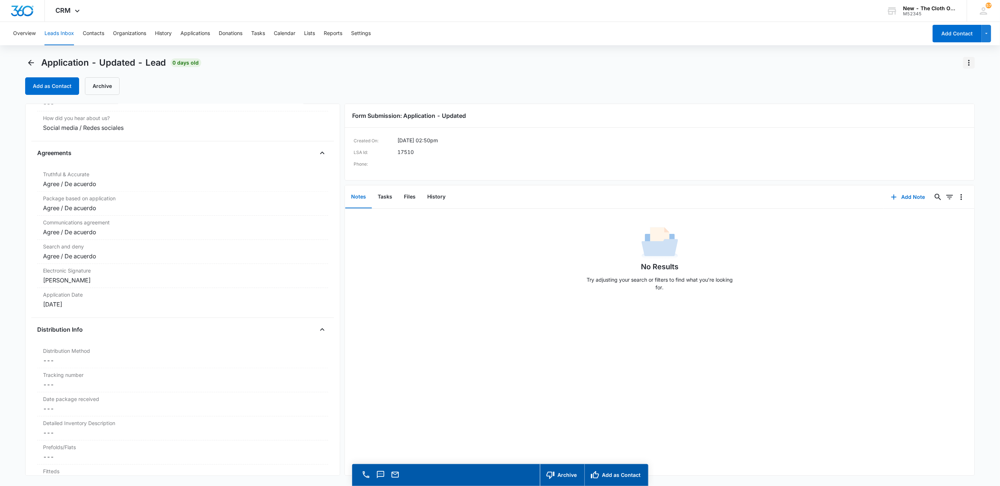
click at [970, 61] on icon "Actions" at bounding box center [969, 62] width 9 height 9
click at [961, 92] on button "Delete" at bounding box center [955, 94] width 42 height 11
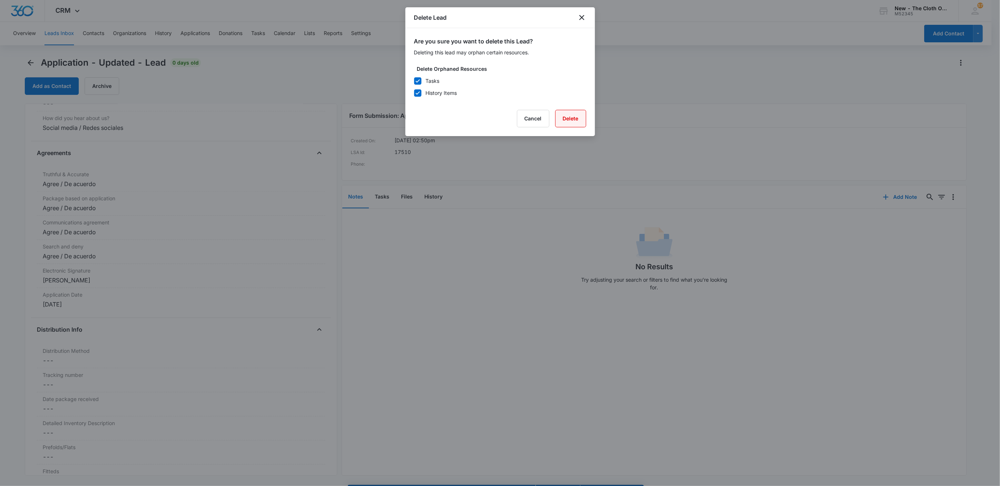
click at [582, 118] on button "Delete" at bounding box center [570, 119] width 31 height 18
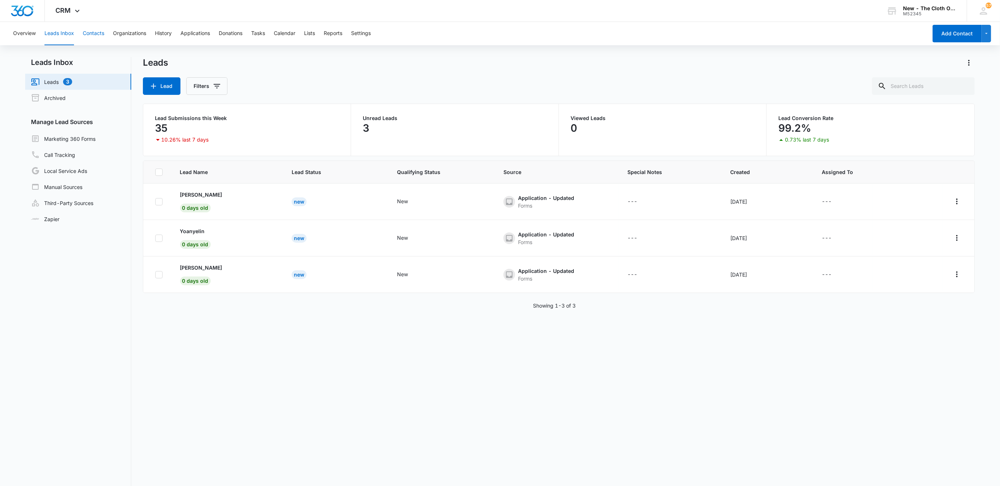
click at [99, 30] on button "Contacts" at bounding box center [94, 33] width 22 height 23
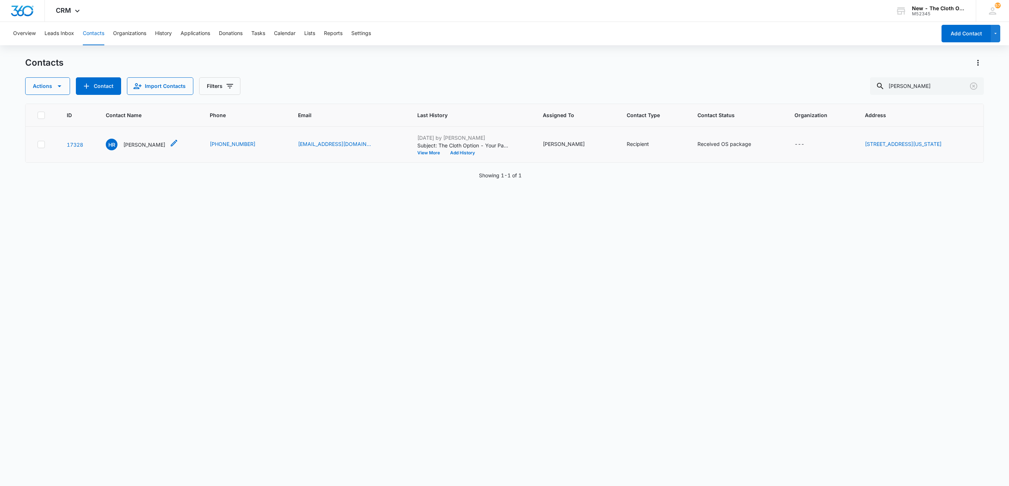
click at [131, 143] on p "[PERSON_NAME]" at bounding box center [144, 145] width 42 height 8
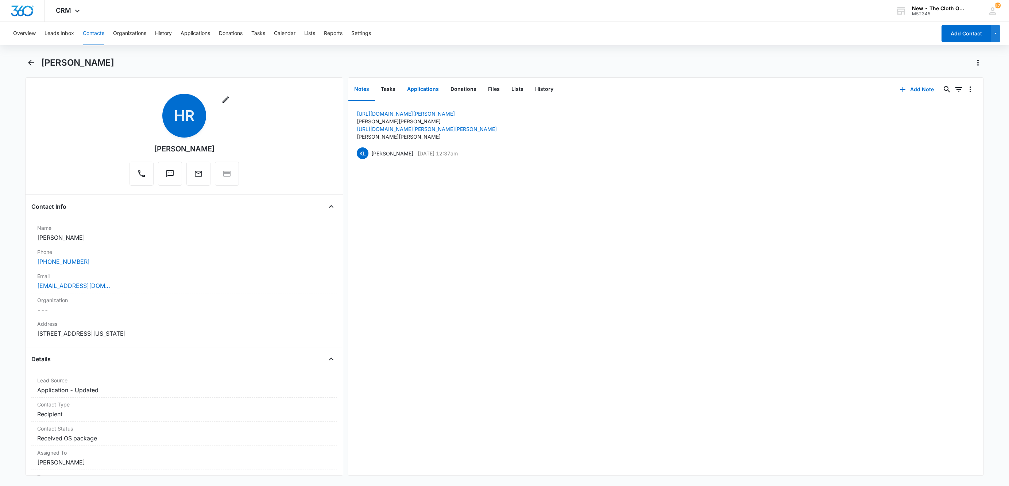
click at [426, 86] on button "Applications" at bounding box center [422, 89] width 43 height 23
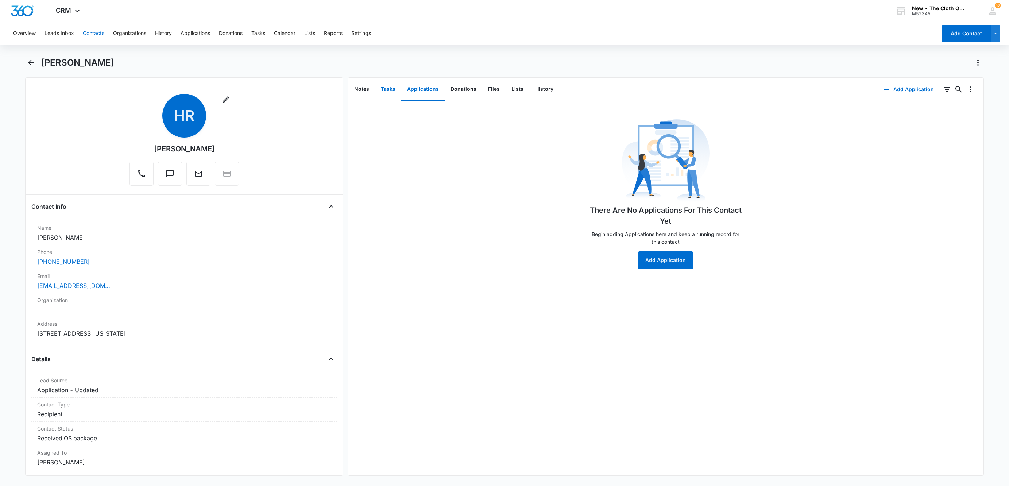
click at [384, 84] on button "Tasks" at bounding box center [388, 89] width 26 height 23
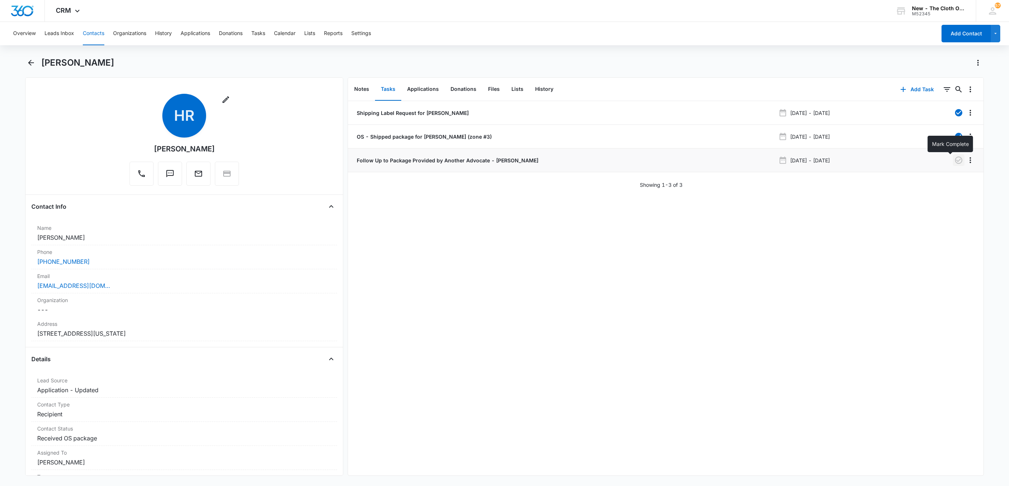
click at [954, 162] on icon "button" at bounding box center [958, 160] width 9 height 9
click at [905, 88] on button "Add Task" at bounding box center [917, 90] width 48 height 18
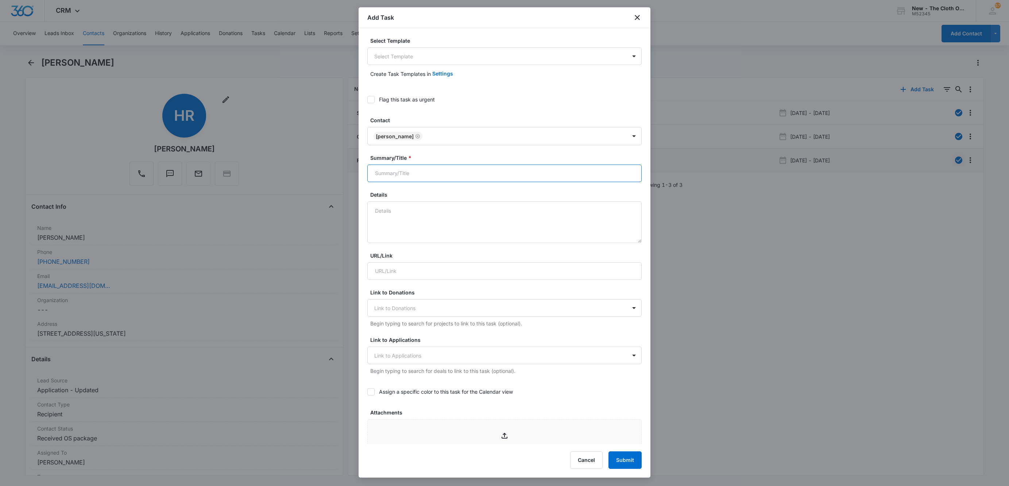
click at [475, 179] on input "Summary/Title *" at bounding box center [504, 173] width 274 height 18
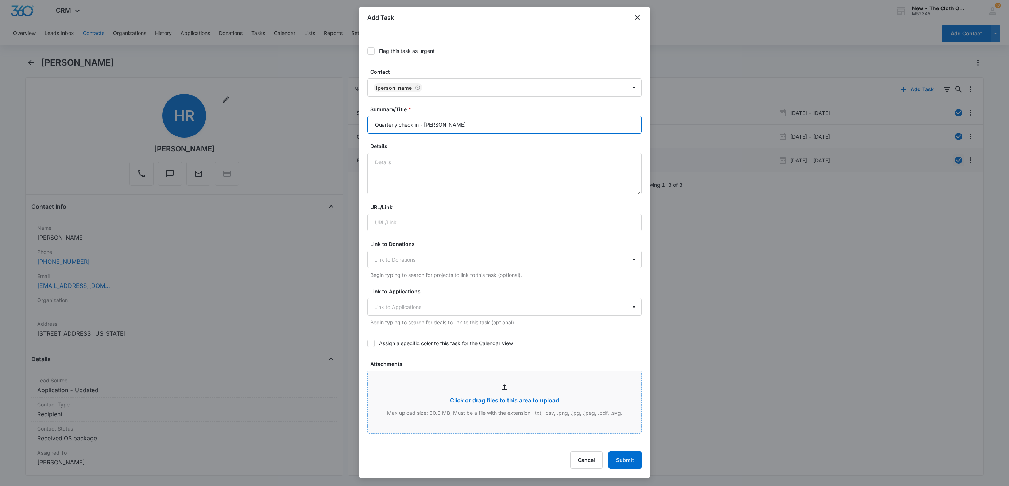
scroll to position [219, 0]
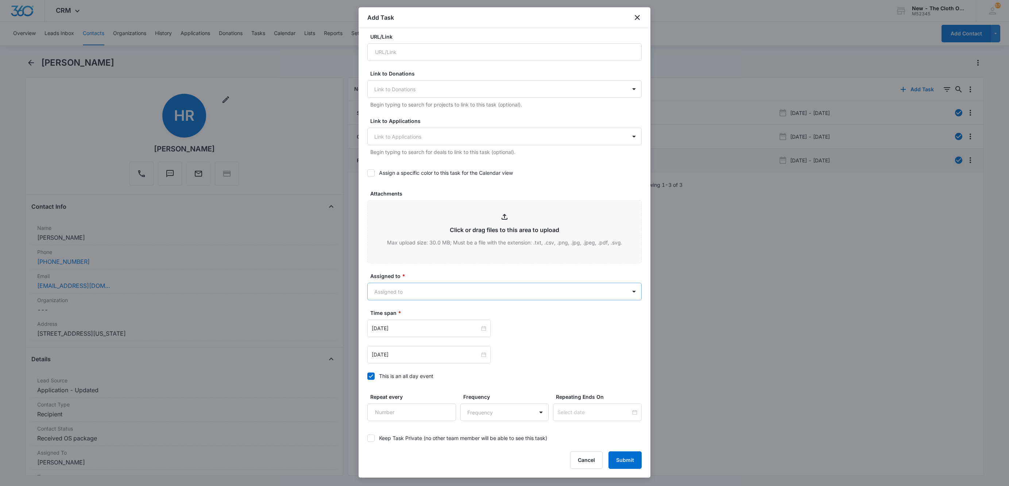
type input "Quarterly check in - H Riley"
click at [405, 295] on body "CRM Apps Reputation Websites Forms CRM Email Social Shop Payments POS Ads Intel…" at bounding box center [504, 243] width 1009 height 486
type input "sa"
click at [395, 330] on p "[PERSON_NAME]" at bounding box center [397, 332] width 42 height 8
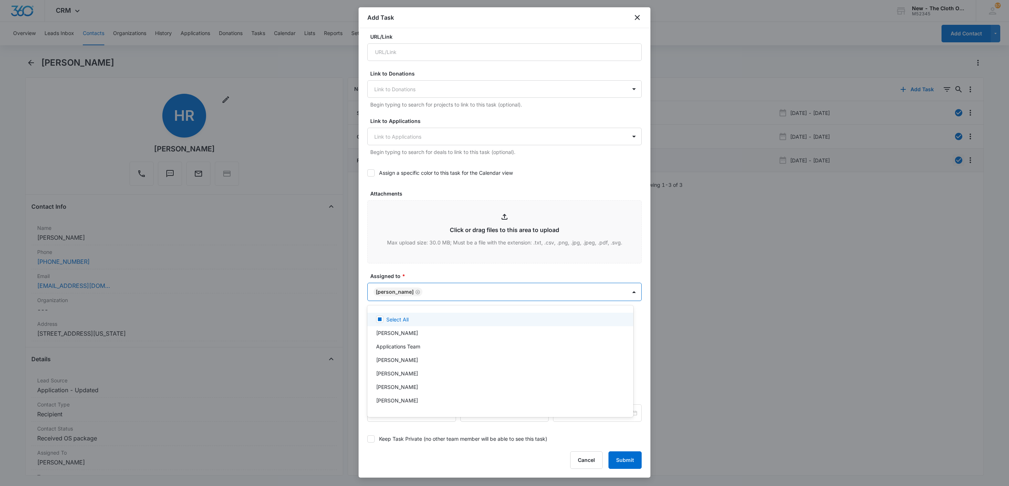
click at [433, 276] on div at bounding box center [504, 243] width 1009 height 486
click at [459, 333] on input "Oct 10, 2025" at bounding box center [426, 329] width 108 height 8
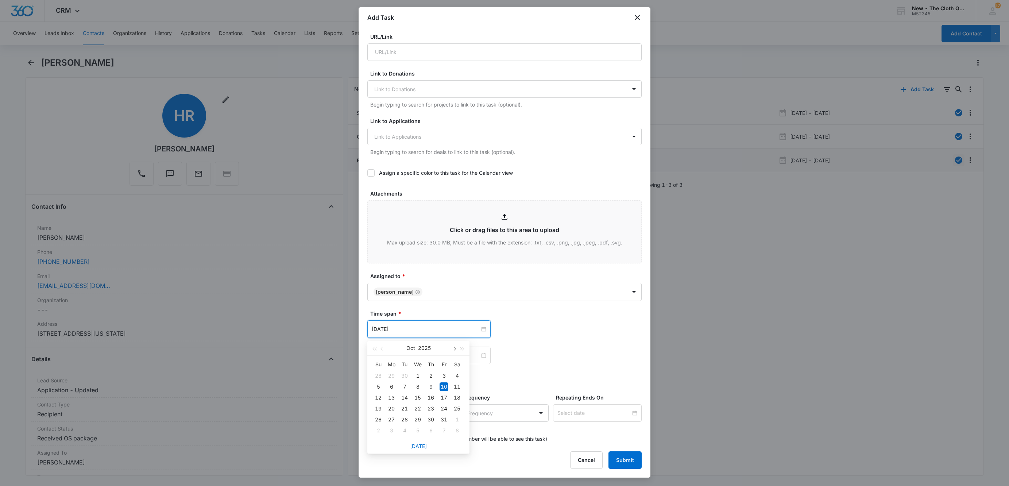
click at [453, 348] on span "button" at bounding box center [454, 349] width 4 height 4
click at [453, 349] on span "button" at bounding box center [454, 349] width 4 height 4
type input "Jan 1, 2026"
click at [431, 378] on div "1" at bounding box center [430, 375] width 9 height 9
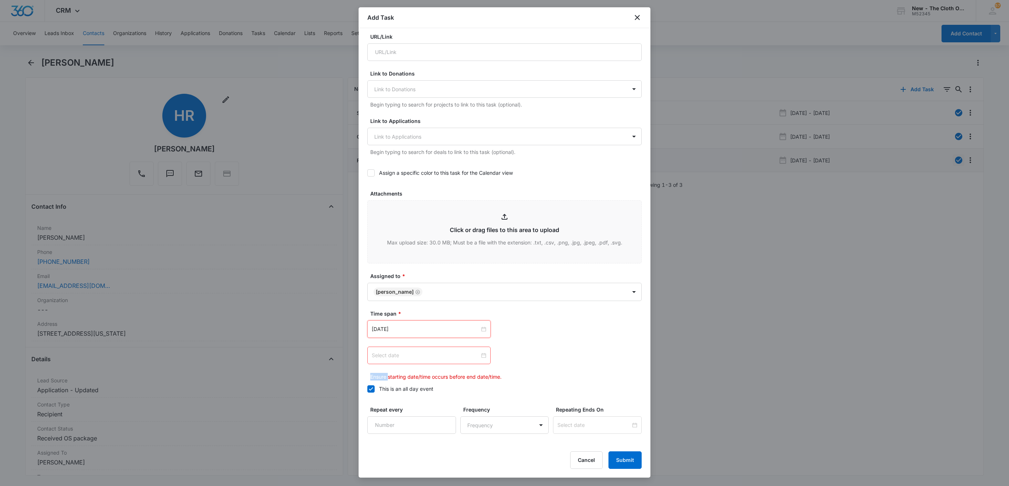
click at [480, 356] on div at bounding box center [429, 355] width 115 height 8
type input "[DATE]"
click at [455, 239] on span "button" at bounding box center [454, 241] width 4 height 4
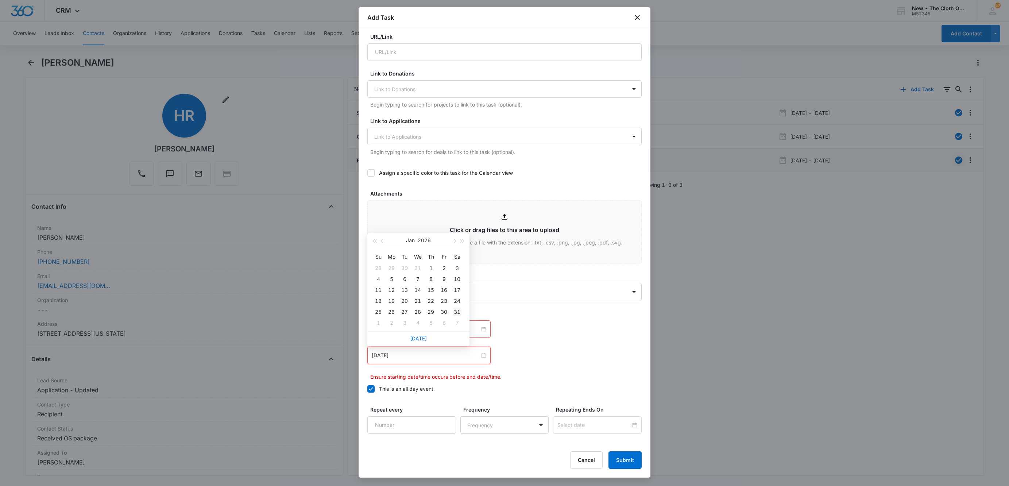
type input "Jan 31, 2026"
click at [458, 314] on div "31" at bounding box center [457, 311] width 9 height 9
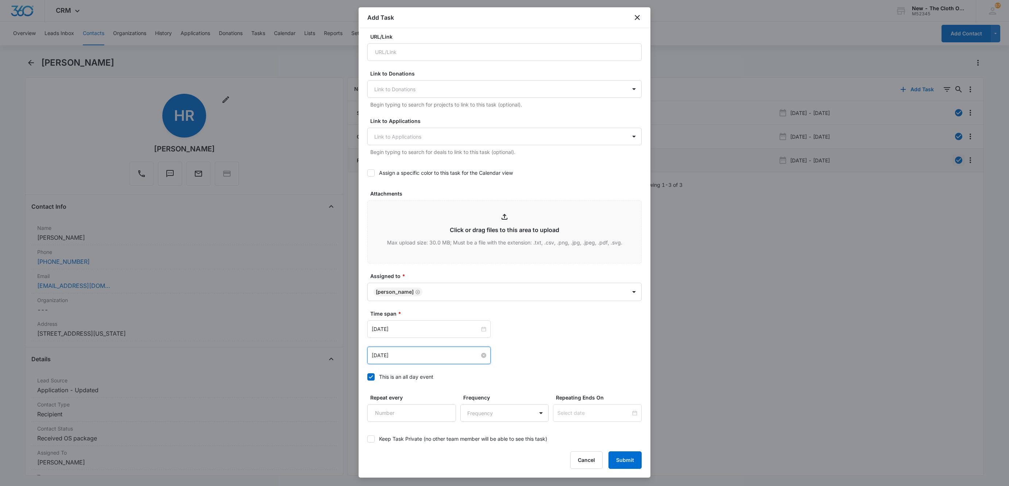
click at [577, 335] on div "Jan 1, 2026 Jan 2026 Su Mo Tu We Th Fr Sa 28 29 30 31 1 2 3 4 5 6 7 8 9 10 11 1…" at bounding box center [504, 329] width 274 height 18
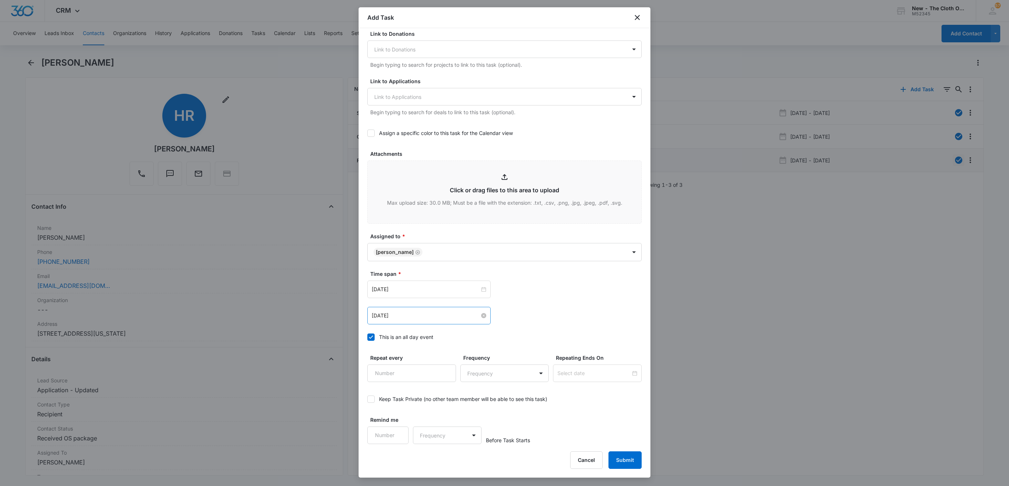
click at [371, 404] on div "Keep Task Private (no other team member will be able to see this task)" at bounding box center [504, 399] width 274 height 16
click at [371, 399] on icon at bounding box center [371, 398] width 4 height 3
click at [367, 399] on input "Keep Task Private (no other team member will be able to see this task)" at bounding box center [367, 399] width 0 height 0
click at [622, 463] on button "Submit" at bounding box center [624, 460] width 33 height 18
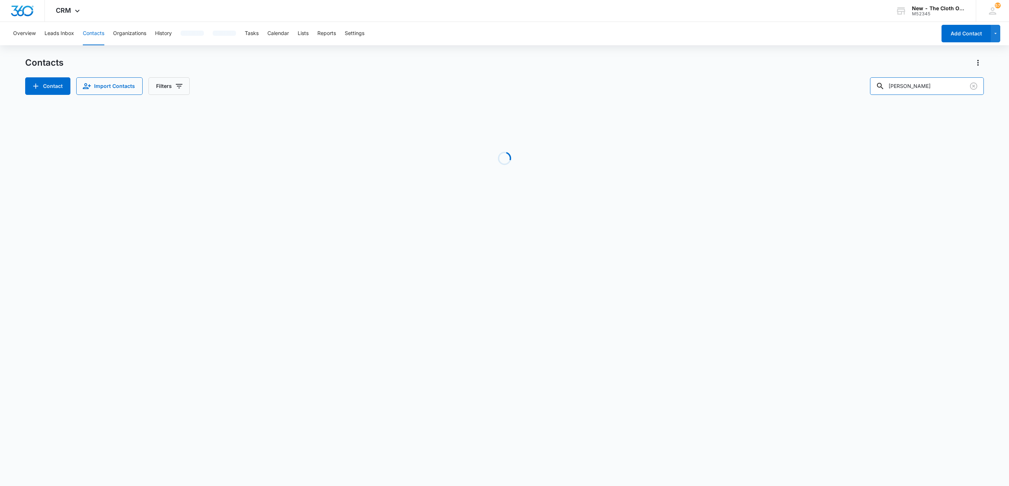
drag, startPoint x: 947, startPoint y: 84, endPoint x: 805, endPoint y: 86, distance: 142.3
click at [806, 85] on div "Contact Import Contacts Filters [PERSON_NAME]" at bounding box center [504, 86] width 958 height 18
paste input "[DOMAIN_NAME][EMAIL_ADDRESS][DOMAIN_NAME]"
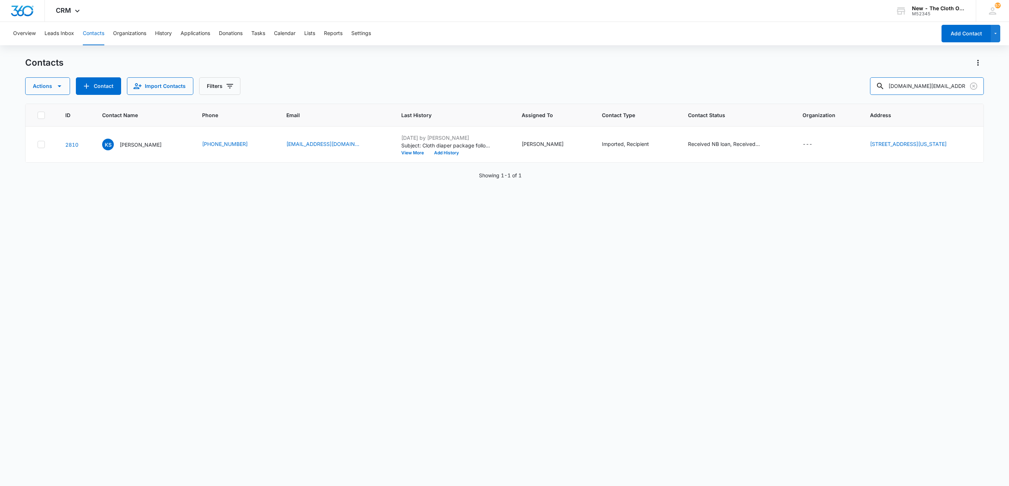
scroll to position [0, 0]
type input "[DOMAIN_NAME][EMAIL_ADDRESS][DOMAIN_NAME]"
click at [124, 146] on p "[PERSON_NAME]" at bounding box center [142, 145] width 42 height 8
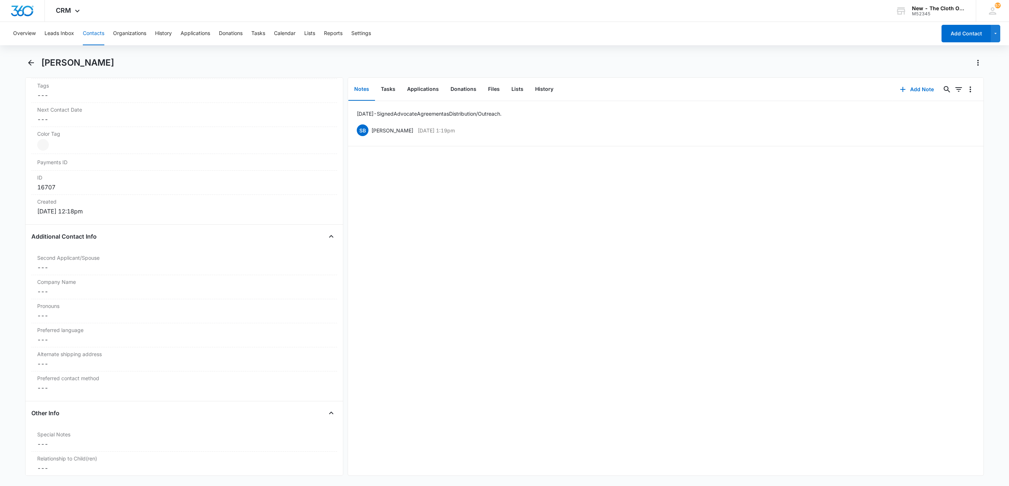
scroll to position [383, 0]
click at [89, 31] on button "Contacts" at bounding box center [94, 33] width 22 height 23
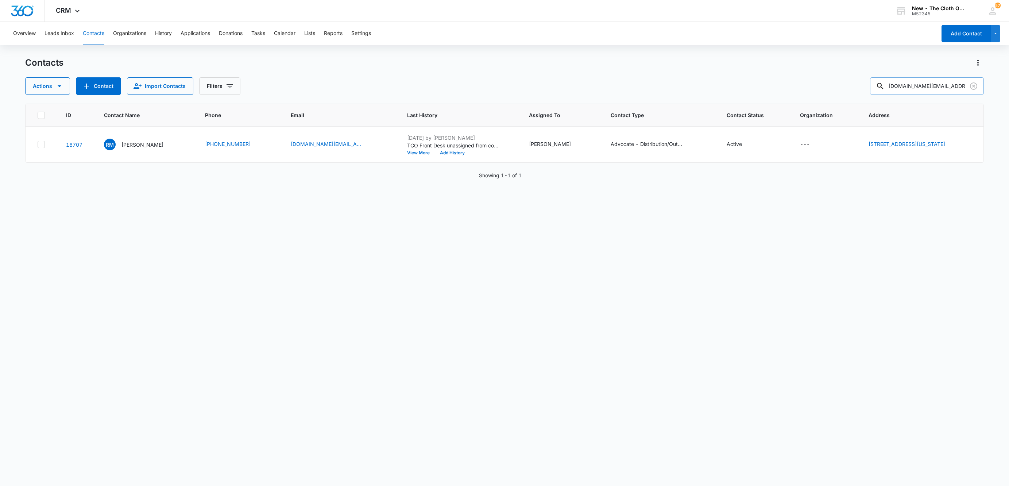
click at [938, 88] on input "[DOMAIN_NAME][EMAIL_ADDRESS][DOMAIN_NAME]" at bounding box center [927, 86] width 114 height 18
paste input "[PERSON_NAME]"
type input "[PERSON_NAME]"
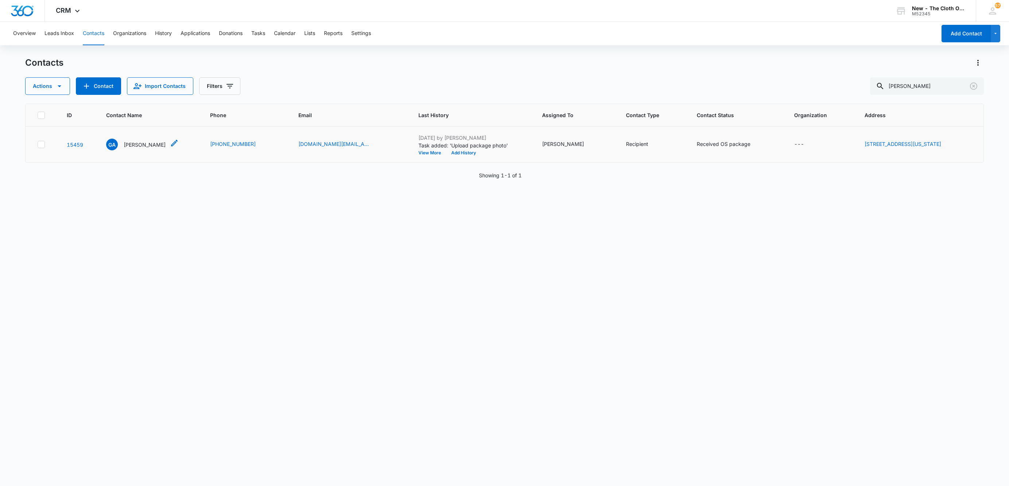
click at [147, 143] on p "[PERSON_NAME]" at bounding box center [145, 145] width 42 height 8
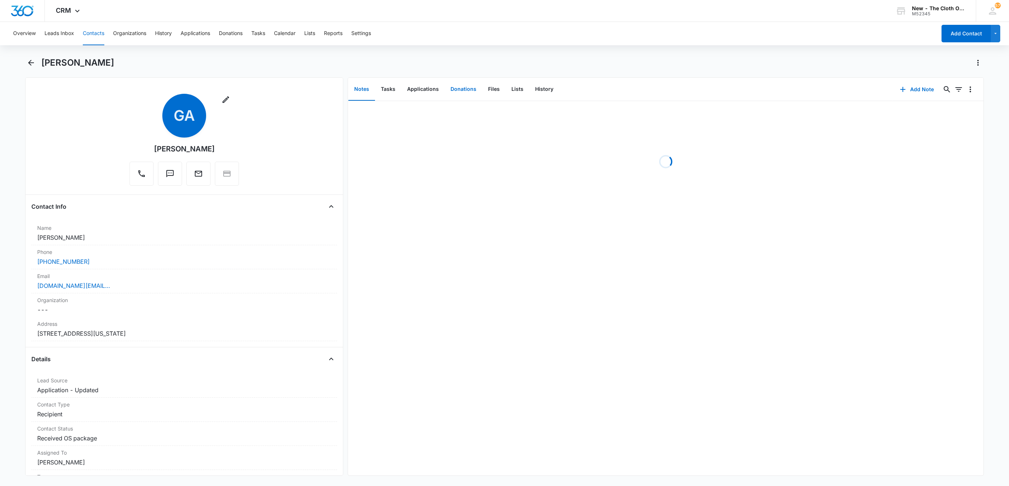
click at [477, 86] on button "Donations" at bounding box center [464, 89] width 38 height 23
click at [487, 88] on button "Files" at bounding box center [493, 89] width 23 height 23
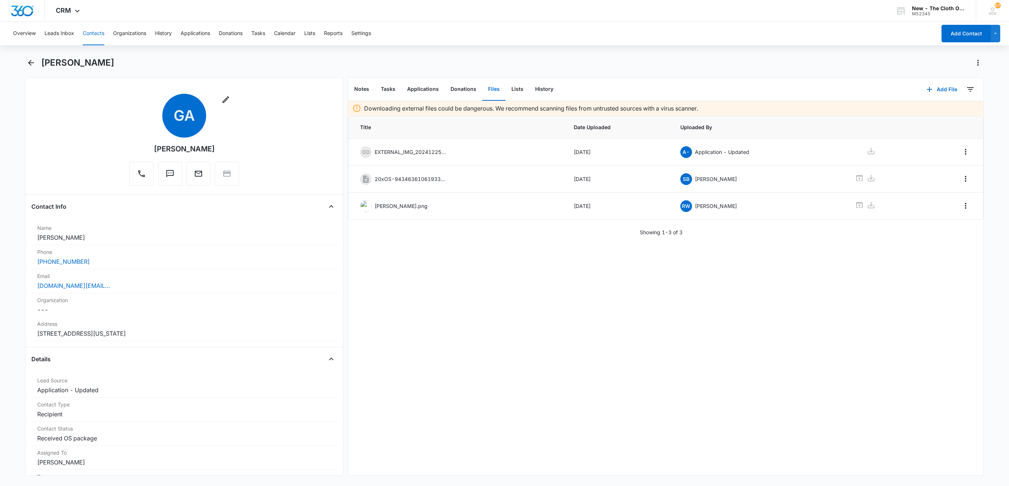
click at [92, 32] on button "Contacts" at bounding box center [94, 33] width 22 height 23
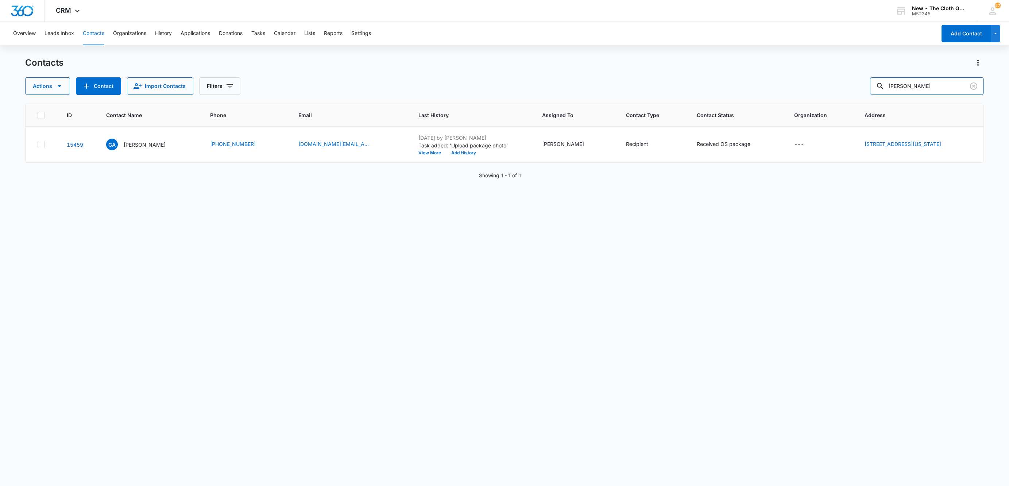
drag, startPoint x: 961, startPoint y: 85, endPoint x: 792, endPoint y: 108, distance: 170.1
click at [792, 108] on div "Contacts Actions Contact Import Contacts Filters [PERSON_NAME] ID Contact Name …" at bounding box center [504, 271] width 958 height 428
paste input "Jeune Lim"
type input "Jeune Lim"
click at [137, 139] on div "[PERSON_NAME] [PERSON_NAME]" at bounding box center [129, 145] width 42 height 12
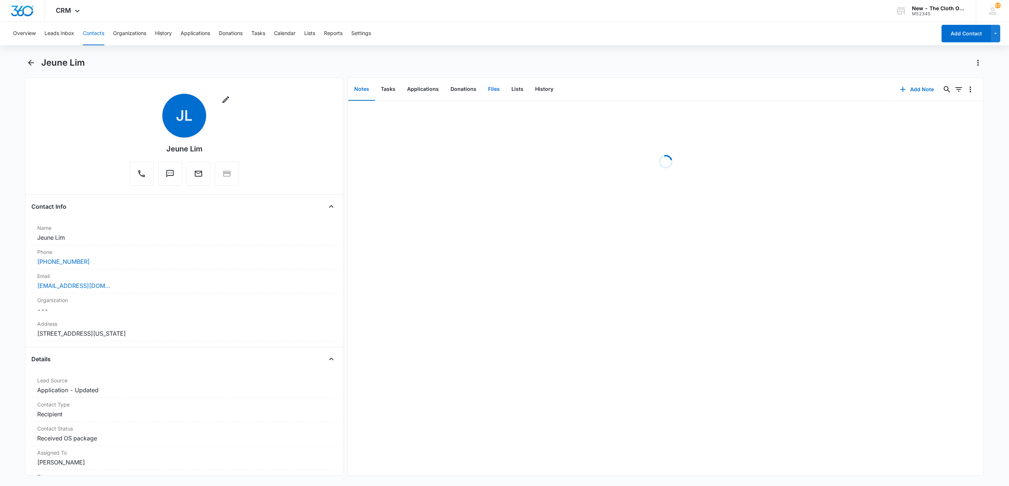
click at [491, 92] on button "Files" at bounding box center [493, 89] width 23 height 23
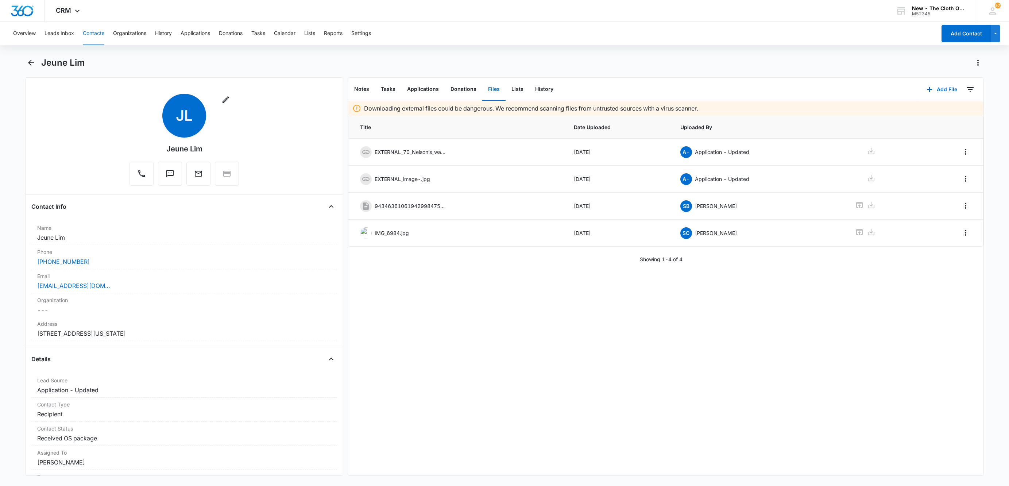
click at [96, 28] on button "Contacts" at bounding box center [94, 33] width 22 height 23
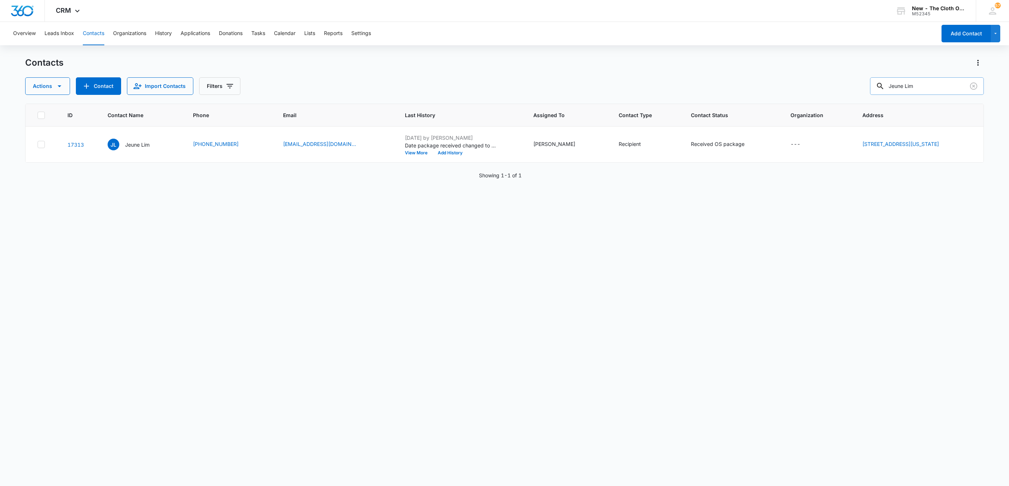
click at [933, 81] on input "Jeune Lim" at bounding box center [927, 86] width 114 height 18
paste input "[PERSON_NAME]"
type input "[PERSON_NAME]"
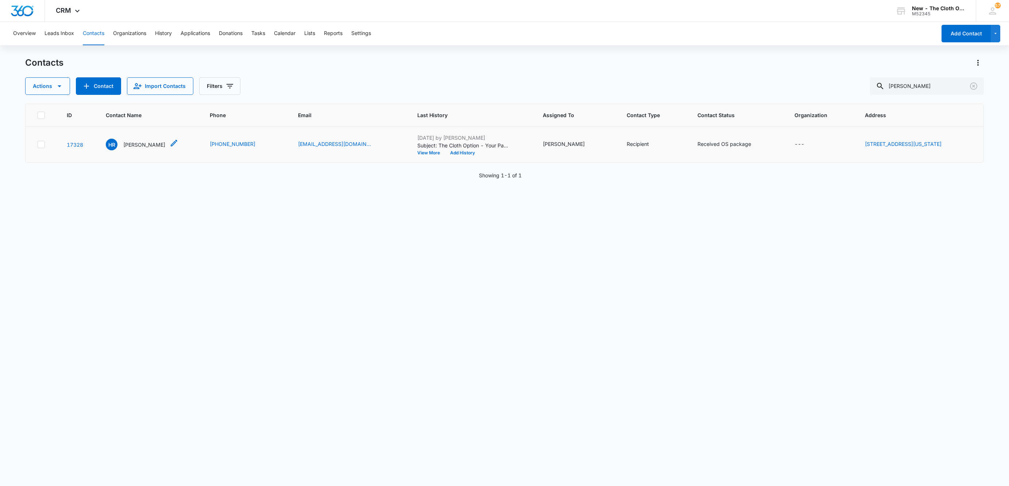
click at [135, 143] on p "[PERSON_NAME]" at bounding box center [144, 145] width 42 height 8
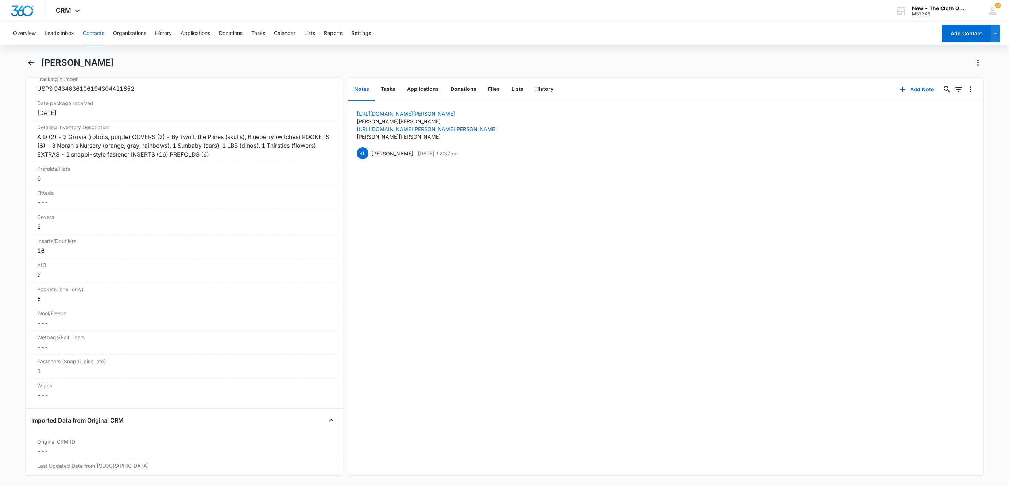
scroll to position [1751, 0]
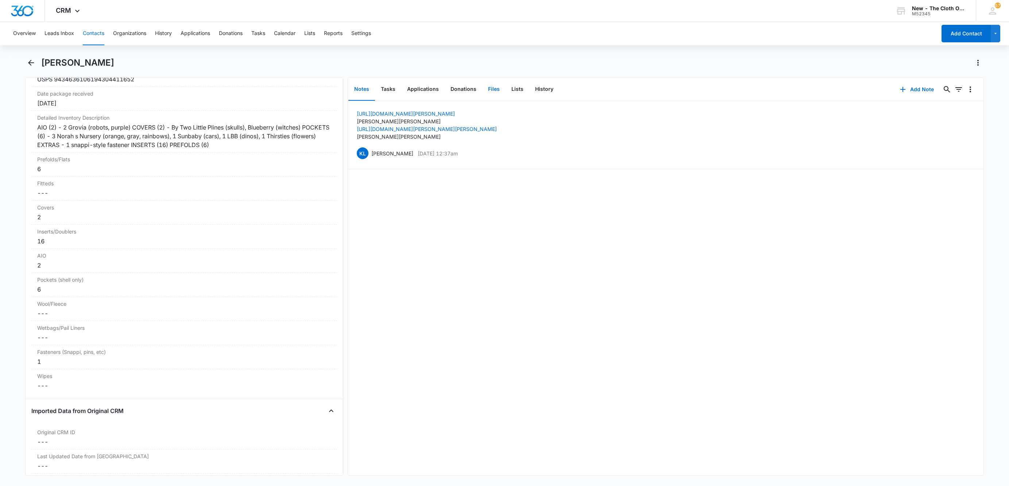
click at [493, 90] on button "Files" at bounding box center [493, 89] width 23 height 23
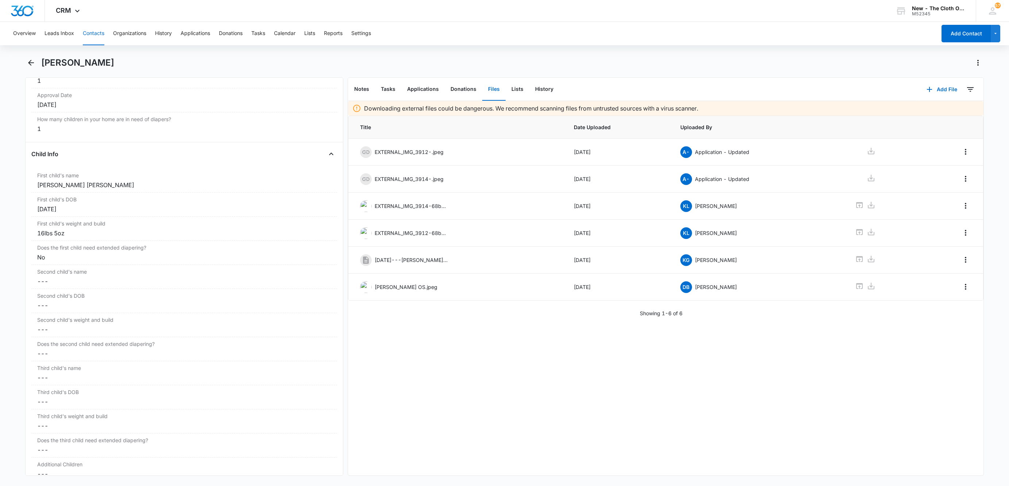
scroll to position [731, 0]
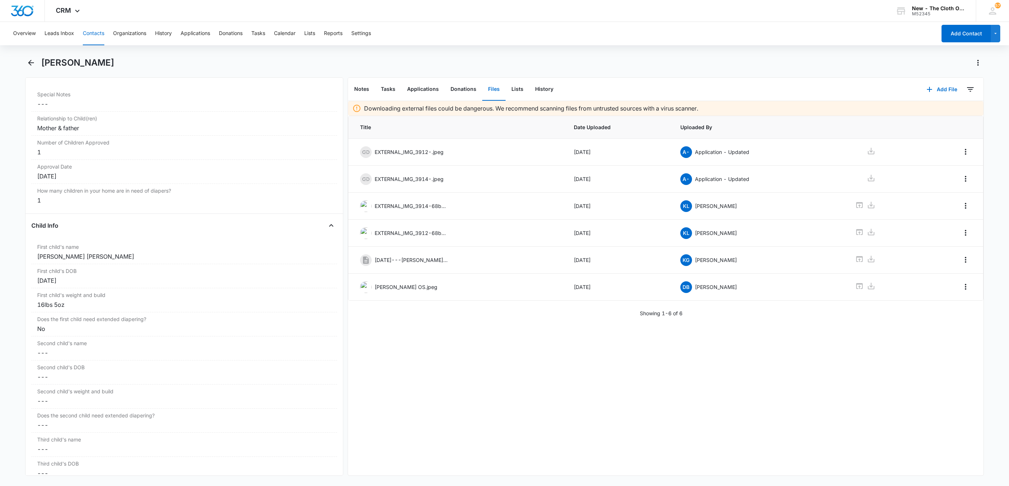
click at [98, 32] on button "Contacts" at bounding box center [94, 33] width 22 height 23
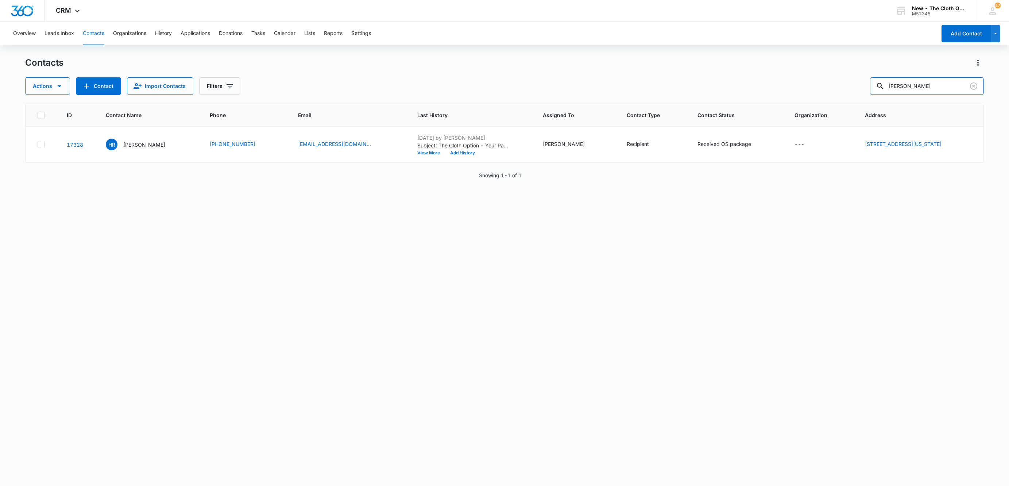
drag, startPoint x: 951, startPoint y: 78, endPoint x: 749, endPoint y: 121, distance: 206.2
click at [753, 119] on div "Contacts Actions Contact Import Contacts Filters [PERSON_NAME] ID Contact Name …" at bounding box center [504, 271] width 958 height 428
paste input "[PERSON_NAME]"
type input "[PERSON_NAME]"
click at [142, 143] on p "[PERSON_NAME]" at bounding box center [145, 145] width 42 height 8
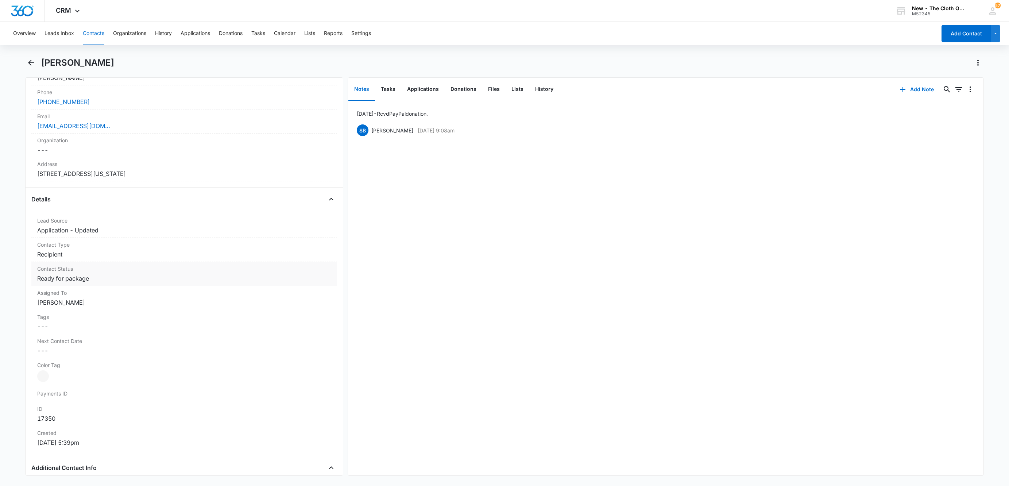
scroll to position [164, 0]
click at [392, 91] on button "Tasks" at bounding box center [388, 89] width 26 height 23
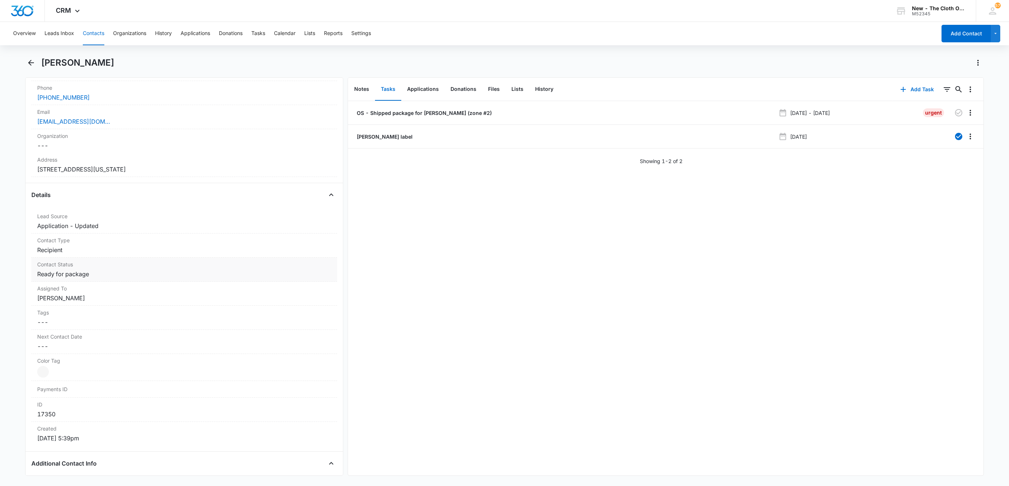
click at [76, 275] on dd "Cancel Save Changes Ready for package" at bounding box center [184, 274] width 294 height 9
click at [94, 282] on icon "Remove Ready for package" at bounding box center [93, 280] width 5 height 5
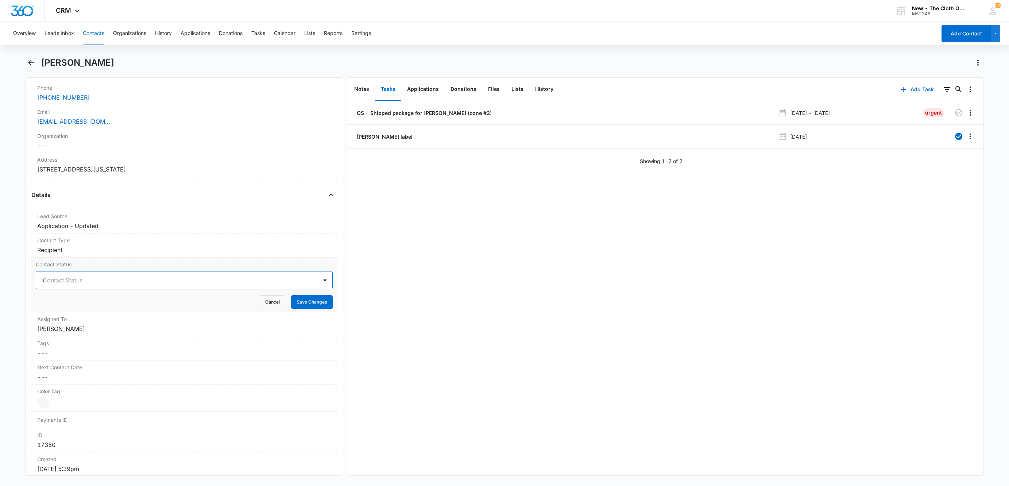
type input "os"
click at [146, 284] on div at bounding box center [207, 280] width 201 height 10
click at [301, 309] on button "Save Changes" at bounding box center [312, 302] width 42 height 14
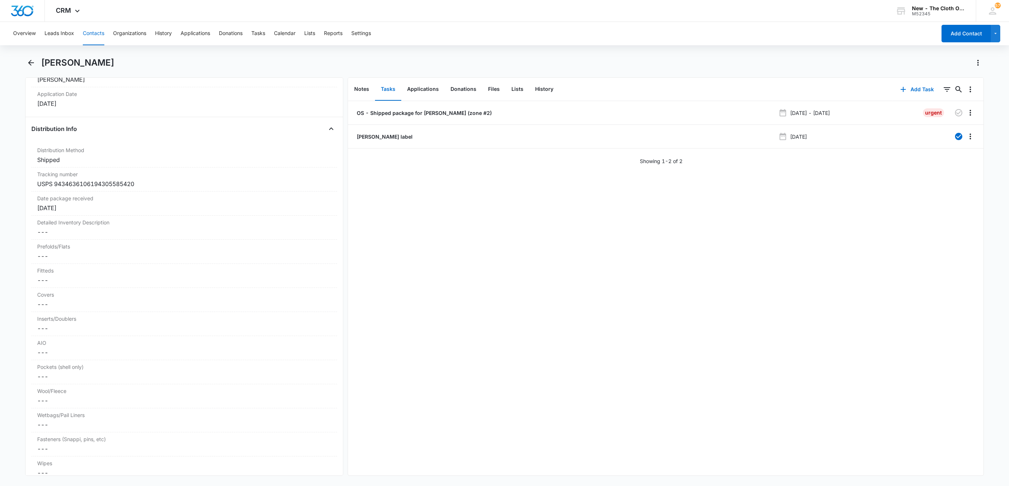
scroll to position [1665, 0]
click at [489, 90] on button "Files" at bounding box center [493, 89] width 23 height 23
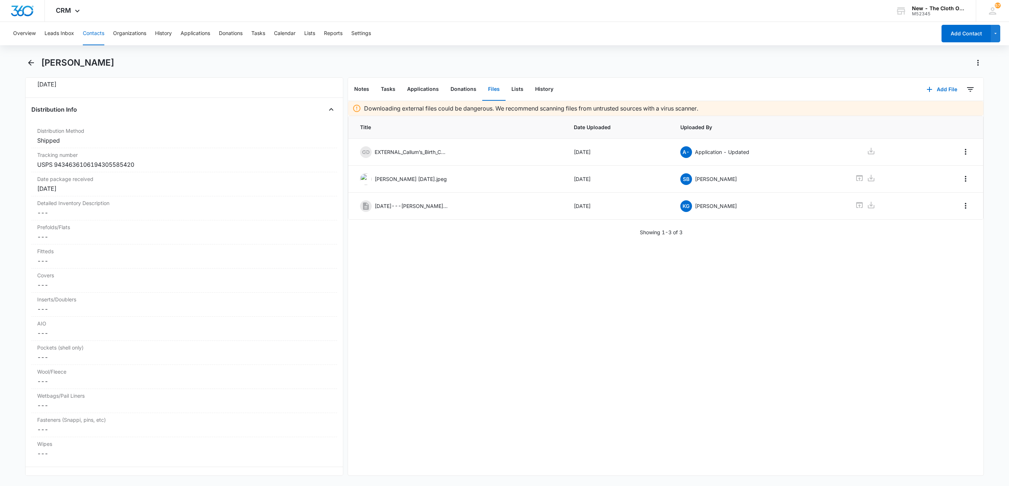
click at [93, 35] on button "Contacts" at bounding box center [94, 33] width 22 height 23
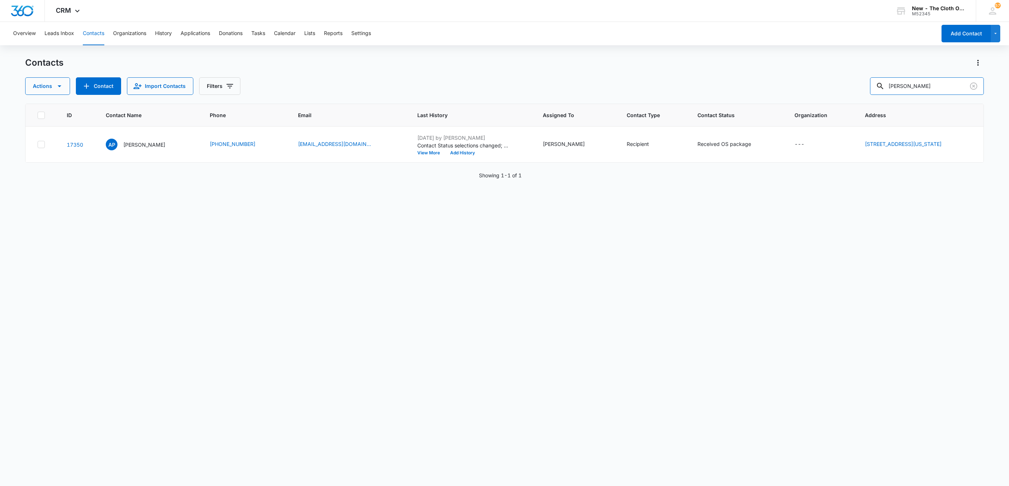
drag, startPoint x: 934, startPoint y: 87, endPoint x: 846, endPoint y: 100, distance: 88.5
click at [847, 100] on div "Contacts Actions Contact Import Contacts Filters [PERSON_NAME] ID Contact Name …" at bounding box center [504, 271] width 958 height 428
paste input "[PERSON_NAME] [PERSON_NAME]"
type input "[PERSON_NAME] [PERSON_NAME]"
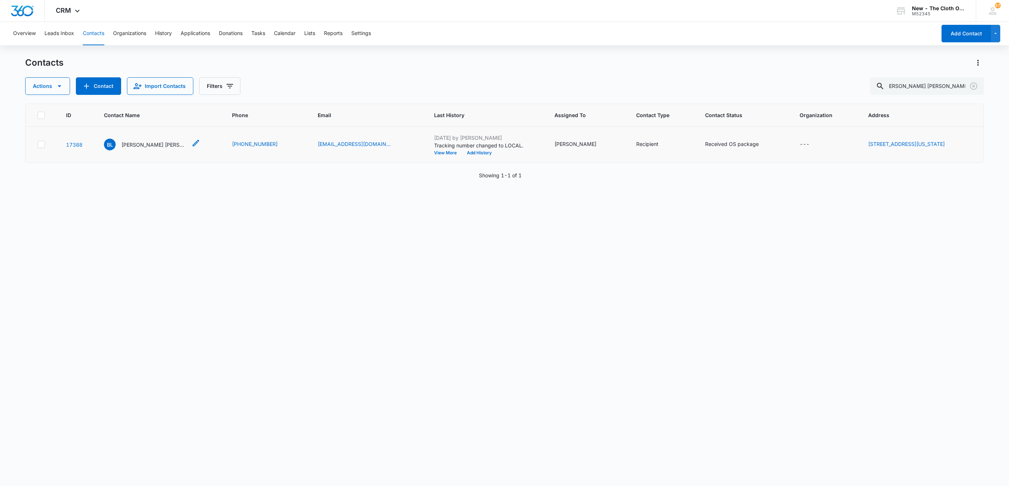
click at [132, 143] on p "[PERSON_NAME] [PERSON_NAME]" at bounding box center [154, 145] width 66 height 8
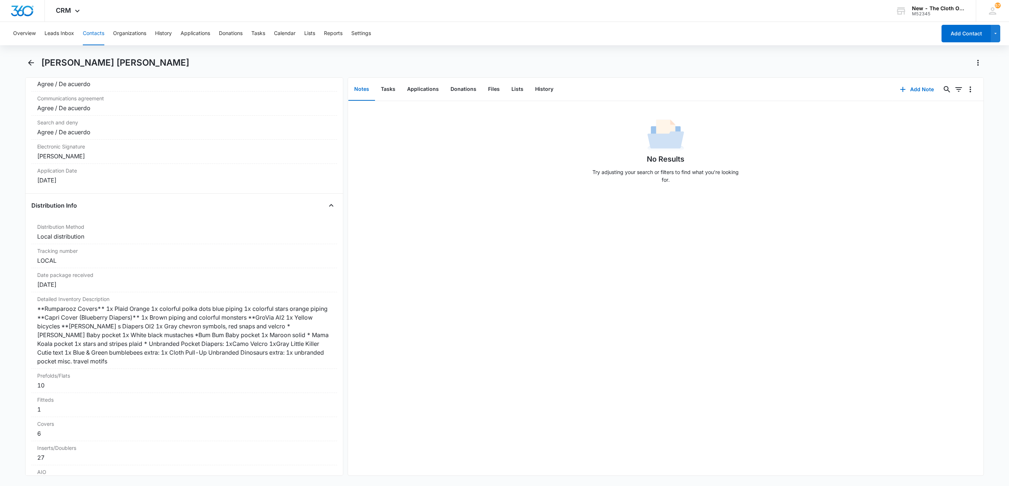
scroll to position [1586, 0]
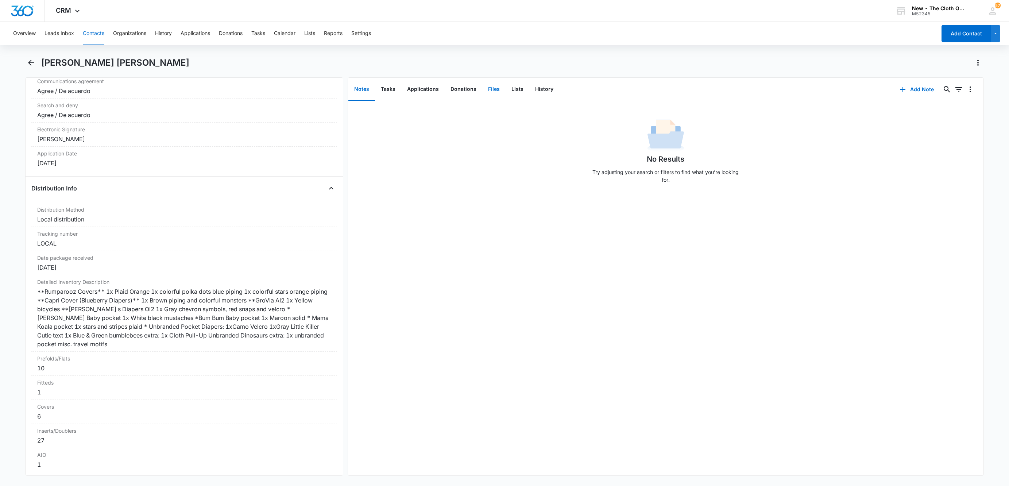
click at [496, 89] on button "Files" at bounding box center [493, 89] width 23 height 23
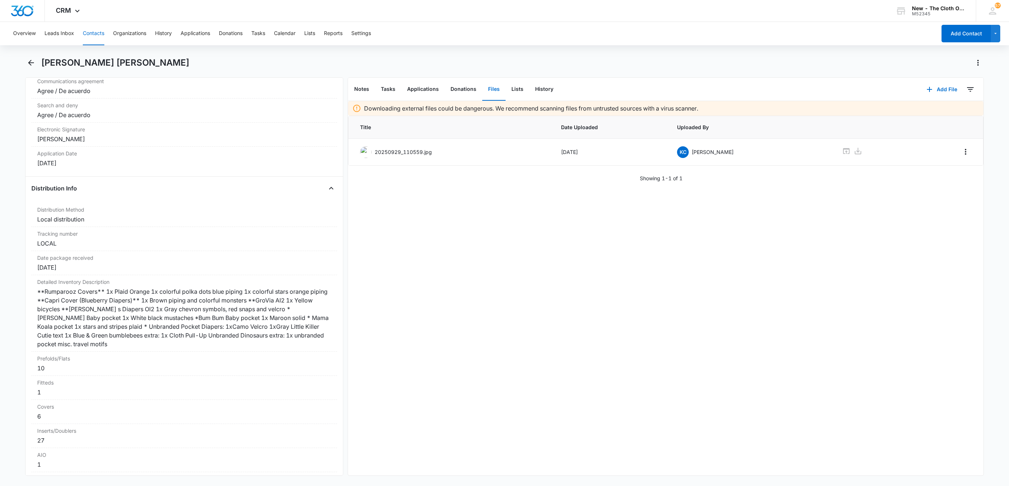
click at [89, 28] on button "Contacts" at bounding box center [94, 33] width 22 height 23
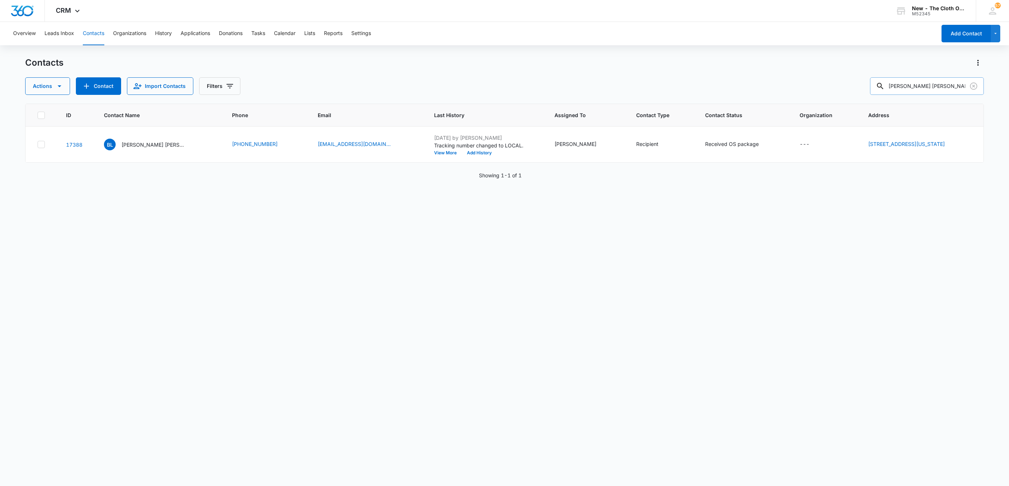
click at [924, 86] on input "[PERSON_NAME] [PERSON_NAME]" at bounding box center [927, 86] width 114 height 18
paste input "[PERSON_NAME] Reye"
type input "[PERSON_NAME] [PERSON_NAME]"
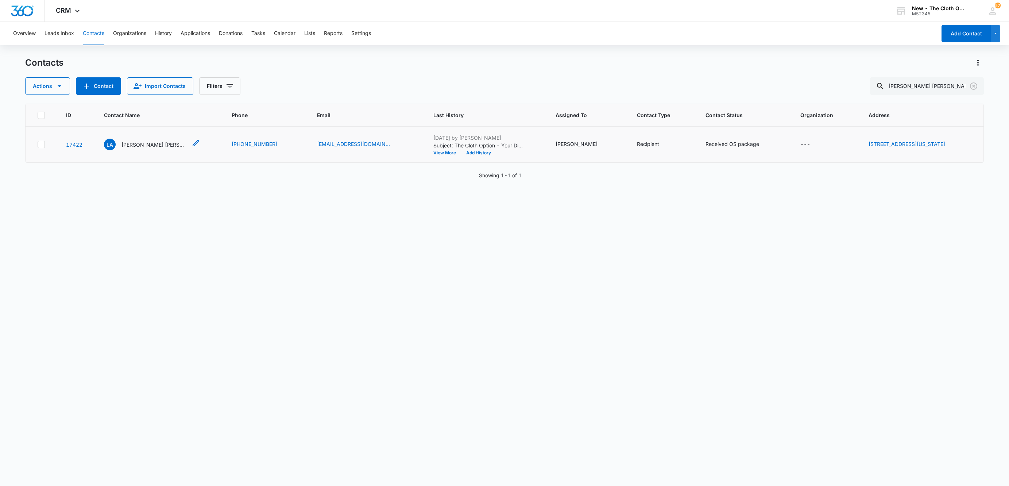
click at [135, 145] on p "[PERSON_NAME] [PERSON_NAME]" at bounding box center [154, 145] width 66 height 8
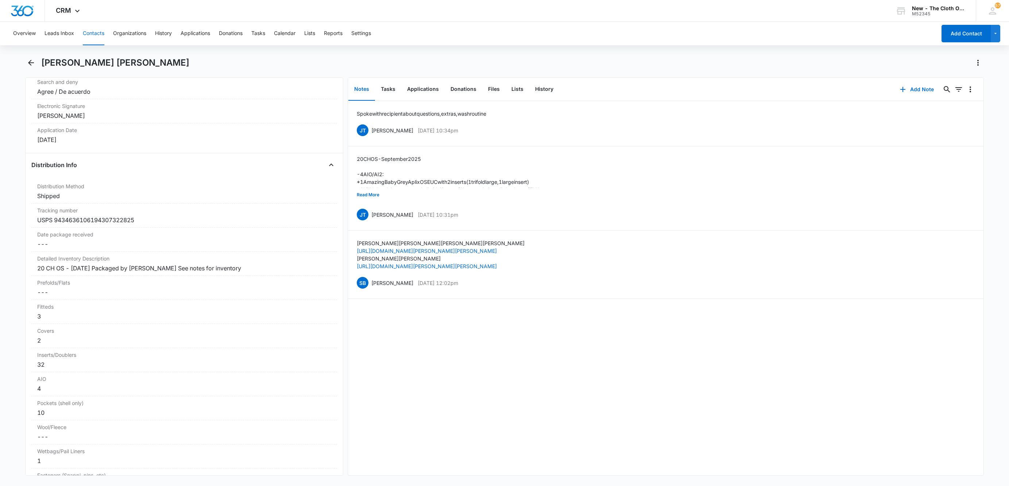
scroll to position [1641, 0]
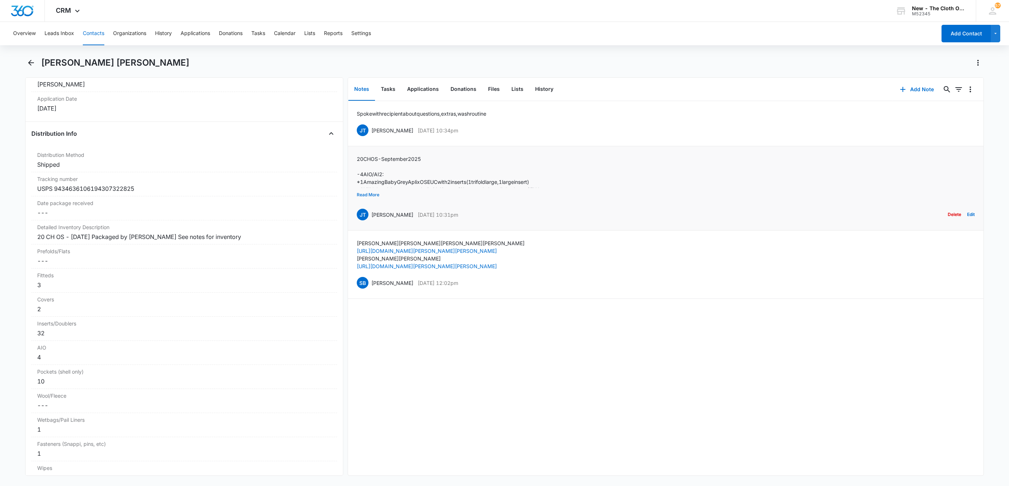
click at [372, 193] on button "Read More" at bounding box center [368, 195] width 23 height 14
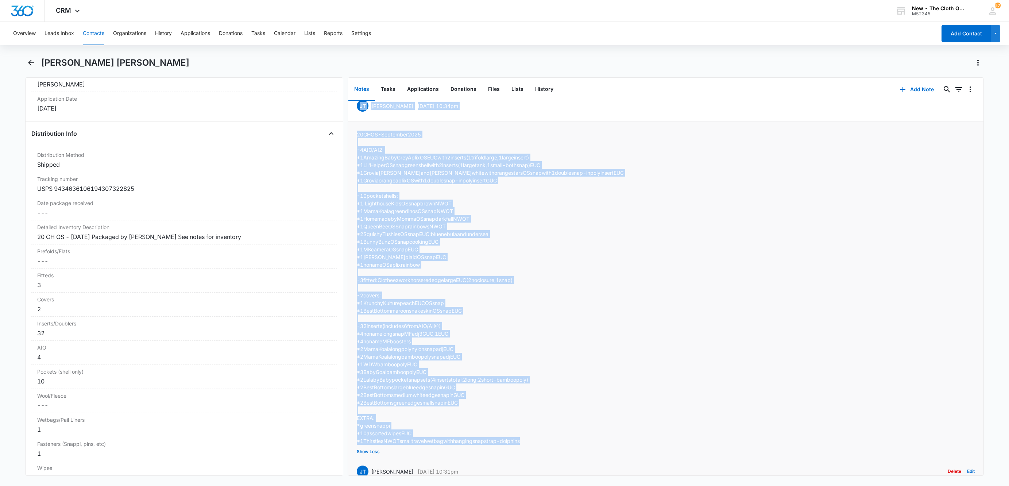
scroll to position [0, 0]
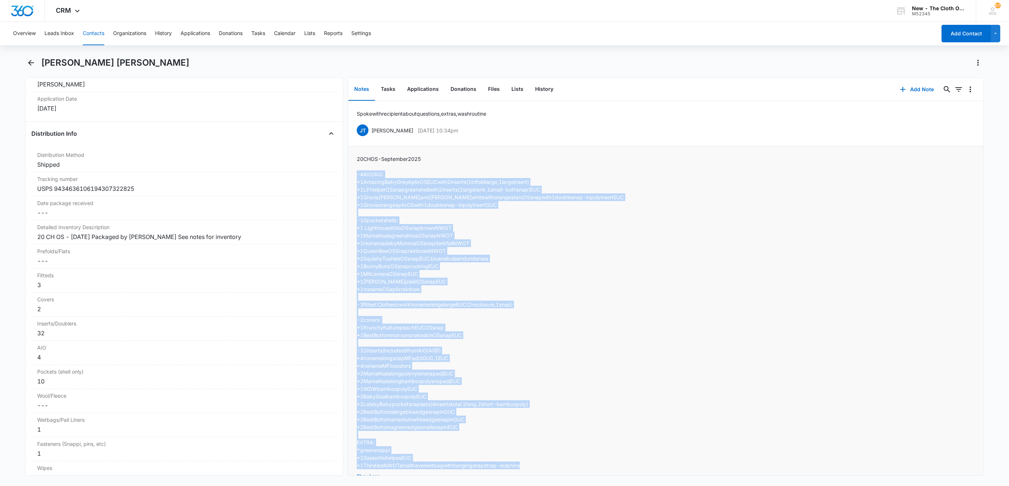
drag, startPoint x: 547, startPoint y: 410, endPoint x: 357, endPoint y: 175, distance: 302.3
click at [357, 175] on div "20 CH OS - [DATE] -4 AIO/AI2: *1 Amazing Baby Grey Aplix OS EUC with 2 inserts …" at bounding box center [490, 312] width 267 height 314
copy div "-4 AIO/AI2: *1 Amazing Baby Grey Aplix OS EUC with 2 inserts (1 trifold large, …"
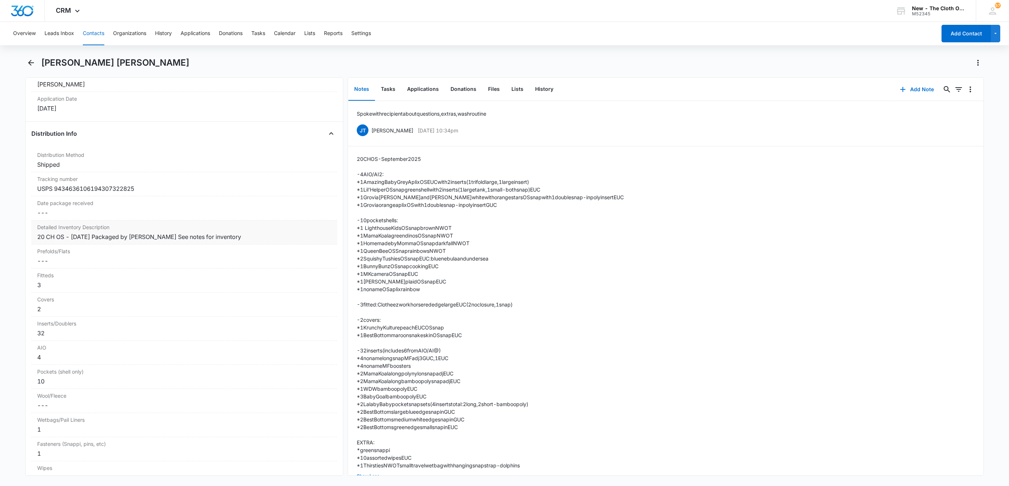
click at [278, 241] on div "20 CH OS - [DATE] Packaged by [PERSON_NAME] See notes for inventory" at bounding box center [184, 236] width 294 height 9
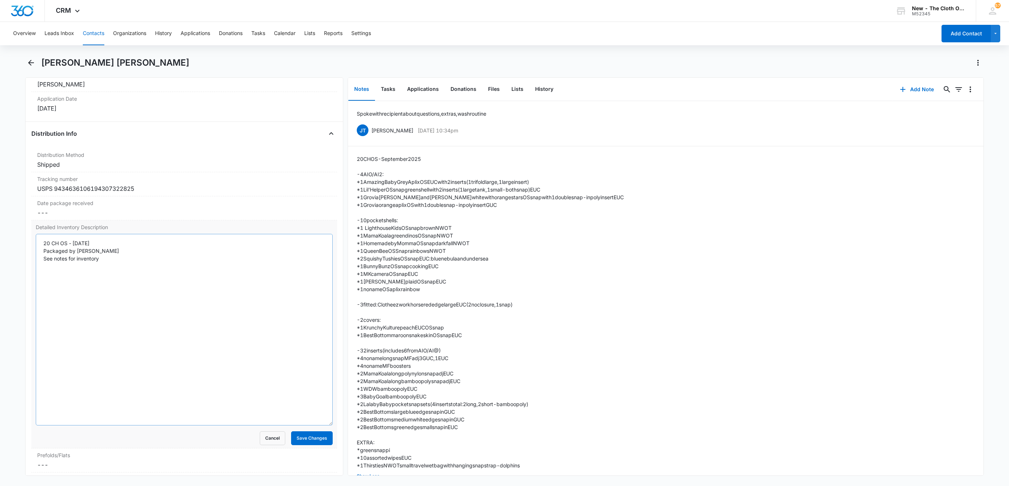
drag, startPoint x: 321, startPoint y: 280, endPoint x: 300, endPoint y: 430, distance: 151.0
click at [300, 425] on textarea "20 CH OS - [DATE] Packaged by [PERSON_NAME] See notes for inventory" at bounding box center [184, 329] width 297 height 191
drag, startPoint x: 147, startPoint y: 283, endPoint x: 7, endPoint y: 233, distance: 148.6
click at [6, 233] on main "[PERSON_NAME] [PERSON_NAME] Remove LA [PERSON_NAME] [PERSON_NAME] Contact Info …" at bounding box center [504, 270] width 1009 height 427
paste textarea "-4 AIO/AI2: *1 Amazing Baby Grey Aplix OS EUC with 2 inserts (1 trifold large, …"
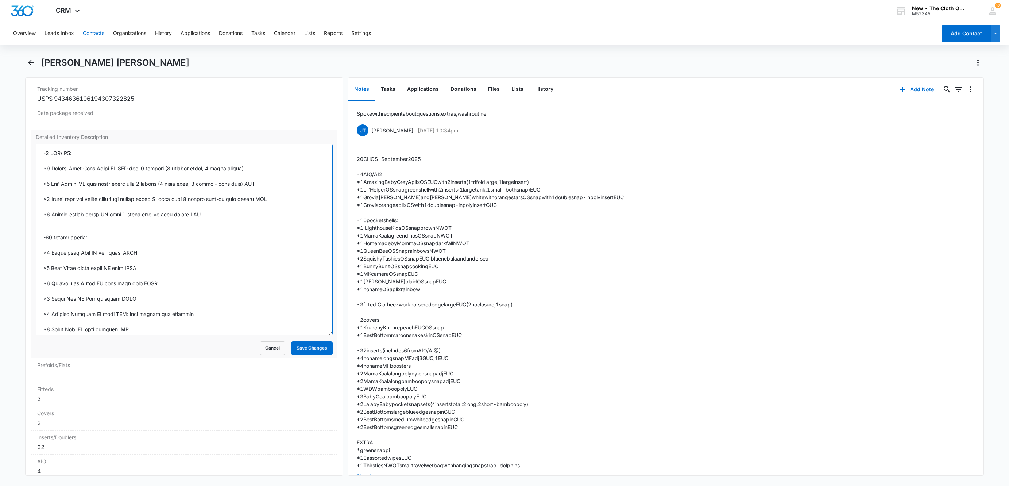
scroll to position [1751, 0]
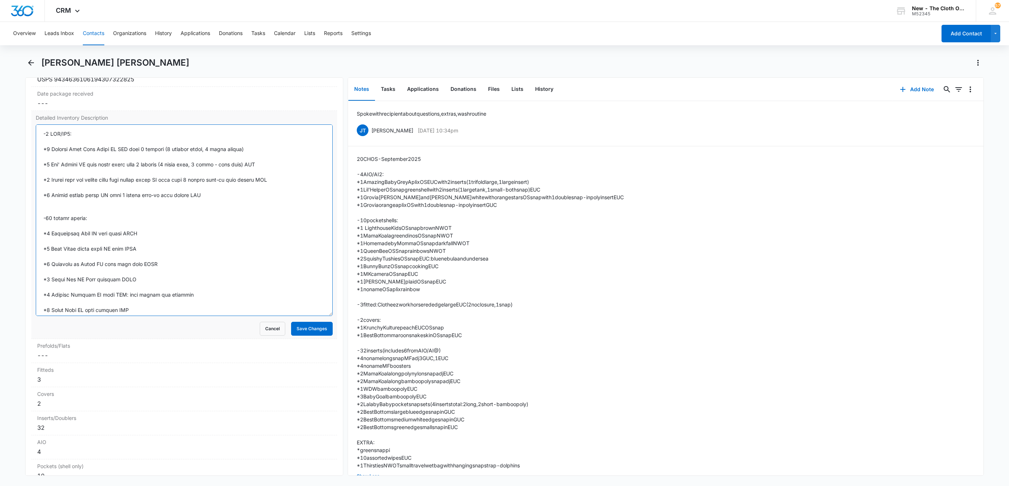
click at [41, 144] on textarea "Detailed Inventory Description" at bounding box center [184, 219] width 297 height 191
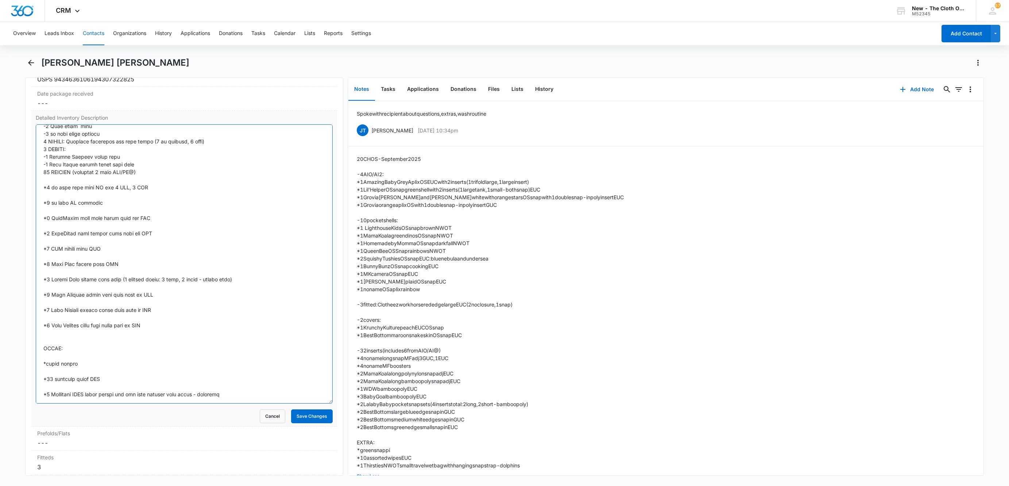
scroll to position [105, 0]
drag, startPoint x: 322, startPoint y: 323, endPoint x: 312, endPoint y: 413, distance: 90.2
click at [312, 406] on textarea "Detailed Inventory Description" at bounding box center [184, 264] width 297 height 281
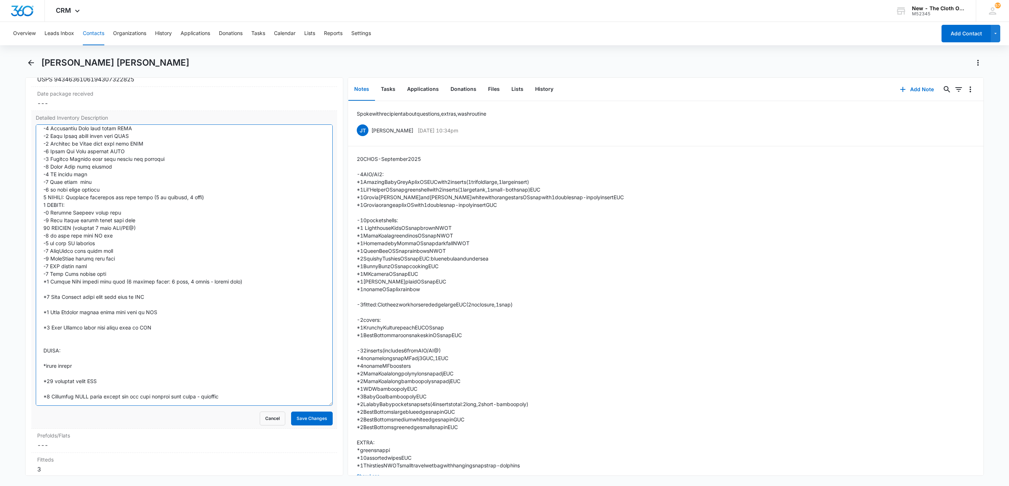
scroll to position [51, 0]
click at [170, 305] on textarea "Detailed Inventory Description" at bounding box center [184, 264] width 297 height 281
drag, startPoint x: 46, startPoint y: 306, endPoint x: 36, endPoint y: 308, distance: 9.6
click at [36, 308] on textarea "Detailed Inventory Description" at bounding box center [184, 264] width 297 height 281
drag, startPoint x: 154, startPoint y: 339, endPoint x: 29, endPoint y: 307, distance: 129.4
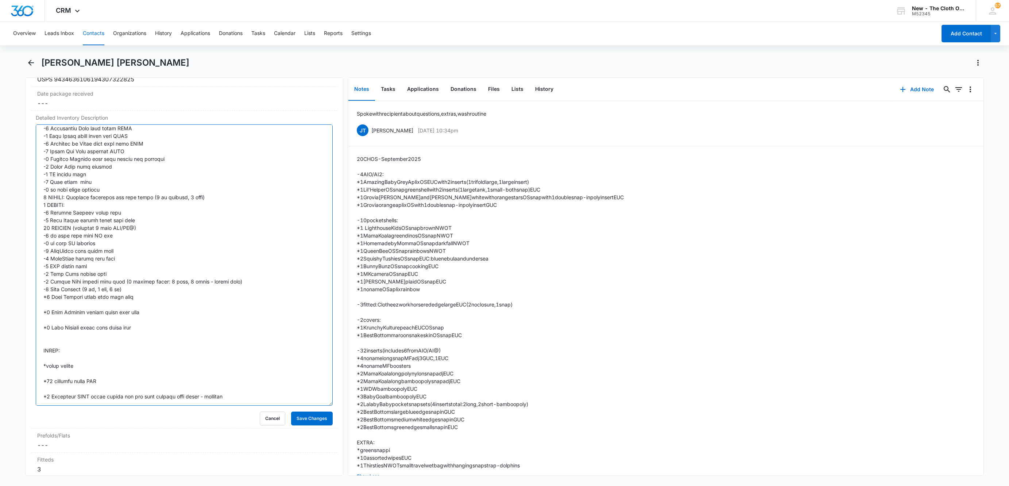
click at [29, 307] on div "Remove LA [PERSON_NAME] [PERSON_NAME] Contact Info Name Cancel Save Changes [PE…" at bounding box center [184, 276] width 318 height 398
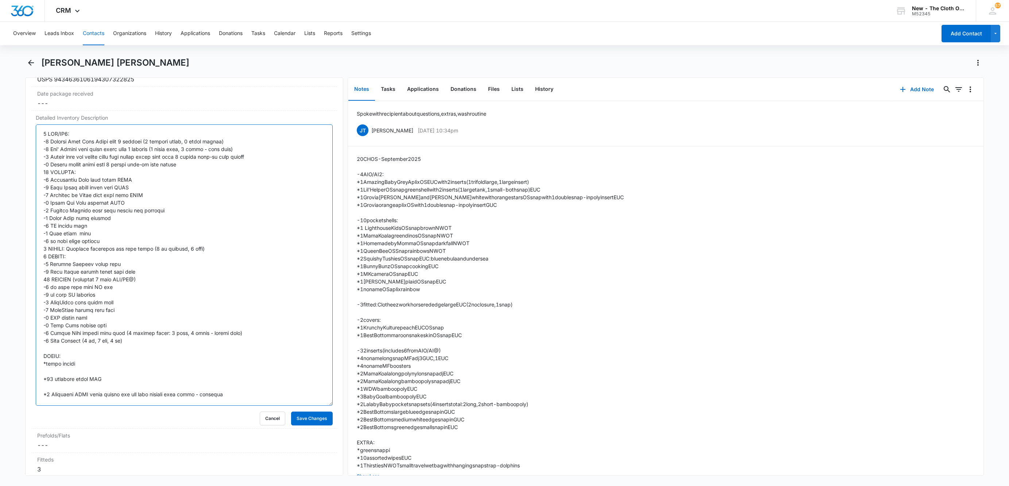
scroll to position [0, 0]
click at [142, 423] on div "Cancel Save Changes" at bounding box center [184, 418] width 297 height 14
click at [300, 425] on button "Save Changes" at bounding box center [312, 418] width 42 height 14
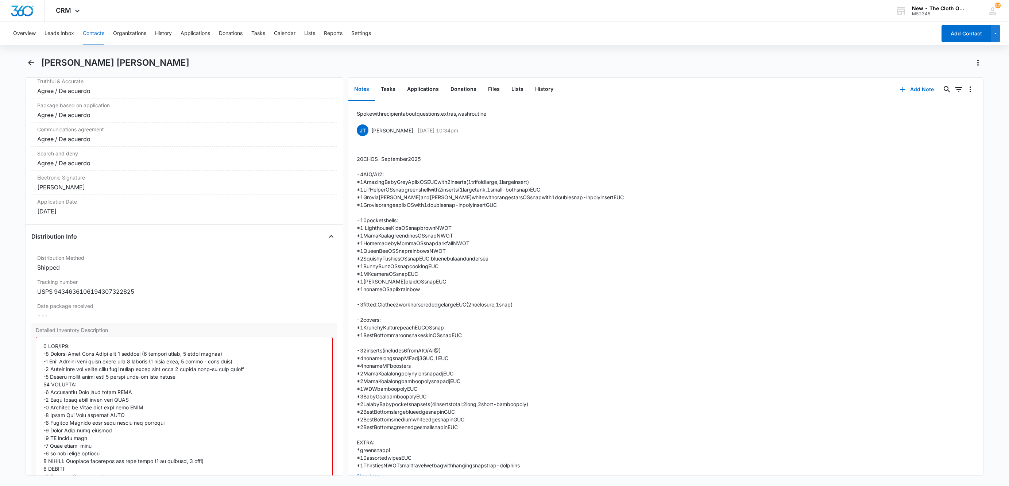
scroll to position [1696, 0]
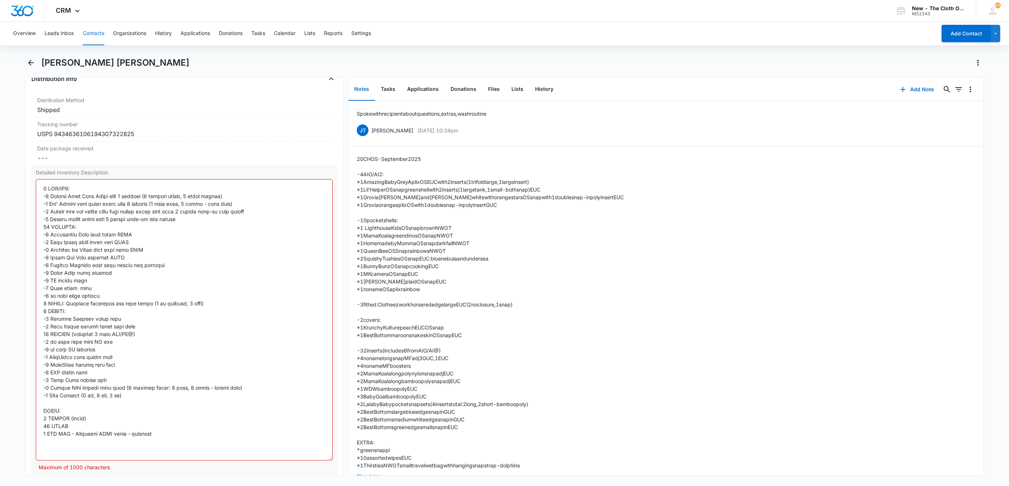
click at [93, 407] on textarea "Detailed Inventory Description" at bounding box center [184, 319] width 297 height 281
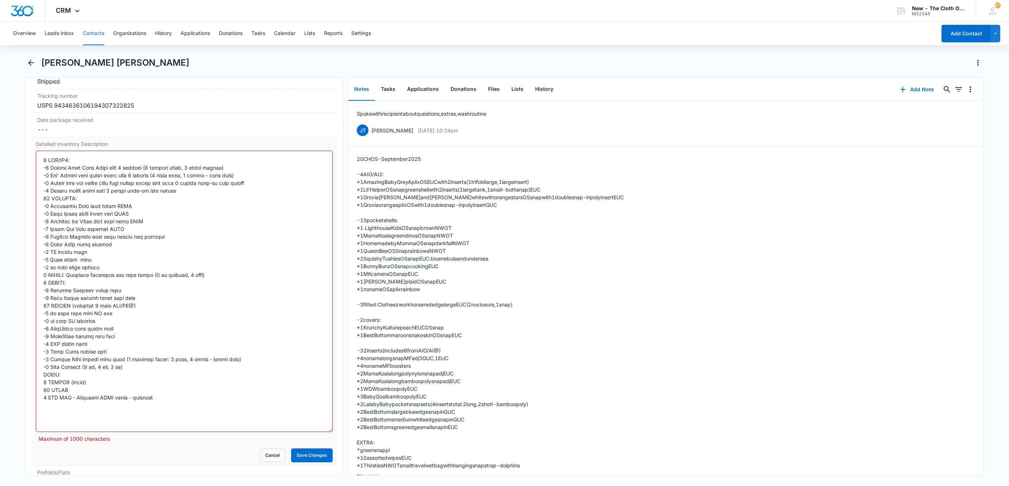
scroll to position [1751, 0]
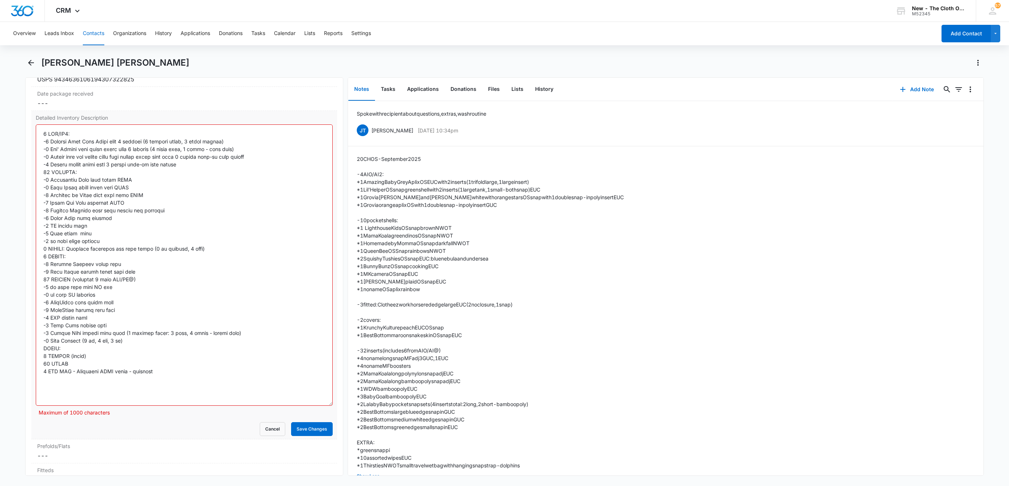
click at [132, 221] on textarea "Detailed Inventory Description" at bounding box center [184, 264] width 297 height 281
drag, startPoint x: 74, startPoint y: 243, endPoint x: 84, endPoint y: 228, distance: 18.6
click at [76, 243] on textarea "Detailed Inventory Description" at bounding box center [184, 264] width 297 height 281
click at [514, 23] on div "Overview Leads Inbox Contacts Organizations History Applications Donations Task…" at bounding box center [472, 33] width 927 height 23
click at [85, 158] on textarea "Detailed Inventory Description" at bounding box center [184, 264] width 297 height 281
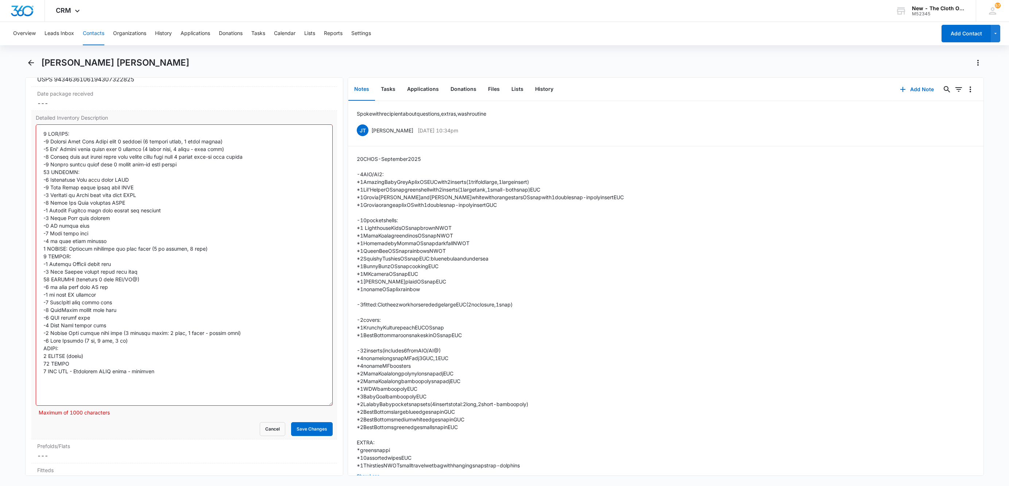
click at [177, 169] on textarea "Detailed Inventory Description" at bounding box center [184, 264] width 297 height 281
click at [102, 190] on textarea "Detailed Inventory Description" at bounding box center [184, 264] width 297 height 281
click at [311, 436] on button "Save Changes" at bounding box center [312, 429] width 42 height 14
click at [194, 381] on textarea "Detailed Inventory Description" at bounding box center [184, 264] width 297 height 281
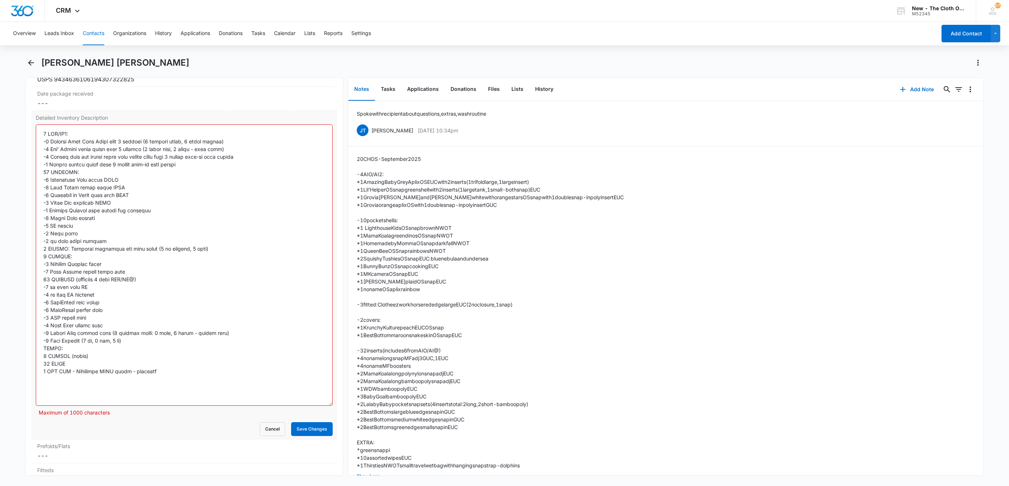
click at [182, 166] on textarea "Detailed Inventory Description" at bounding box center [184, 264] width 297 height 281
click at [99, 148] on textarea "Detailed Inventory Description" at bounding box center [184, 264] width 297 height 281
click at [236, 162] on textarea "Detailed Inventory Description" at bounding box center [184, 264] width 297 height 281
click at [185, 150] on textarea "Detailed Inventory Description" at bounding box center [184, 264] width 297 height 281
click at [168, 151] on textarea "Detailed Inventory Description" at bounding box center [184, 264] width 297 height 281
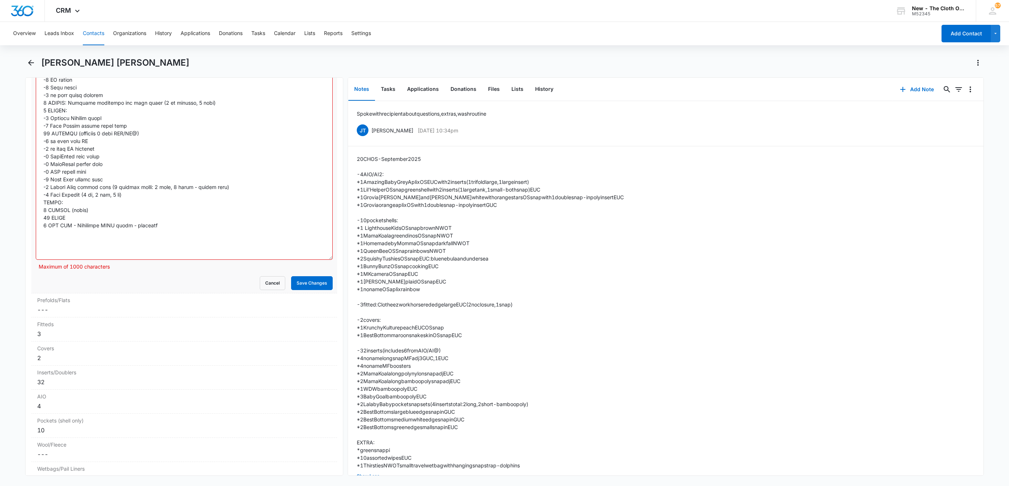
scroll to position [1915, 0]
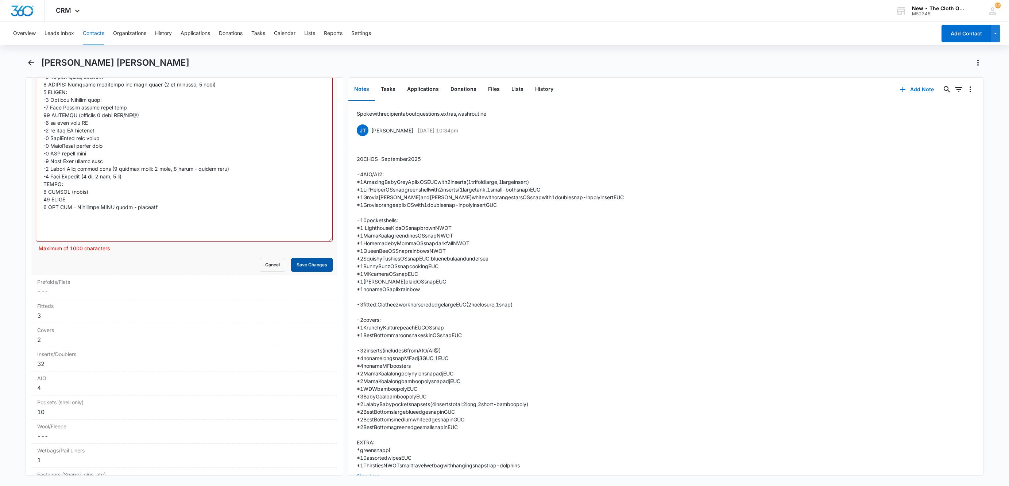
type textarea "4 AIO/AI2: -1 Amazing Baby Grey aplix with 2 inserts (1 trifold lg, 1 lg insert…"
click at [291, 272] on button "Save Changes" at bounding box center [312, 265] width 42 height 14
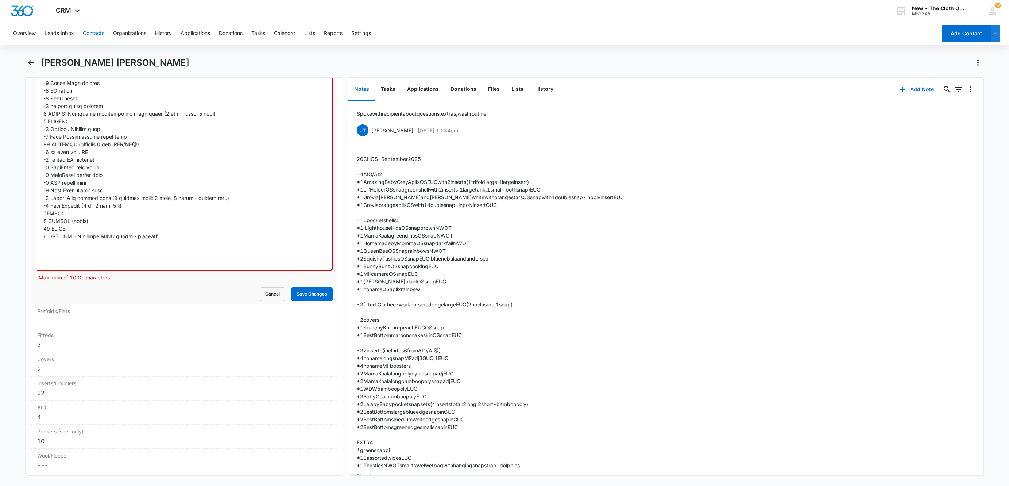
scroll to position [1903, 0]
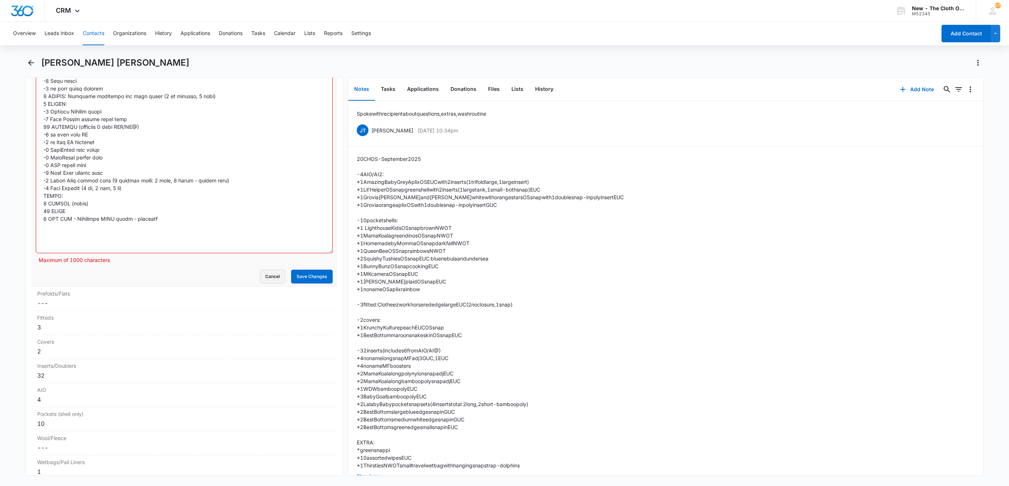
click at [263, 283] on button "Cancel" at bounding box center [273, 277] width 26 height 14
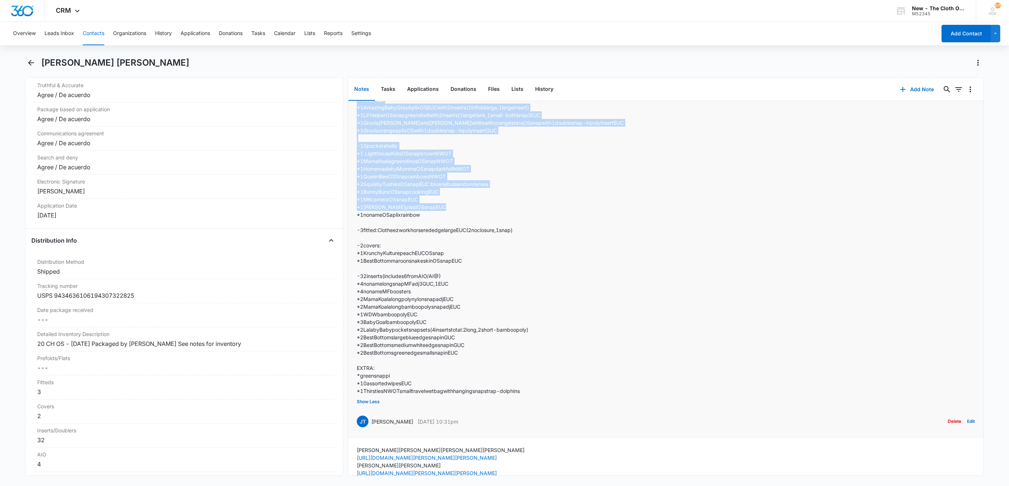
scroll to position [113, 0]
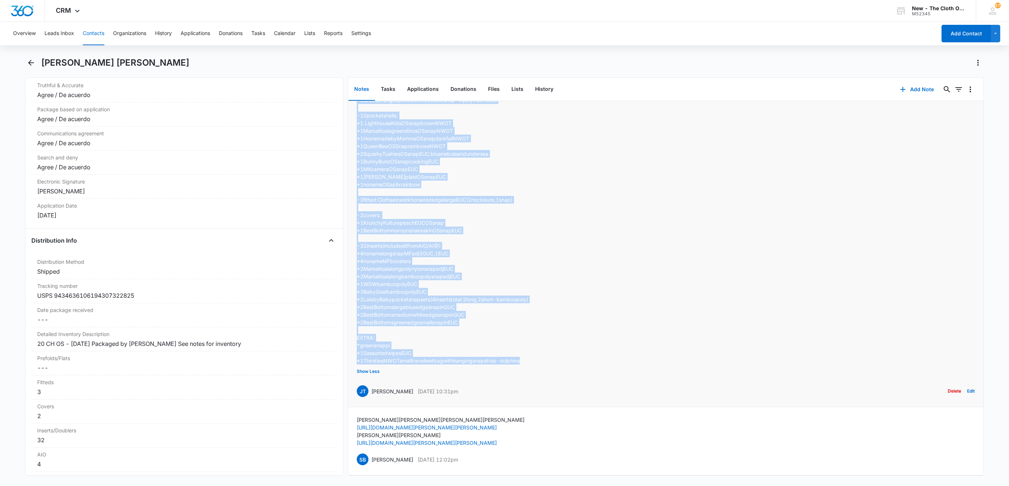
drag, startPoint x: 357, startPoint y: 159, endPoint x: 586, endPoint y: 358, distance: 304.0
click at [586, 358] on div "20 CH OS - [DATE] -4 AIO/AI2: *1 Amazing Baby Grey Aplix OS EUC with 2 inserts …" at bounding box center [666, 224] width 618 height 348
copy div "20 CH OS - [DATE] -4 AIO/AI2: *1 Amazing Baby Grey Aplix OS EUC with 2 inserts …"
